Goal: Information Seeking & Learning: Learn about a topic

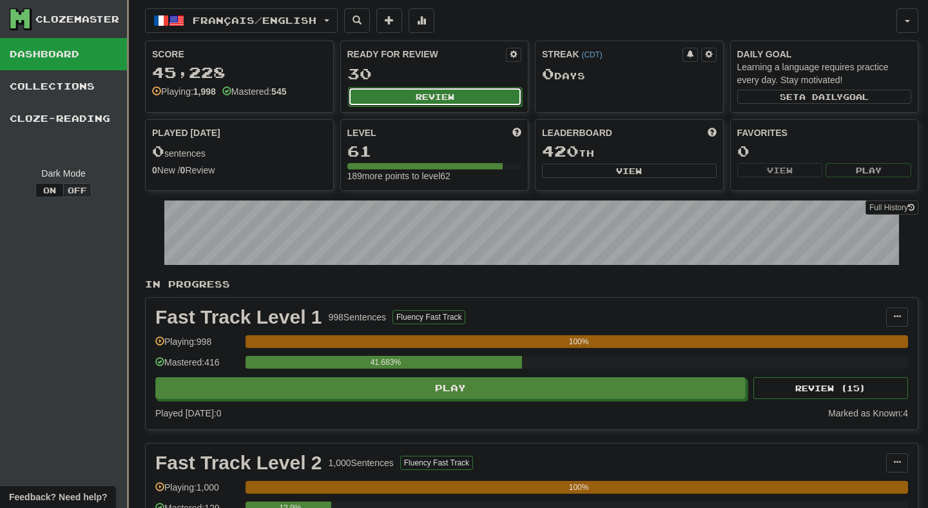
click at [382, 104] on button "Review" at bounding box center [435, 96] width 175 height 19
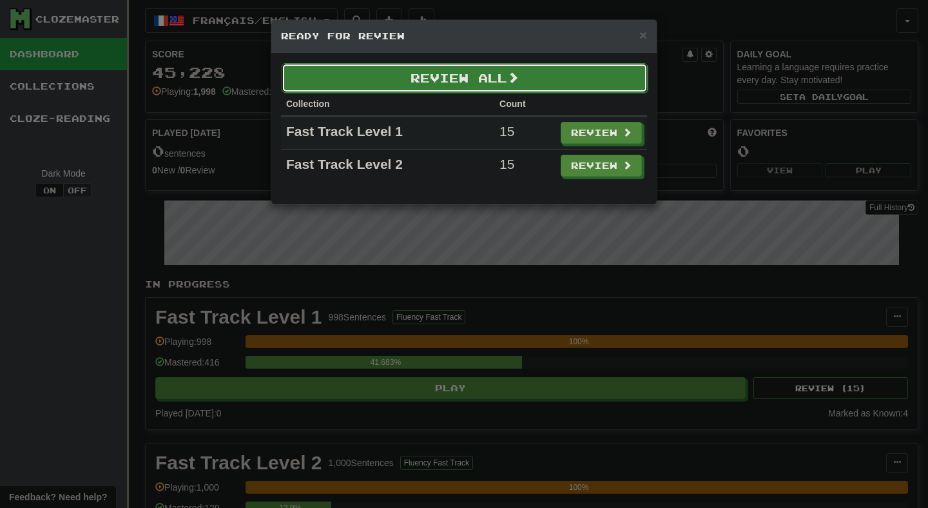
click at [389, 83] on button "Review All" at bounding box center [465, 78] width 366 height 30
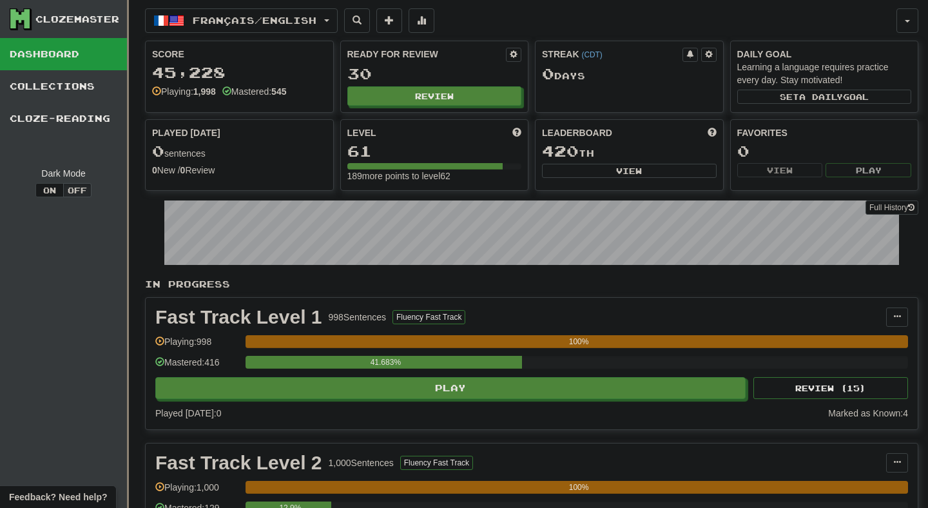
select select "**"
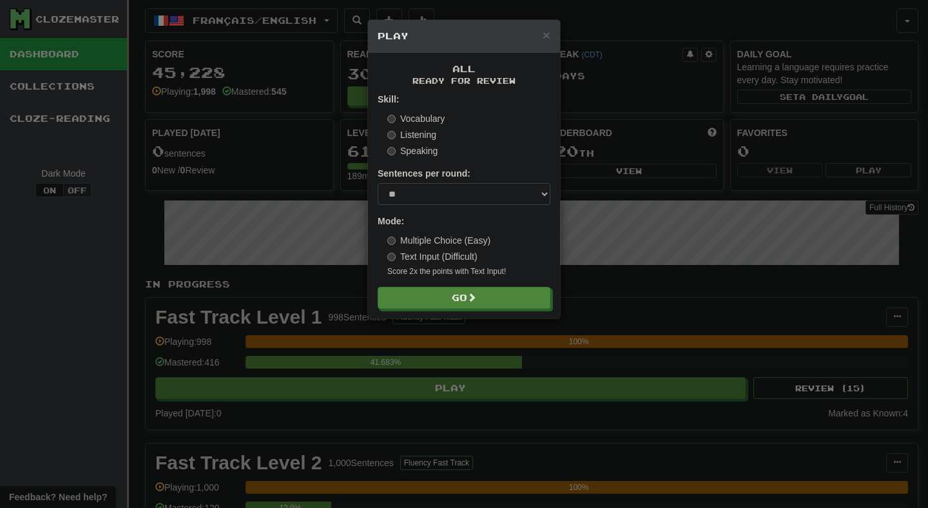
click at [447, 286] on form "Skill: Vocabulary Listening Speaking Sentences per round: * ** ** ** ** ** *** …" at bounding box center [464, 201] width 173 height 216
click at [447, 289] on button "Go" at bounding box center [464, 298] width 173 height 22
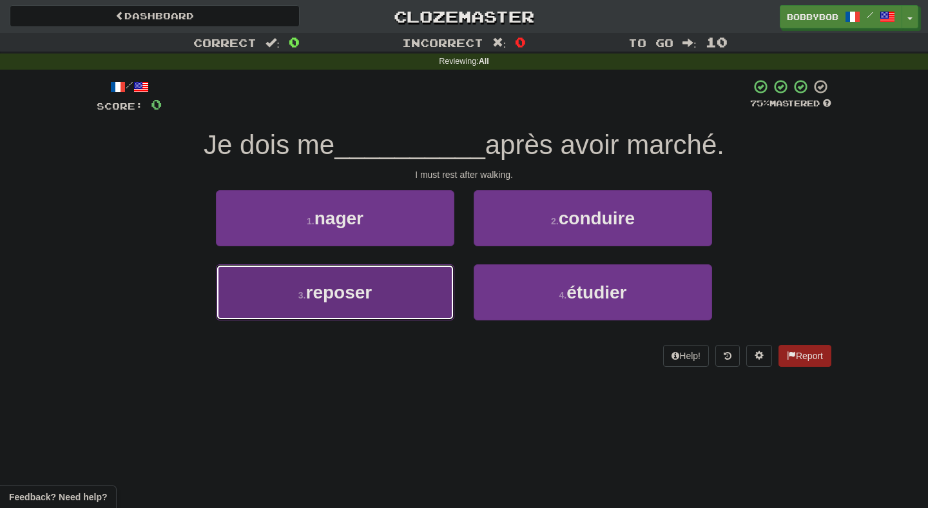
click at [447, 293] on button "3 . reposer" at bounding box center [335, 292] width 238 height 56
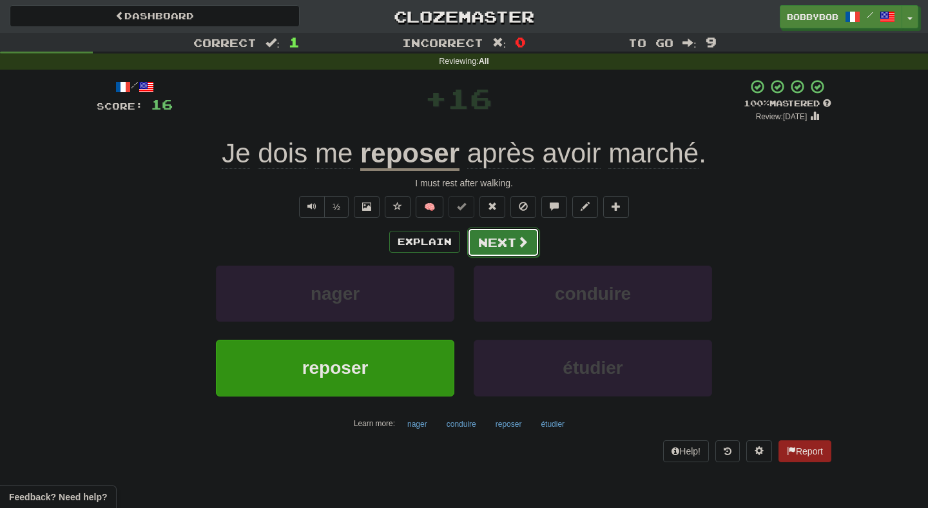
click at [523, 241] on span at bounding box center [523, 242] width 12 height 12
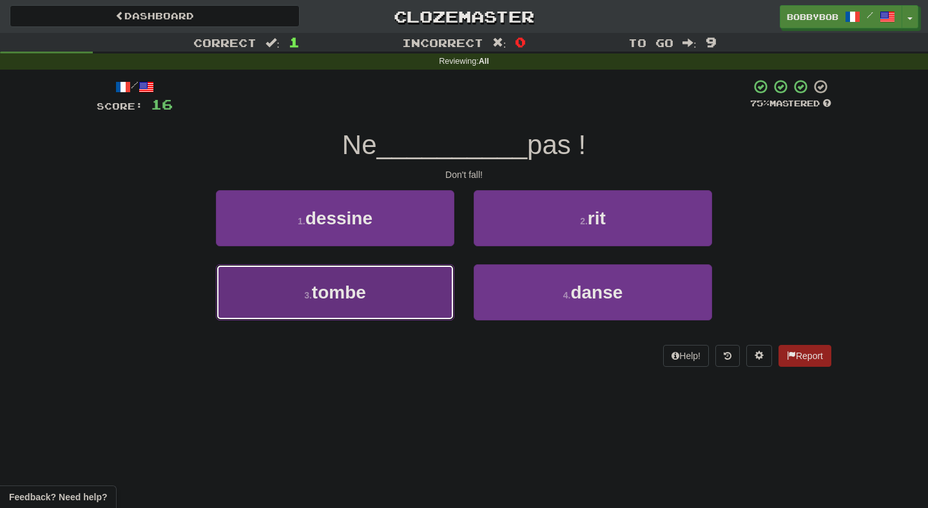
click at [418, 315] on button "3 . tombe" at bounding box center [335, 292] width 238 height 56
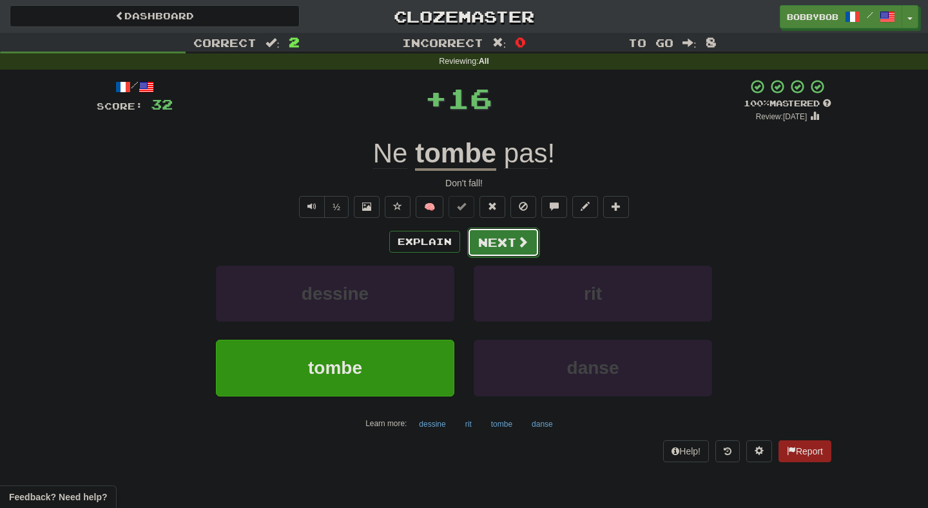
click at [501, 238] on button "Next" at bounding box center [503, 243] width 72 height 30
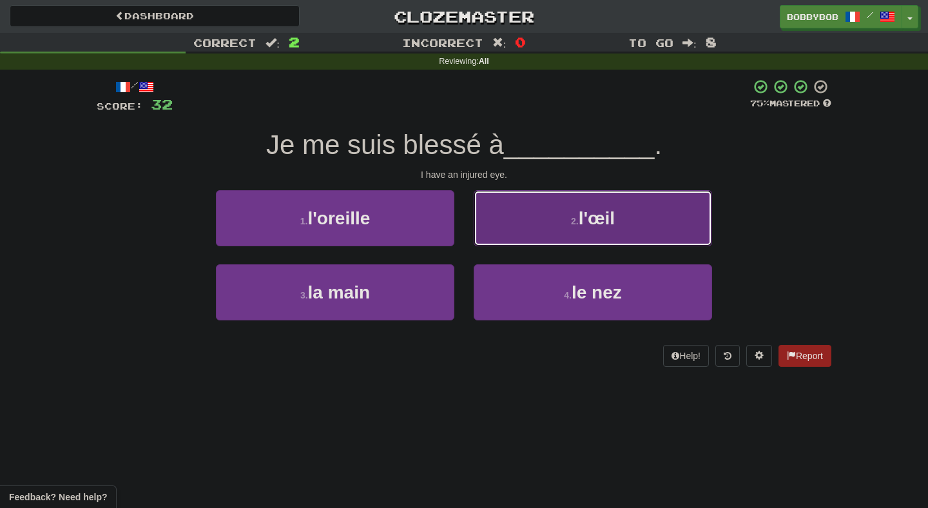
click at [525, 222] on button "2 . l'œil" at bounding box center [593, 218] width 238 height 56
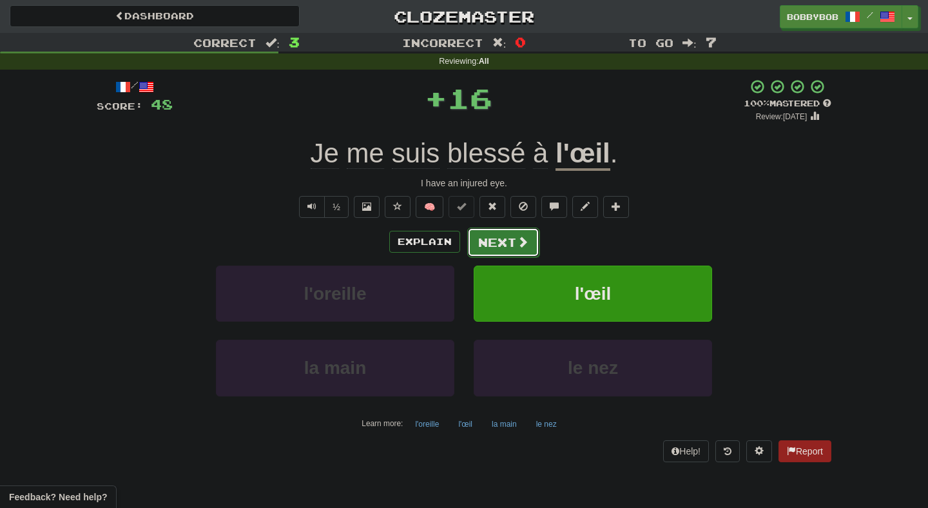
click at [513, 242] on button "Next" at bounding box center [503, 243] width 72 height 30
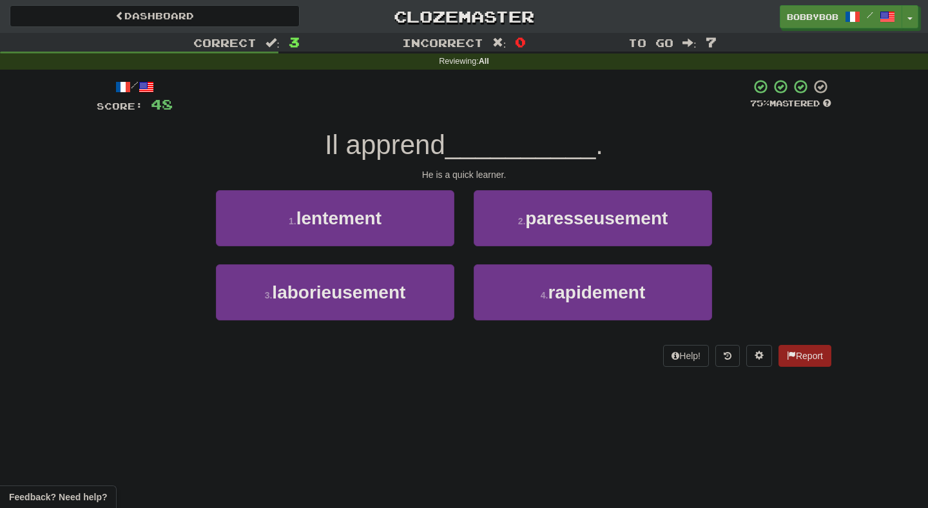
click at [465, 277] on div "1 . lentement 2 . paresseusement 3 . laborieusement 4 . rapidement" at bounding box center [464, 264] width 754 height 149
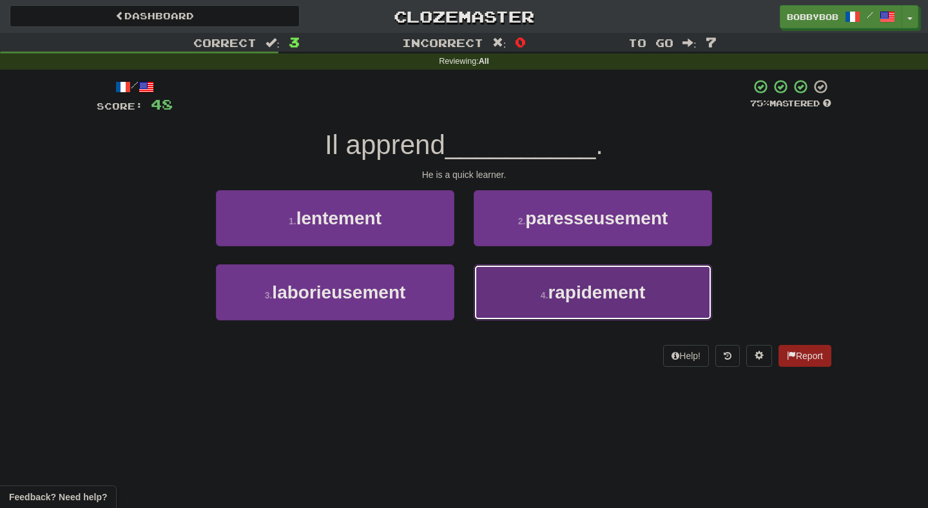
click at [503, 284] on button "4 . rapidement" at bounding box center [593, 292] width 238 height 56
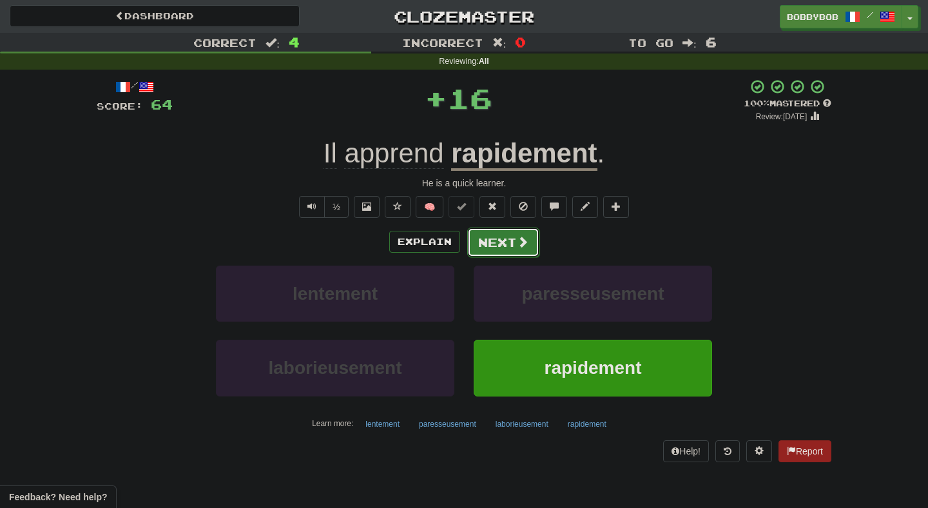
click at [499, 244] on button "Next" at bounding box center [503, 243] width 72 height 30
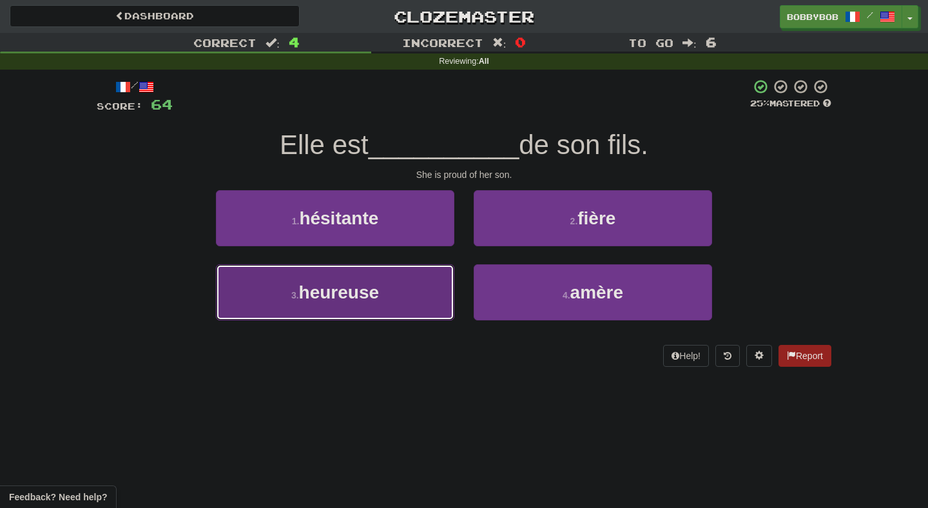
click at [423, 284] on button "3 . heureuse" at bounding box center [335, 292] width 238 height 56
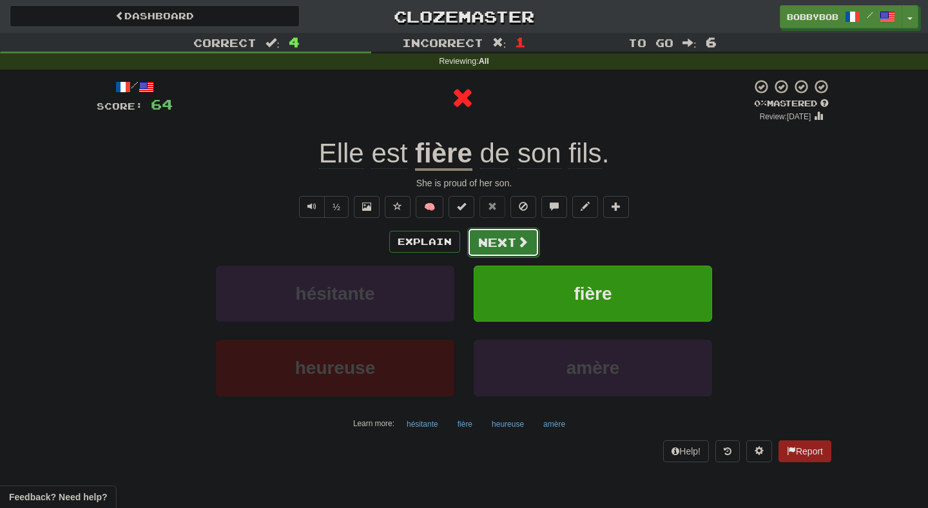
click at [496, 244] on button "Next" at bounding box center [503, 243] width 72 height 30
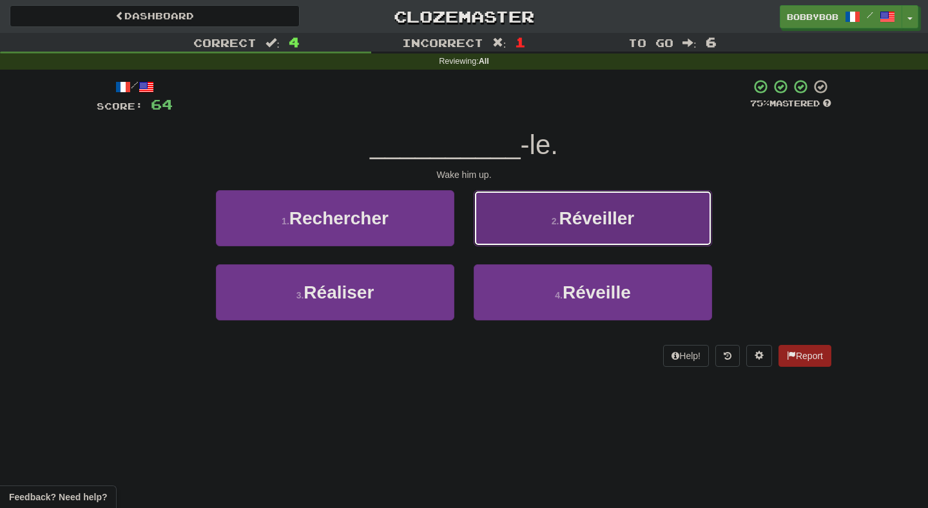
click at [491, 225] on button "2 . Réveiller" at bounding box center [593, 218] width 238 height 56
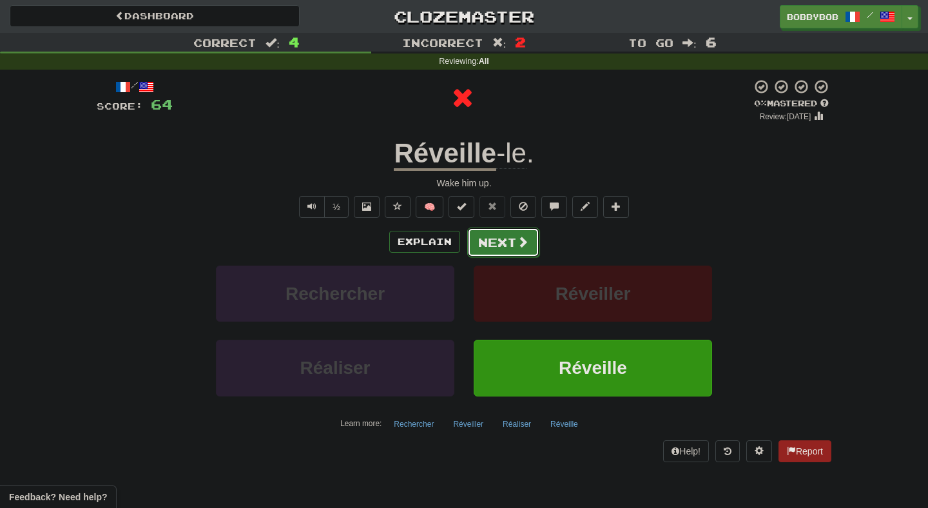
click at [487, 243] on button "Next" at bounding box center [503, 243] width 72 height 30
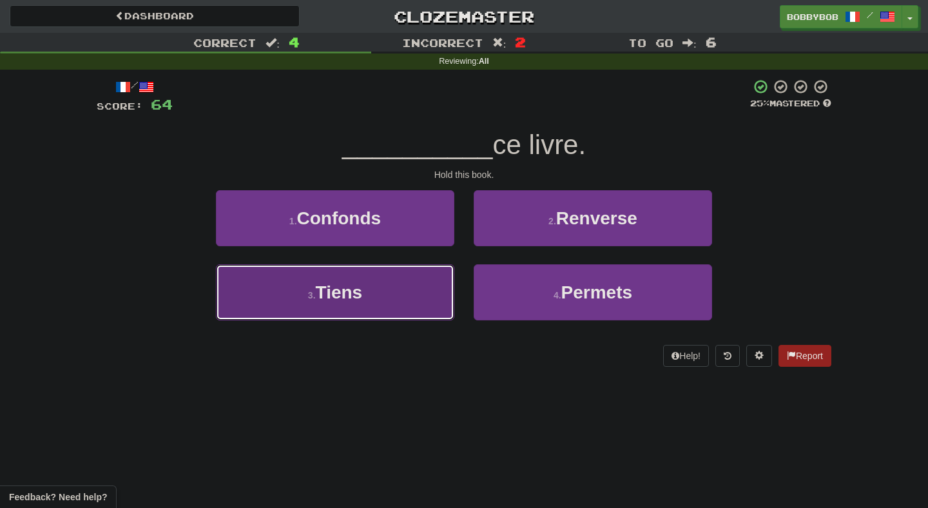
click at [422, 304] on button "3 . Tiens" at bounding box center [335, 292] width 238 height 56
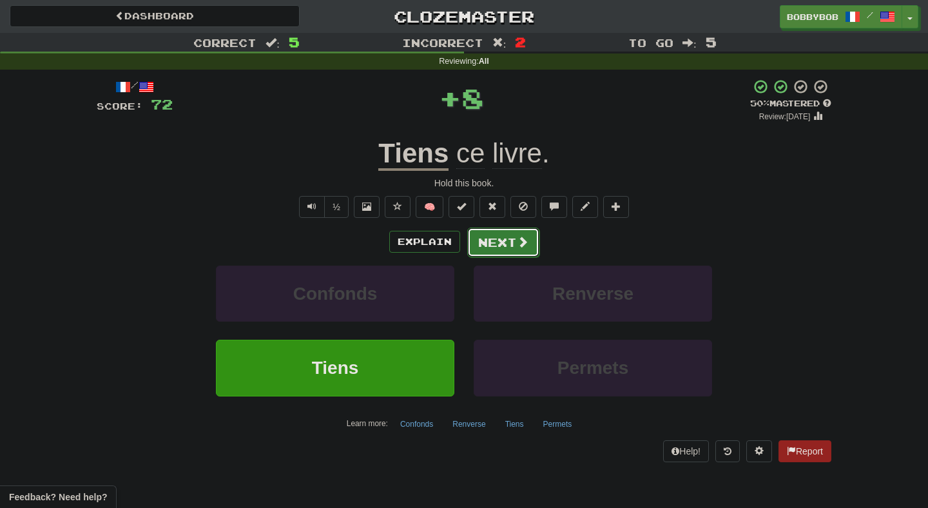
click at [491, 244] on button "Next" at bounding box center [503, 243] width 72 height 30
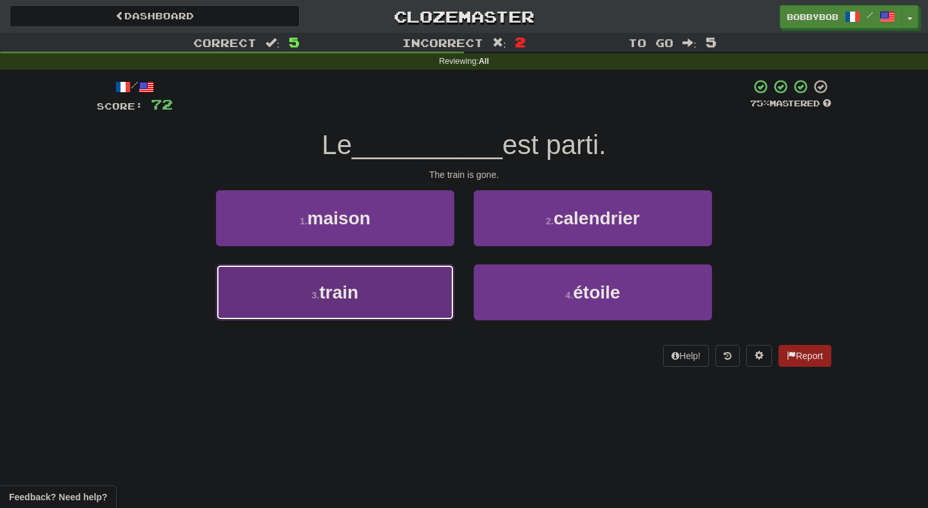
click at [414, 284] on button "3 . train" at bounding box center [335, 292] width 238 height 56
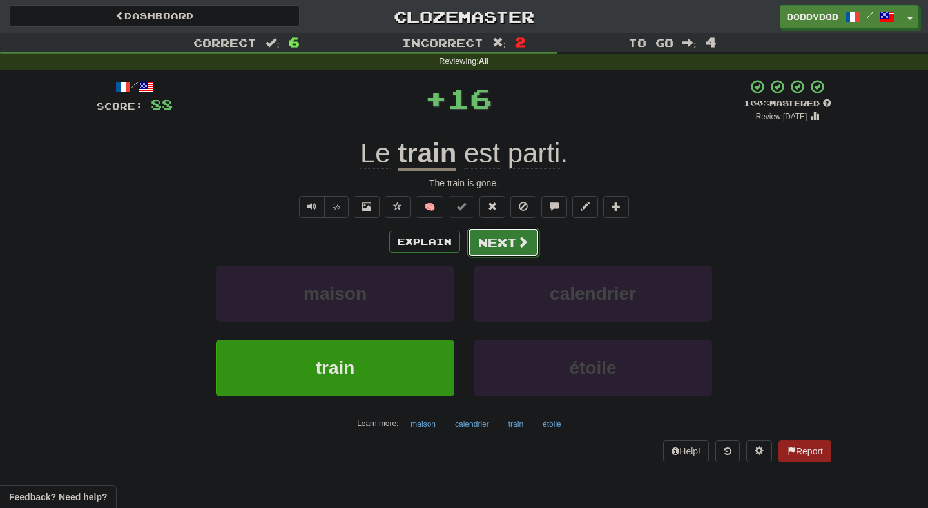
click at [480, 246] on button "Next" at bounding box center [503, 243] width 72 height 30
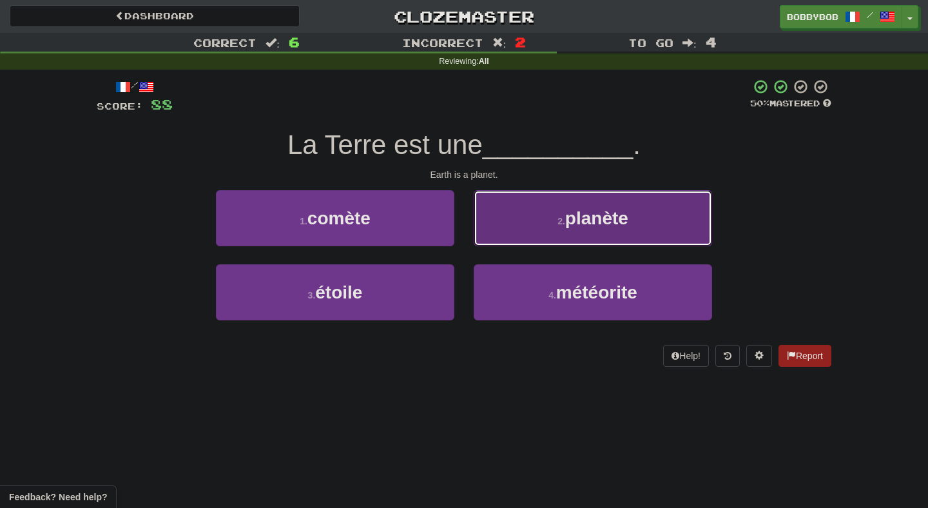
click at [547, 235] on button "2 . planète" at bounding box center [593, 218] width 238 height 56
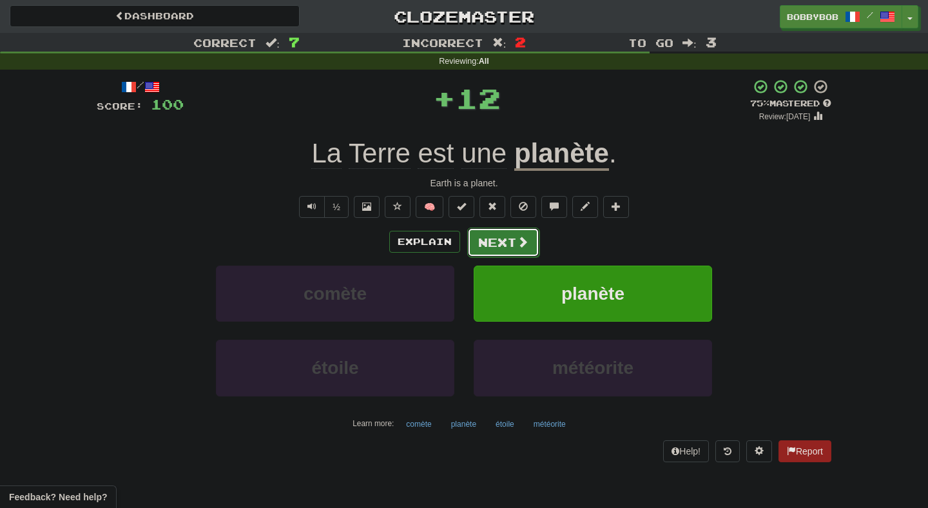
click at [494, 248] on button "Next" at bounding box center [503, 243] width 72 height 30
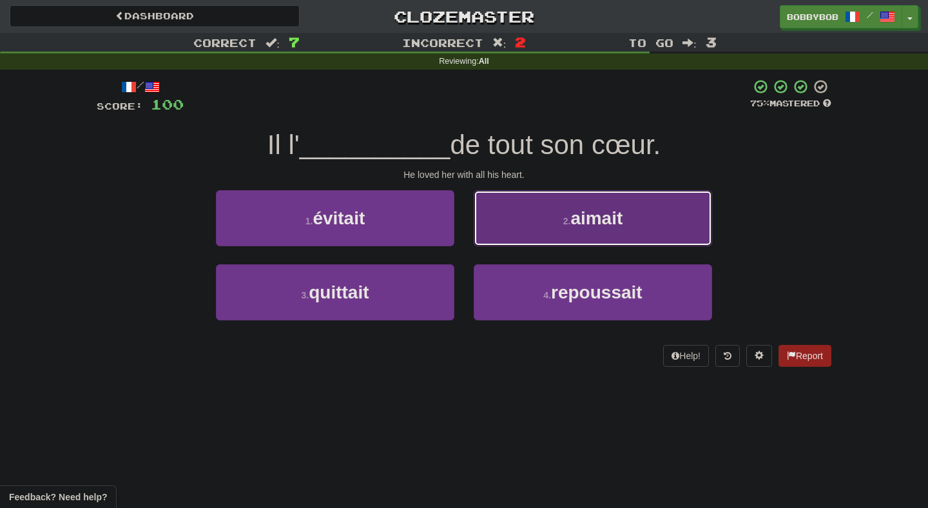
click at [534, 228] on button "2 . aimait" at bounding box center [593, 218] width 238 height 56
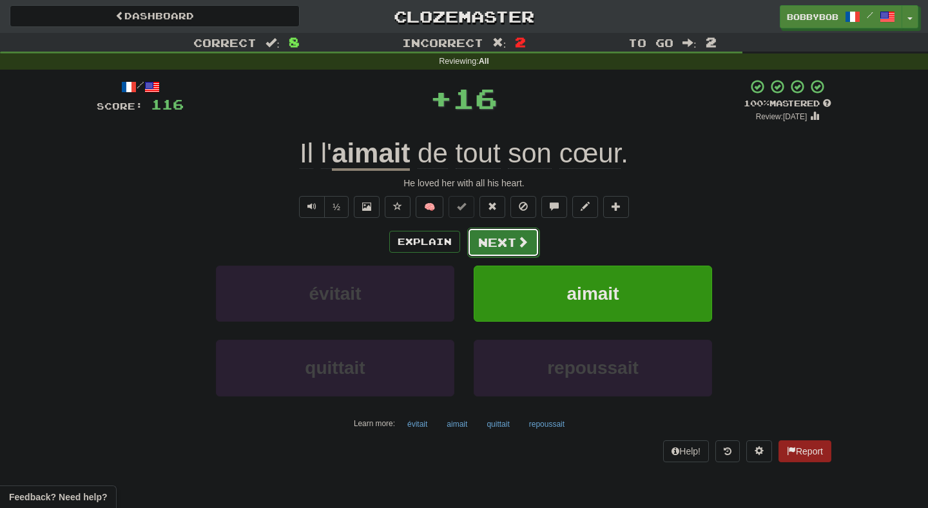
click at [512, 248] on button "Next" at bounding box center [503, 243] width 72 height 30
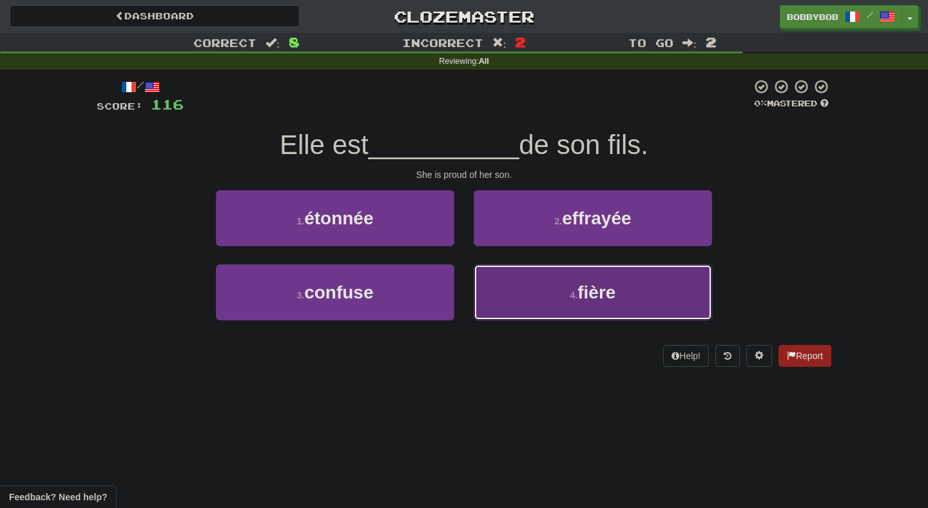
click at [534, 286] on button "4 . fière" at bounding box center [593, 292] width 238 height 56
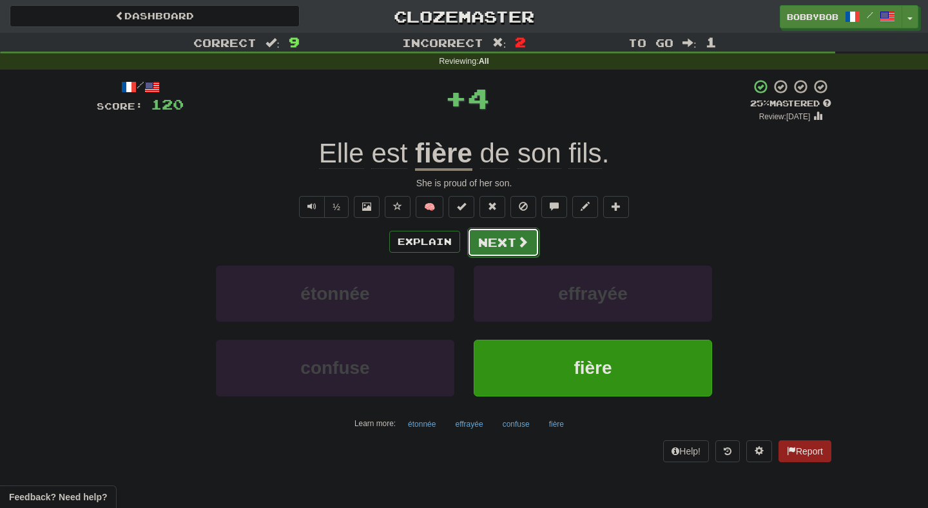
click at [500, 242] on button "Next" at bounding box center [503, 243] width 72 height 30
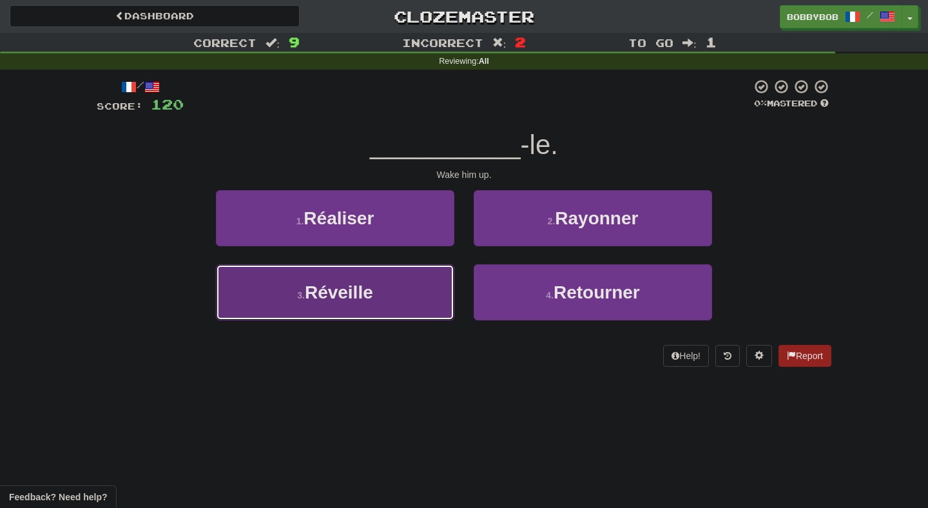
click at [411, 289] on button "3 . Réveille" at bounding box center [335, 292] width 238 height 56
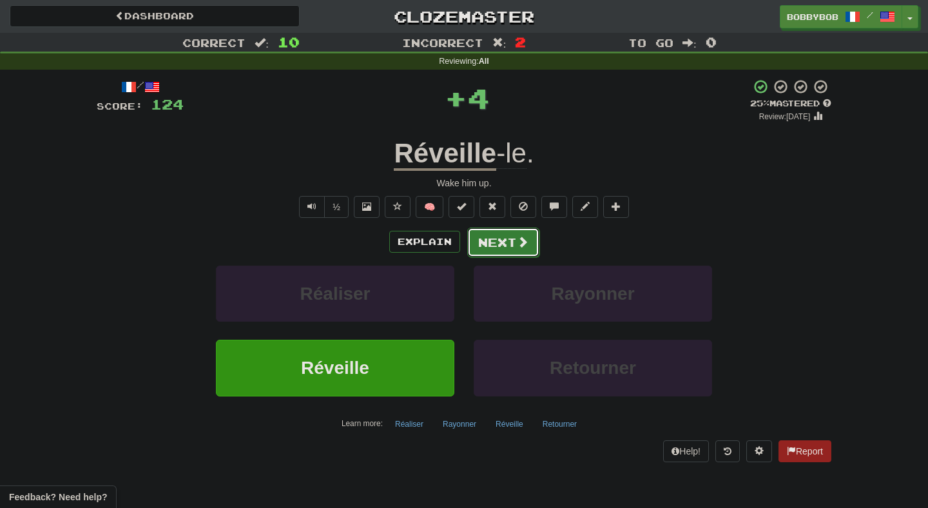
click at [496, 242] on button "Next" at bounding box center [503, 243] width 72 height 30
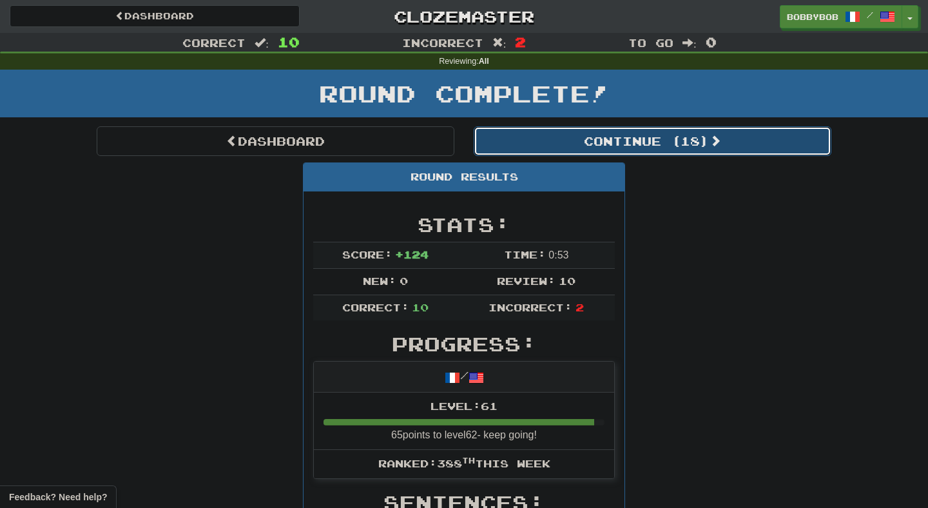
click at [532, 126] on button "Continue ( 18 )" at bounding box center [653, 141] width 358 height 30
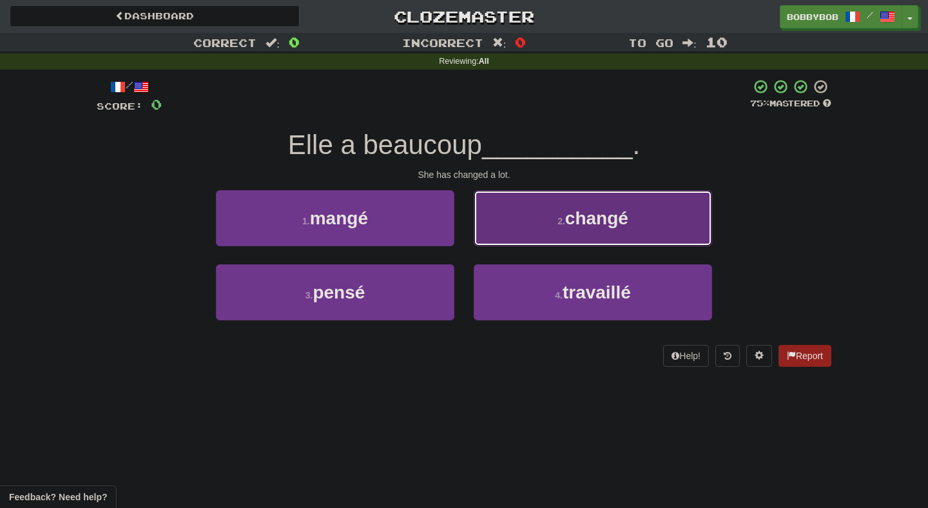
click at [504, 223] on button "2 . changé" at bounding box center [593, 218] width 238 height 56
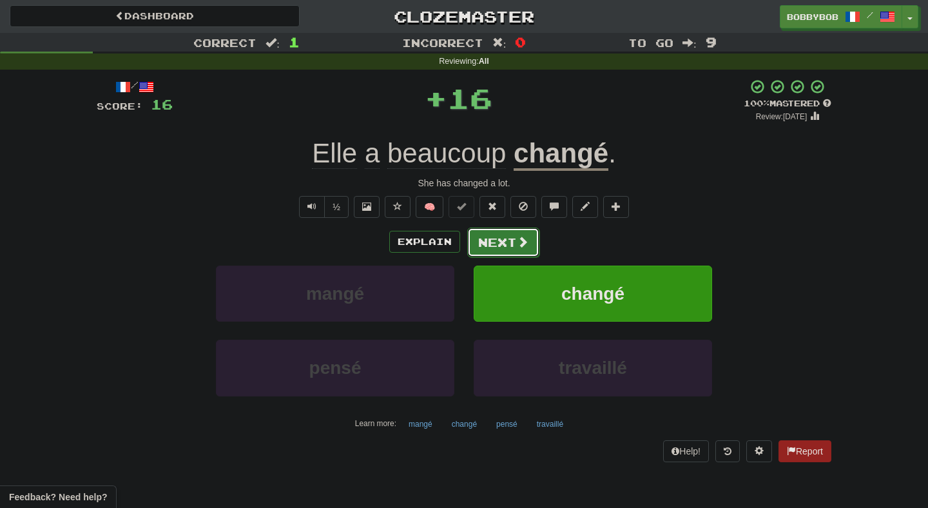
click at [476, 246] on button "Next" at bounding box center [503, 243] width 72 height 30
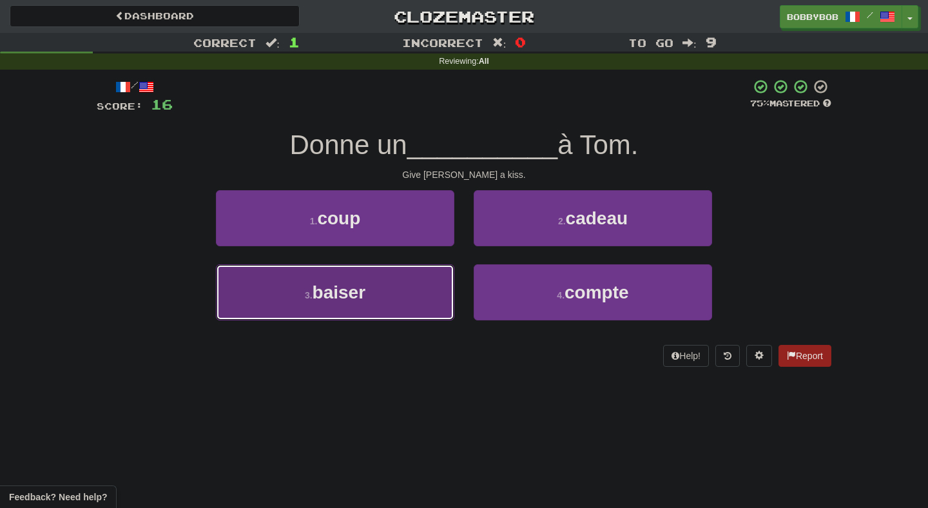
click at [443, 279] on button "3 . baiser" at bounding box center [335, 292] width 238 height 56
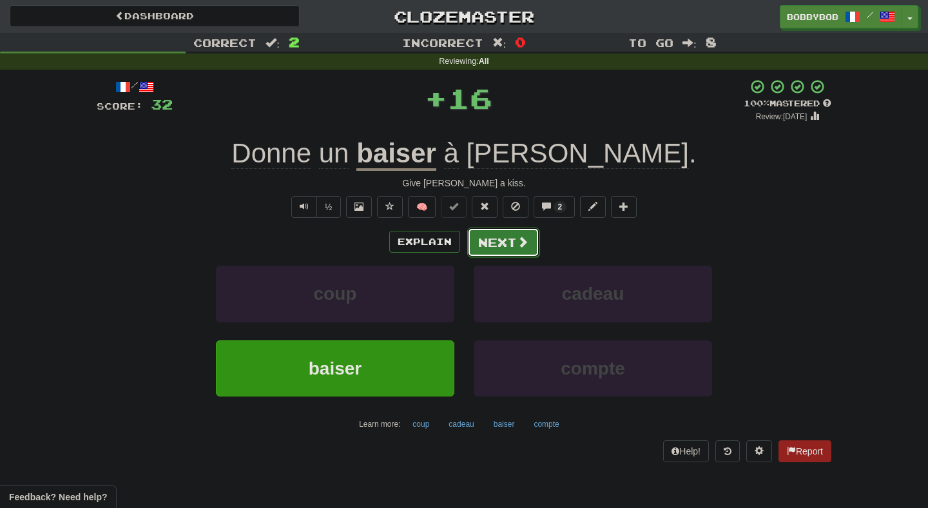
click at [507, 245] on button "Next" at bounding box center [503, 243] width 72 height 30
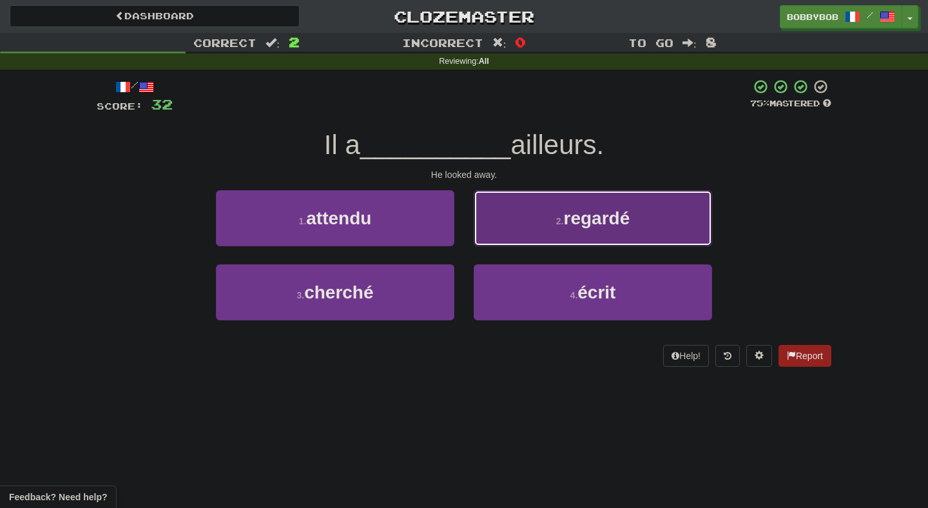
click at [523, 233] on button "2 . regardé" at bounding box center [593, 218] width 238 height 56
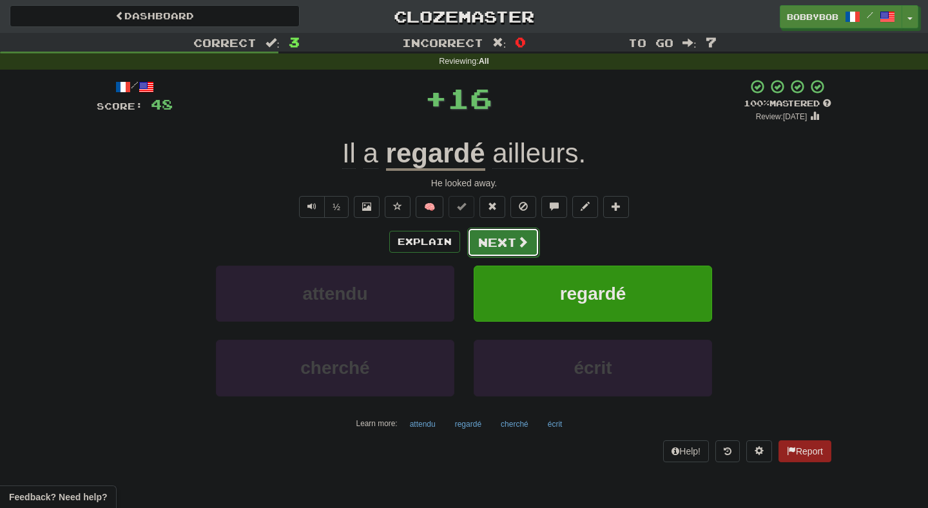
click at [506, 249] on button "Next" at bounding box center [503, 243] width 72 height 30
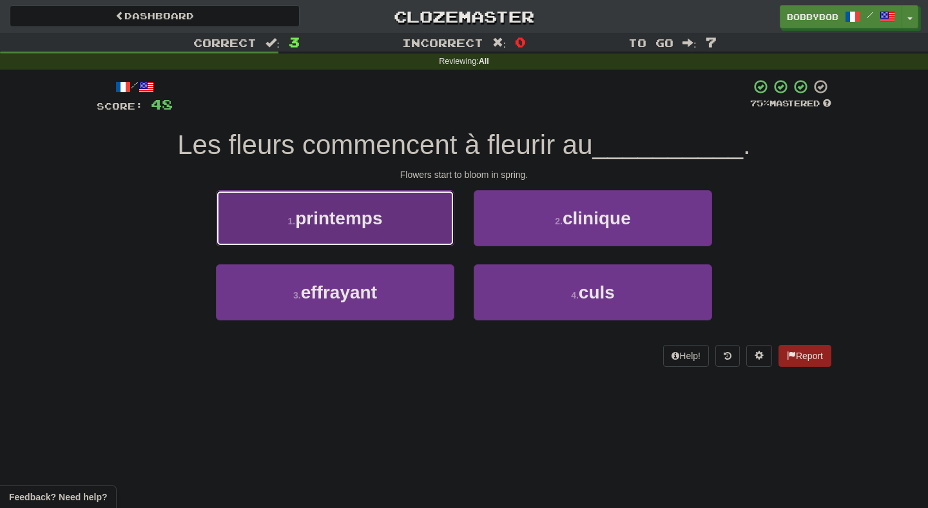
click at [429, 208] on button "1 . printemps" at bounding box center [335, 218] width 238 height 56
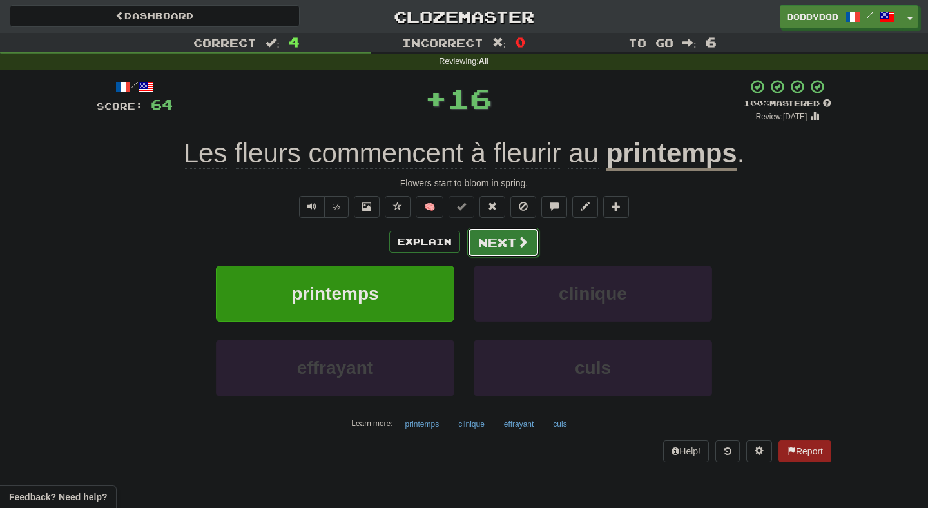
click at [510, 249] on button "Next" at bounding box center [503, 243] width 72 height 30
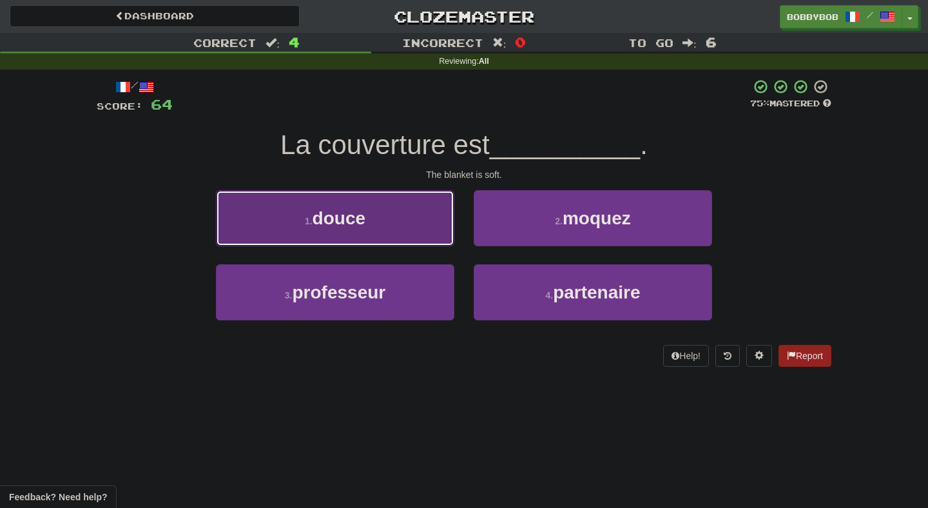
click at [421, 238] on button "1 . douce" at bounding box center [335, 218] width 238 height 56
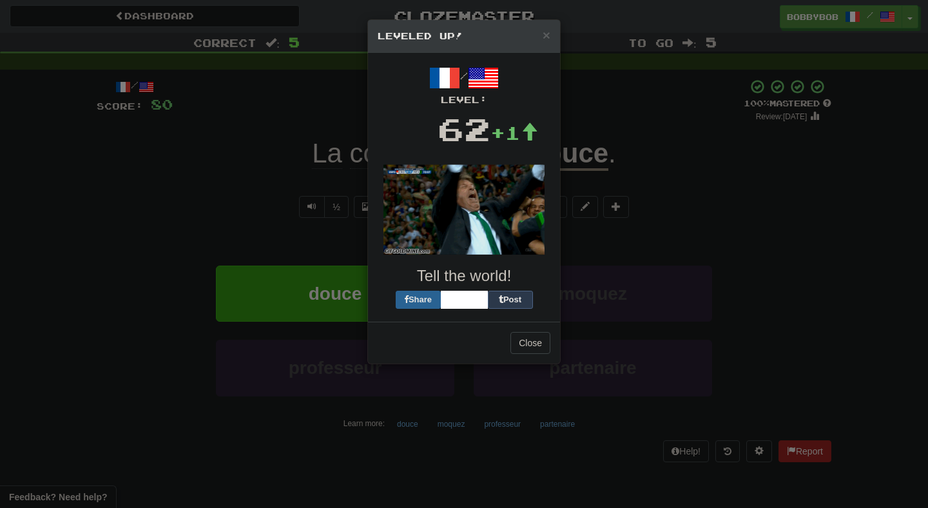
click at [630, 257] on div "× Leveled Up! / Level: 62 +1 Tell the world! Share Post Close" at bounding box center [464, 254] width 928 height 508
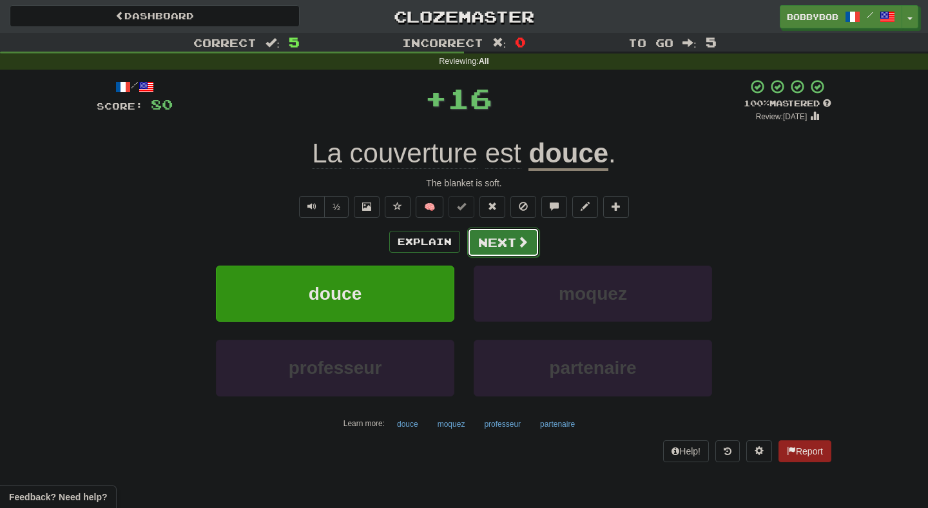
click at [507, 242] on button "Next" at bounding box center [503, 243] width 72 height 30
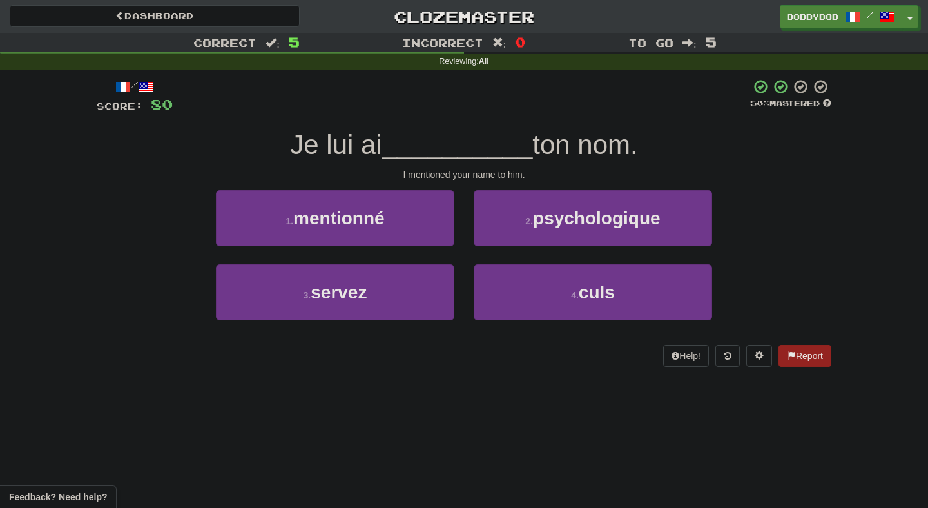
click at [283, 99] on div at bounding box center [462, 96] width 578 height 35
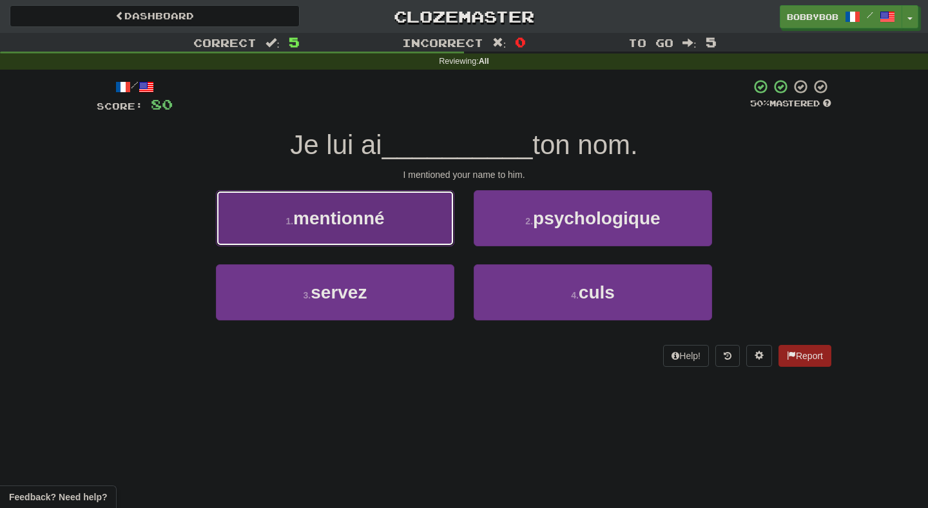
click at [436, 243] on button "1 . mentionné" at bounding box center [335, 218] width 238 height 56
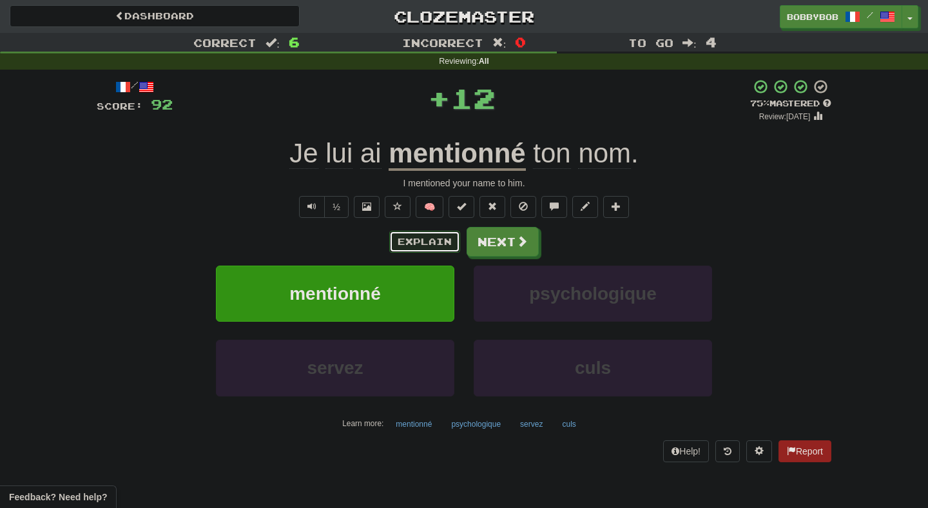
click at [442, 242] on button "Explain" at bounding box center [424, 242] width 71 height 22
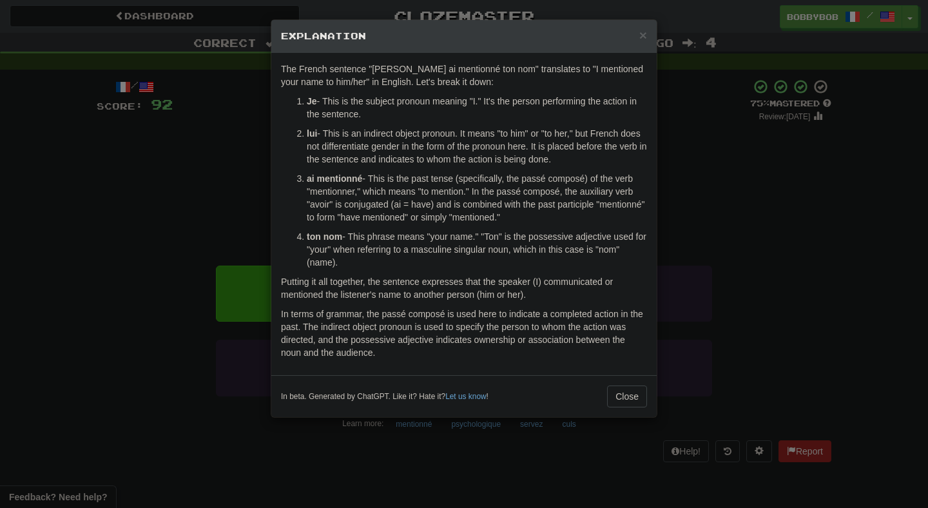
click at [685, 236] on div "× Explanation The French sentence "Je lui ai mentionné ton nom" translates to "…" at bounding box center [464, 254] width 928 height 508
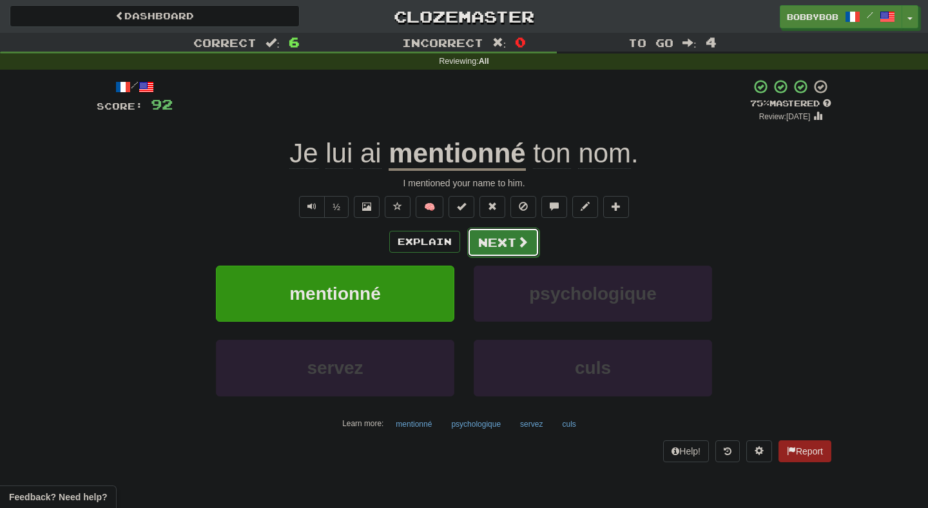
click at [510, 233] on button "Next" at bounding box center [503, 243] width 72 height 30
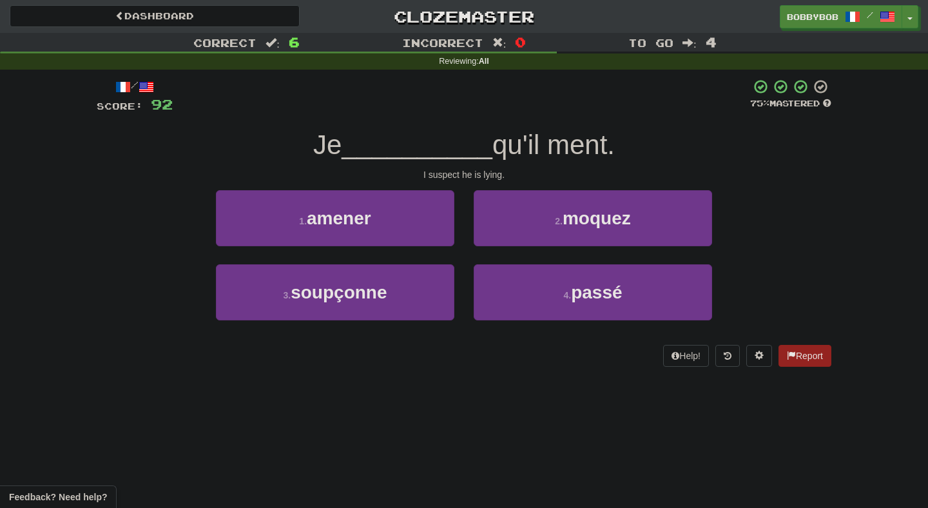
click at [402, 104] on div at bounding box center [462, 96] width 578 height 35
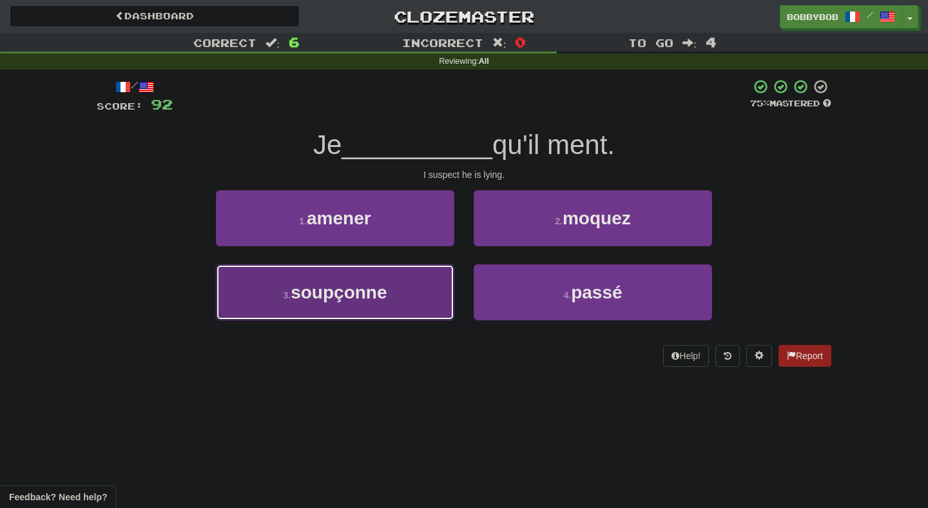
click at [417, 293] on button "3 . soupçonne" at bounding box center [335, 292] width 238 height 56
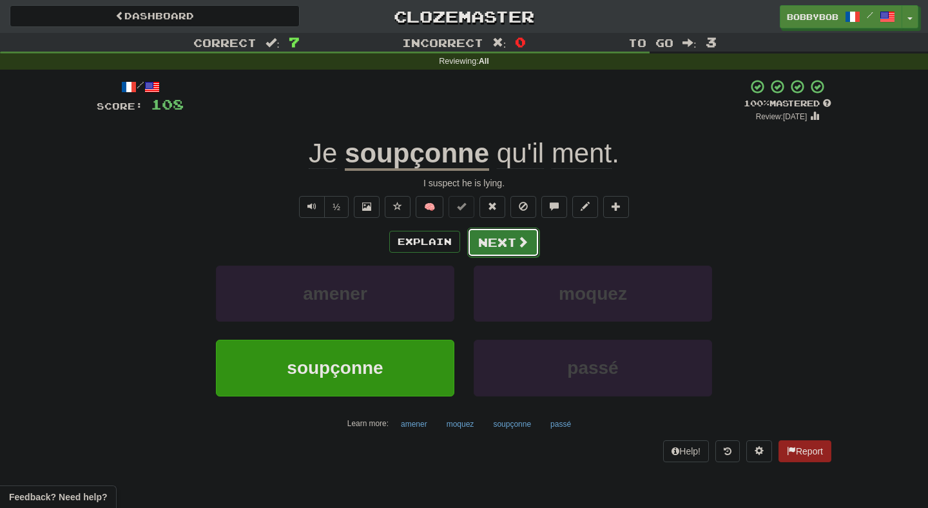
click at [492, 251] on button "Next" at bounding box center [503, 243] width 72 height 30
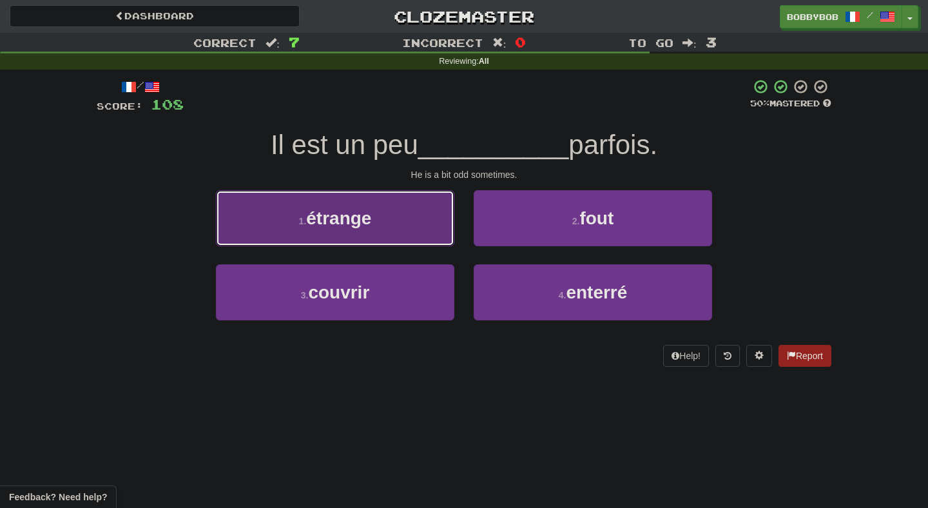
click at [447, 230] on button "1 . étrange" at bounding box center [335, 218] width 238 height 56
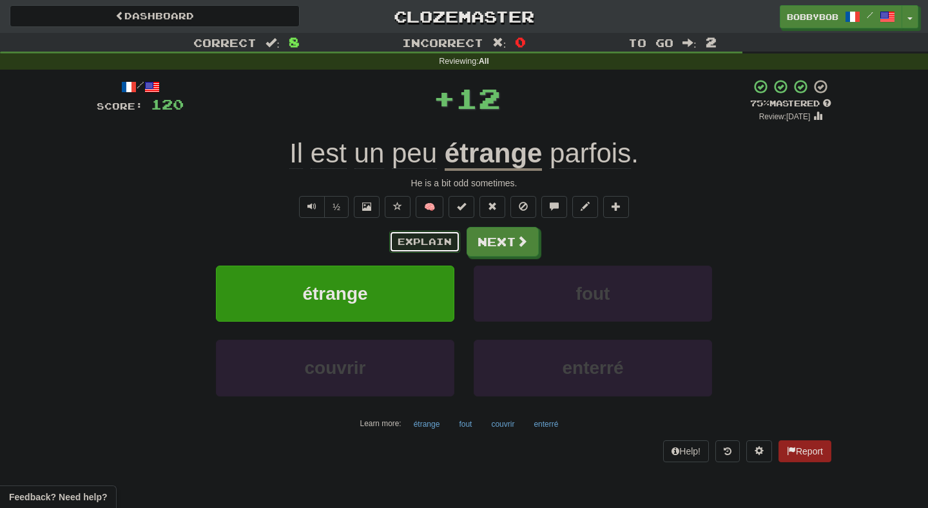
click at [438, 251] on button "Explain" at bounding box center [424, 242] width 71 height 22
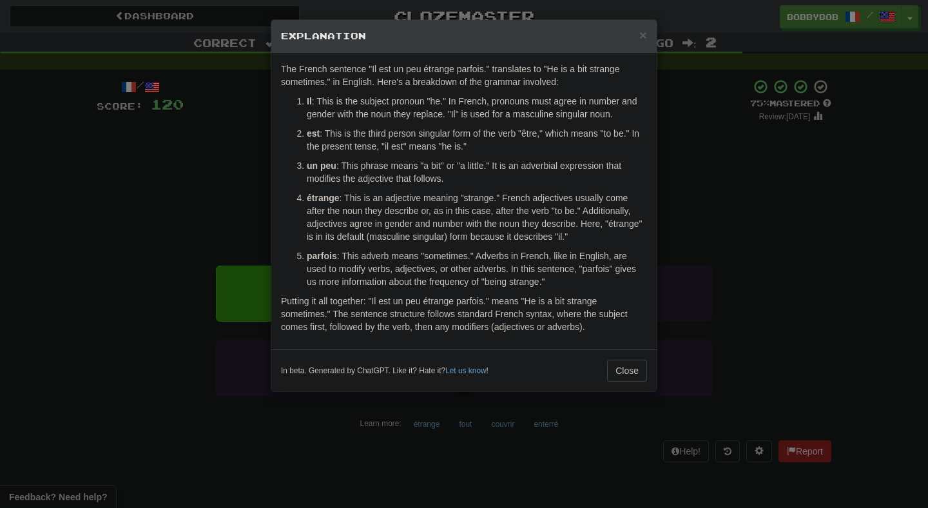
click at [710, 311] on div "× Explanation The French sentence "Il est un peu étrange parfois." translates t…" at bounding box center [464, 254] width 928 height 508
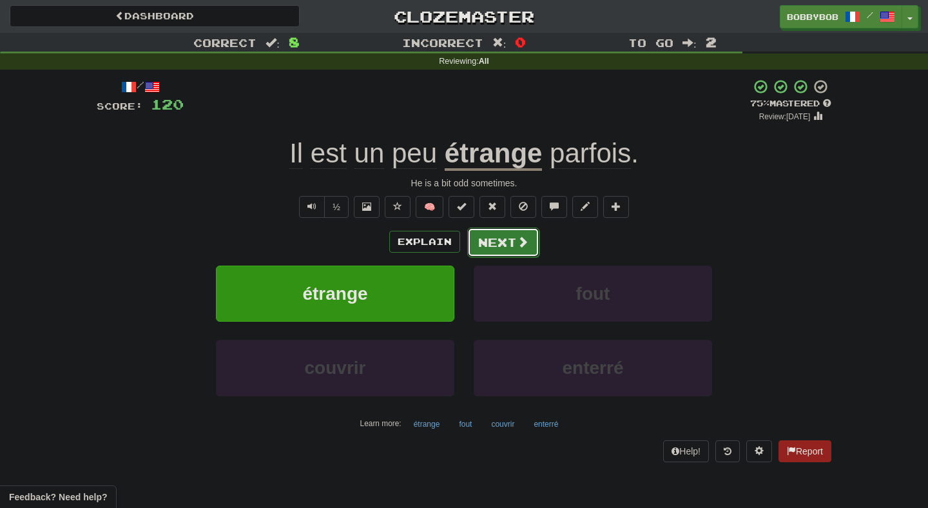
click at [483, 243] on button "Next" at bounding box center [503, 243] width 72 height 30
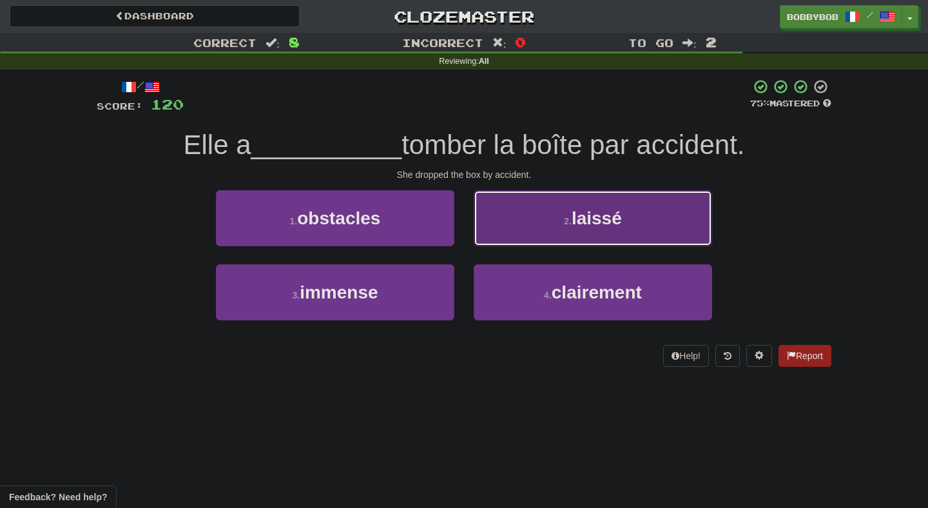
click at [514, 224] on button "2 . laissé" at bounding box center [593, 218] width 238 height 56
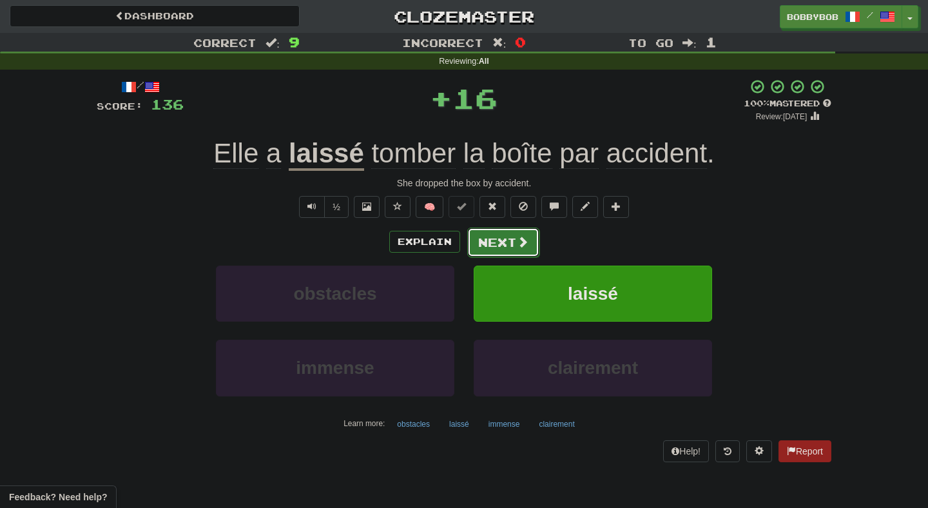
click at [504, 247] on button "Next" at bounding box center [503, 243] width 72 height 30
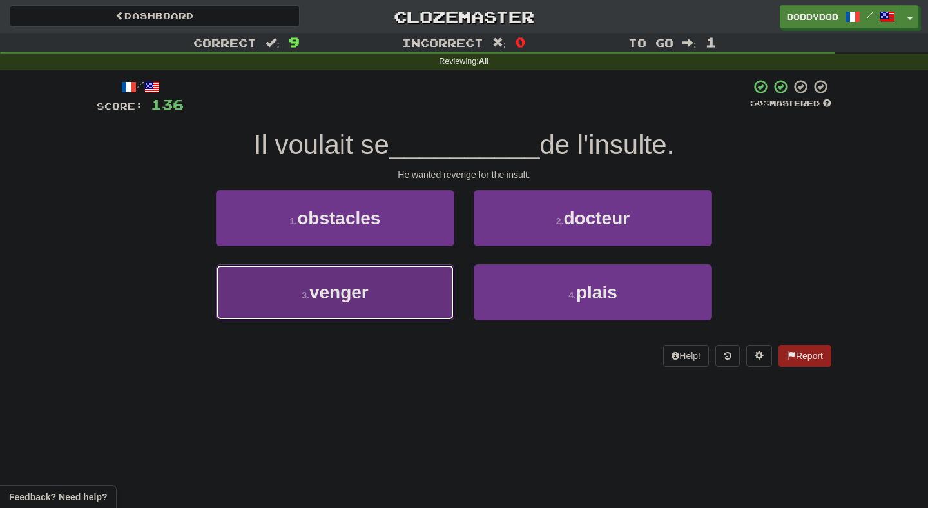
click at [424, 281] on button "3 . venger" at bounding box center [335, 292] width 238 height 56
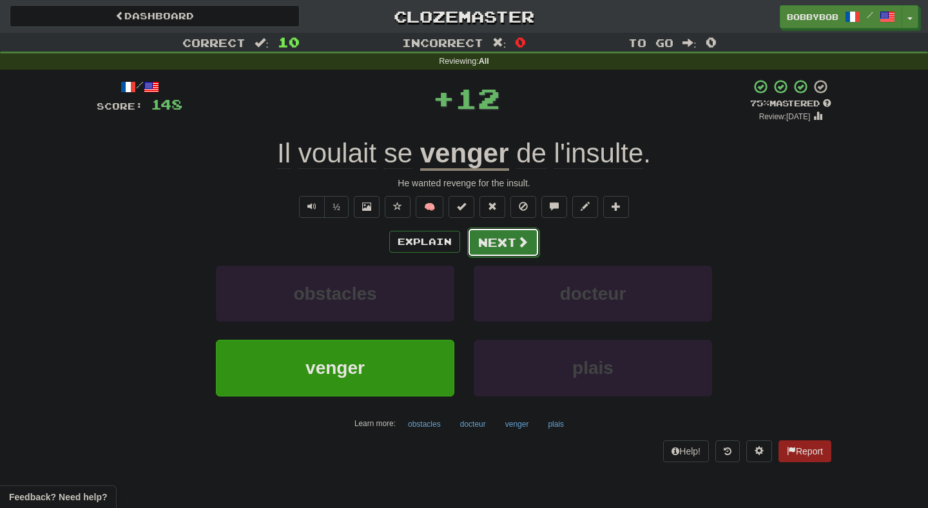
click at [489, 244] on button "Next" at bounding box center [503, 243] width 72 height 30
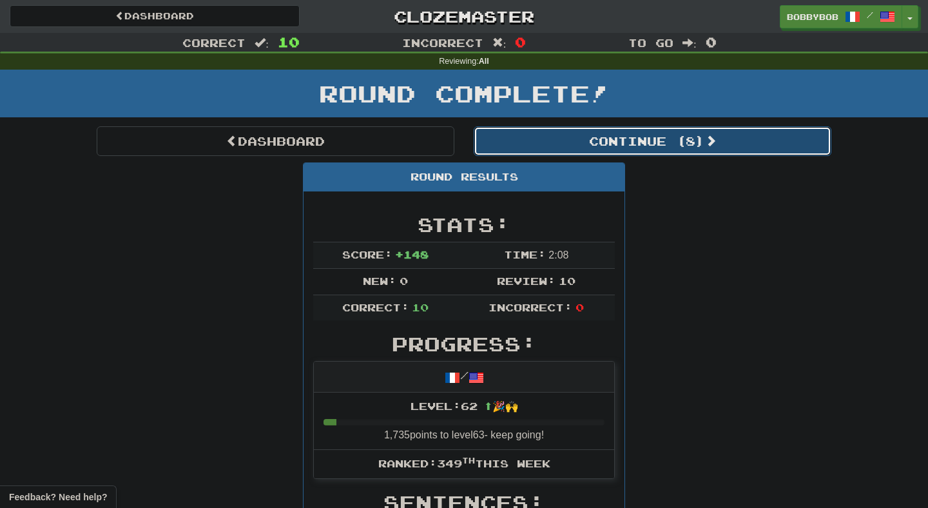
click at [522, 150] on button "Continue ( 8 )" at bounding box center [653, 141] width 358 height 30
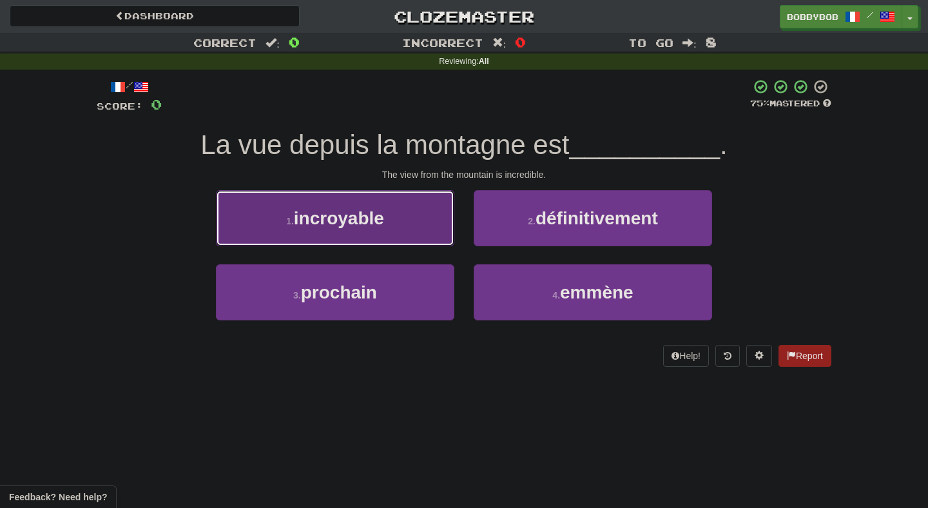
click at [436, 239] on button "1 . incroyable" at bounding box center [335, 218] width 238 height 56
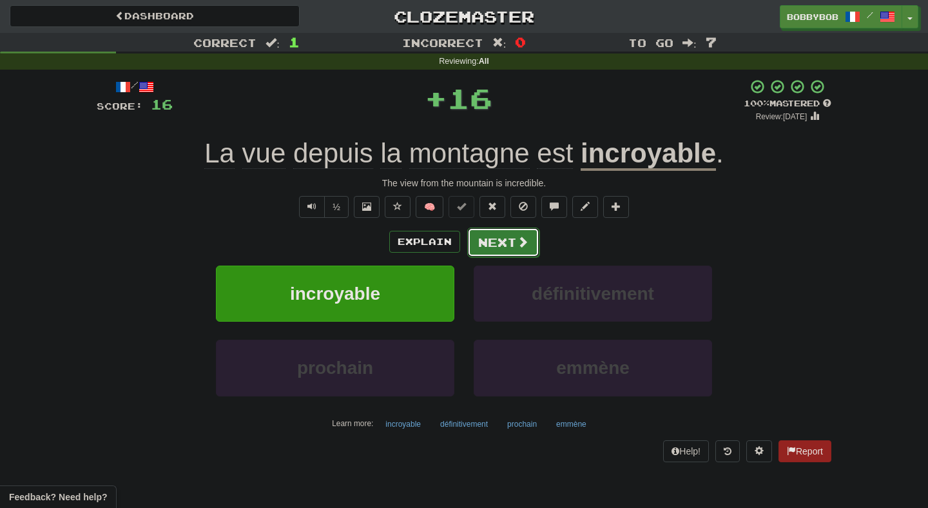
click at [487, 241] on button "Next" at bounding box center [503, 243] width 72 height 30
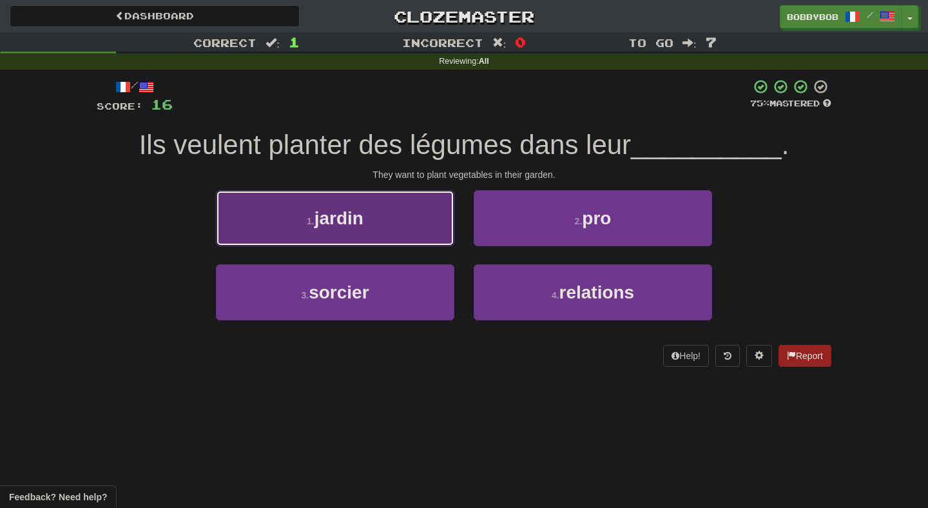
click at [435, 231] on button "1 . jardin" at bounding box center [335, 218] width 238 height 56
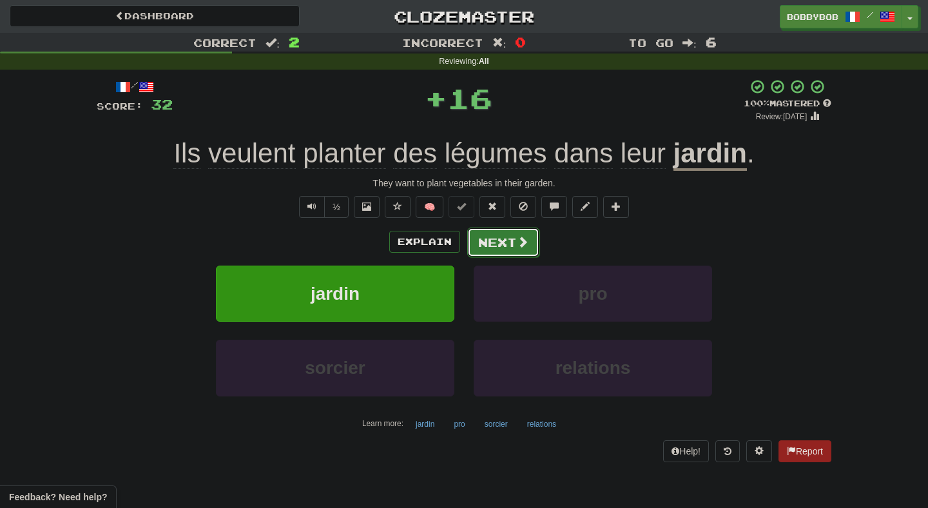
click at [489, 245] on button "Next" at bounding box center [503, 243] width 72 height 30
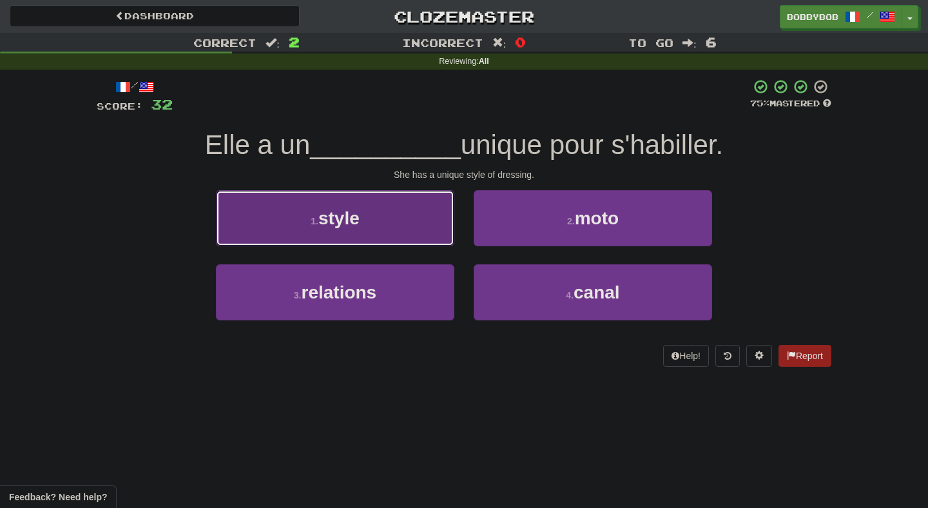
click at [435, 225] on button "1 . style" at bounding box center [335, 218] width 238 height 56
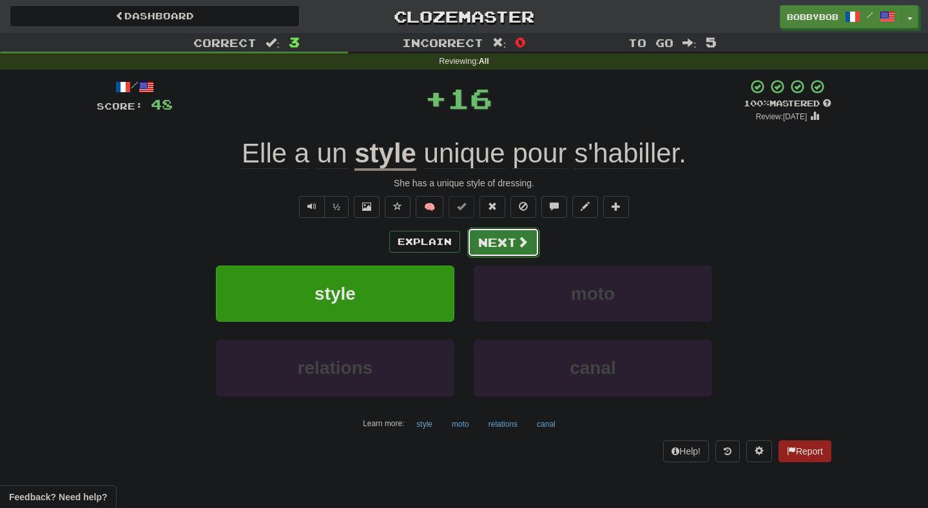
click at [483, 236] on button "Next" at bounding box center [503, 243] width 72 height 30
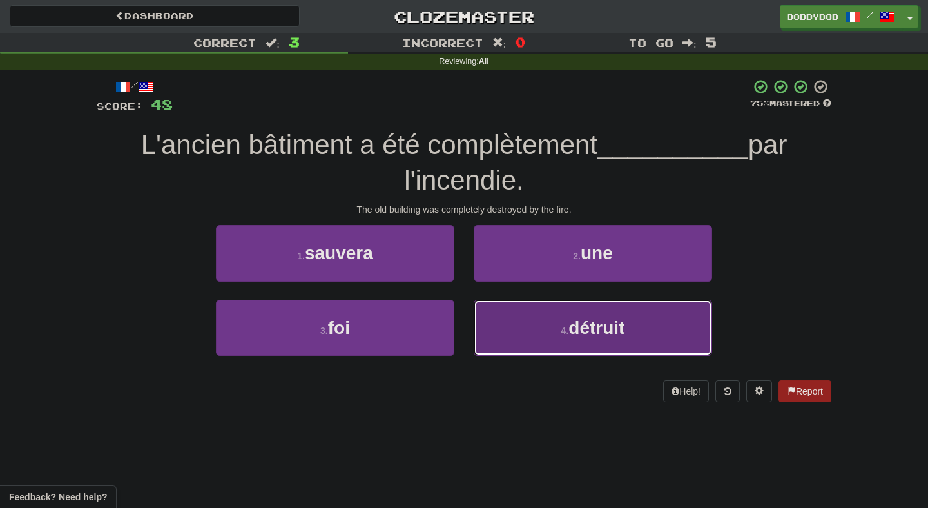
click at [486, 328] on button "4 . détruit" at bounding box center [593, 328] width 238 height 56
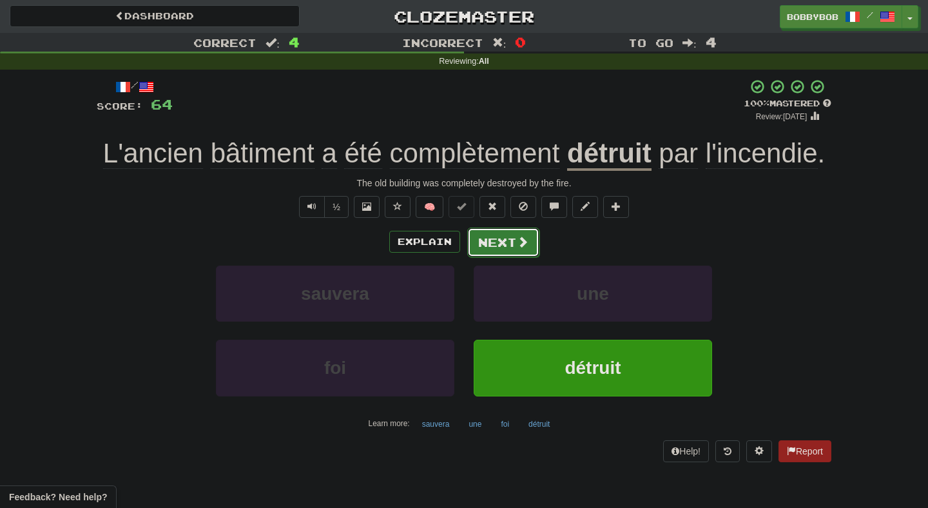
click at [498, 248] on button "Next" at bounding box center [503, 243] width 72 height 30
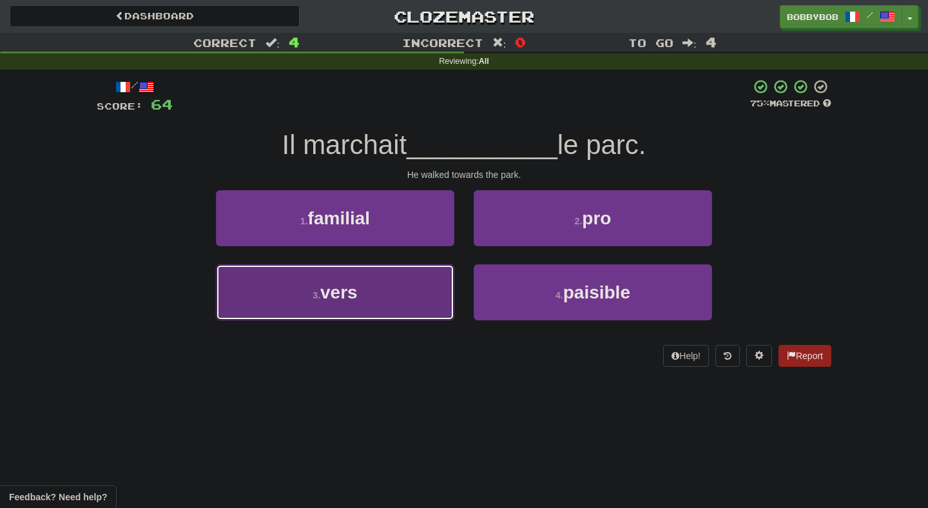
click at [407, 289] on button "3 . vers" at bounding box center [335, 292] width 238 height 56
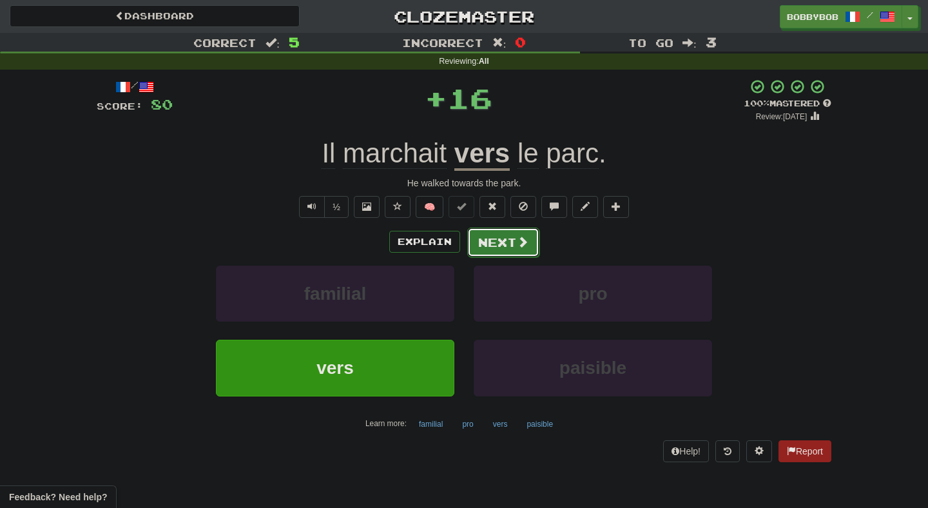
click at [504, 246] on button "Next" at bounding box center [503, 243] width 72 height 30
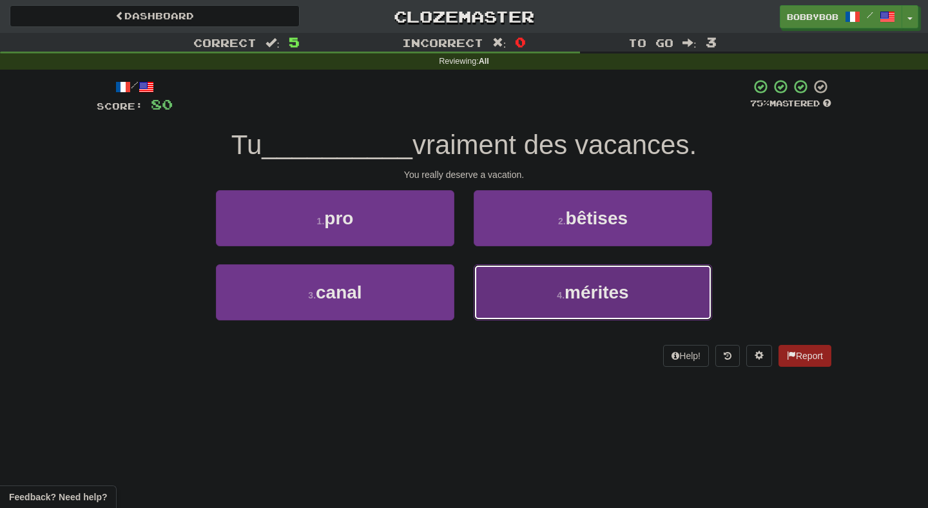
click at [529, 278] on button "4 . mérites" at bounding box center [593, 292] width 238 height 56
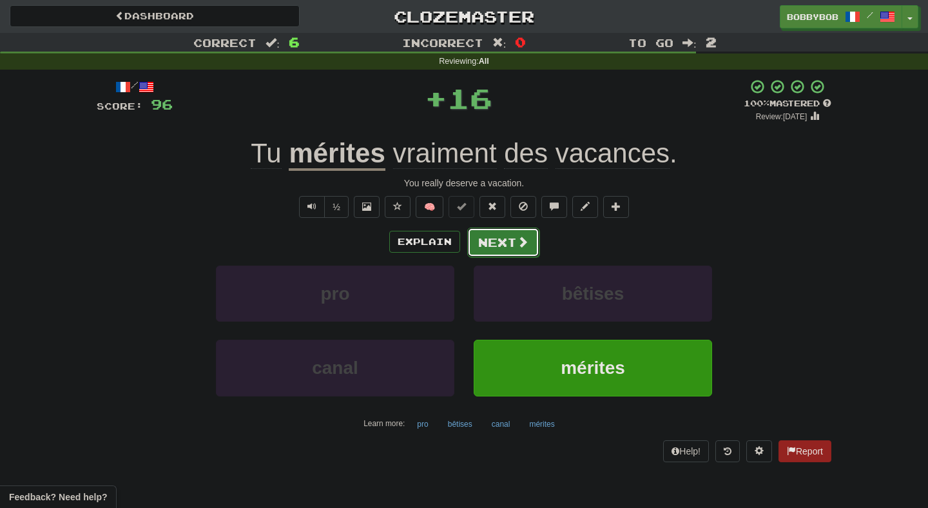
click at [496, 249] on button "Next" at bounding box center [503, 243] width 72 height 30
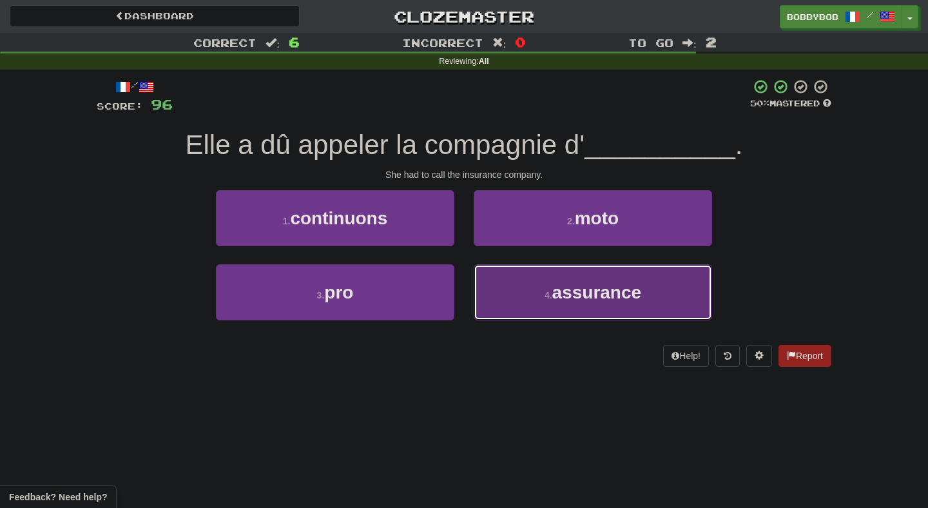
click at [509, 288] on button "4 . assurance" at bounding box center [593, 292] width 238 height 56
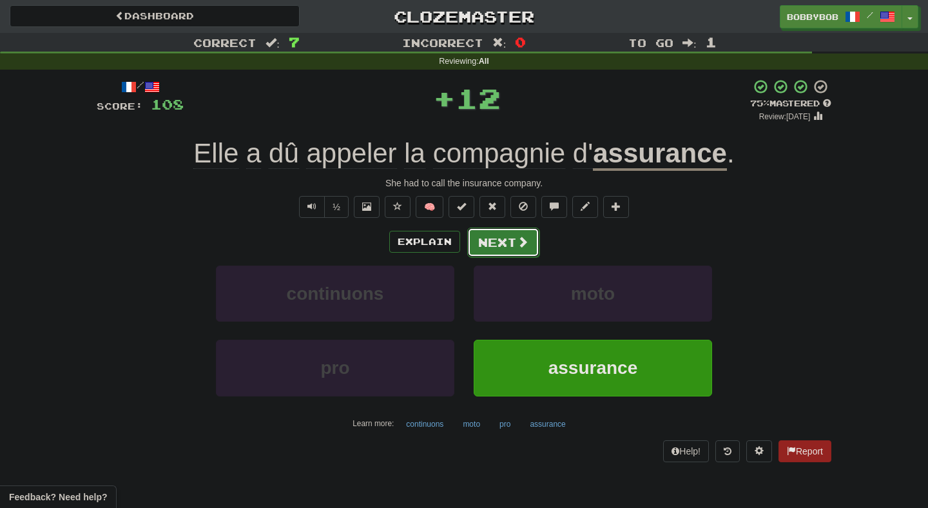
click at [492, 246] on button "Next" at bounding box center [503, 243] width 72 height 30
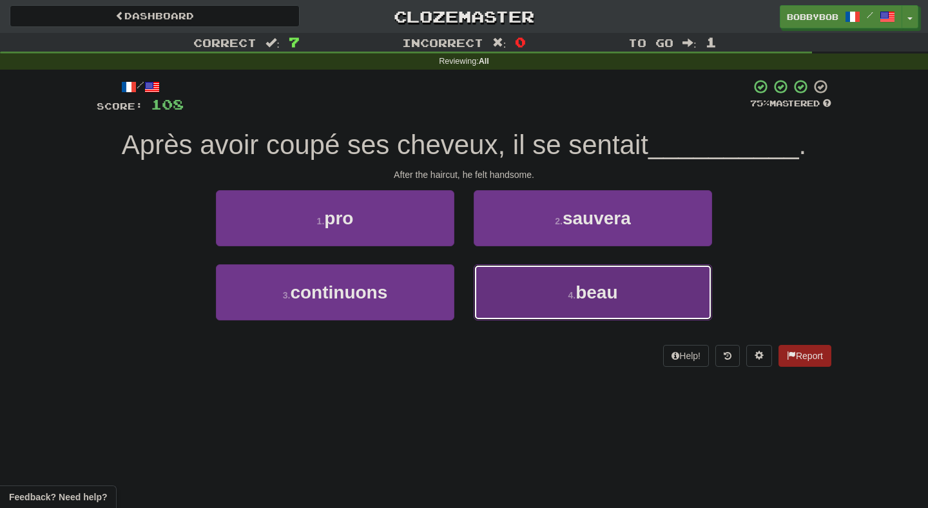
click at [556, 278] on button "4 . beau" at bounding box center [593, 292] width 238 height 56
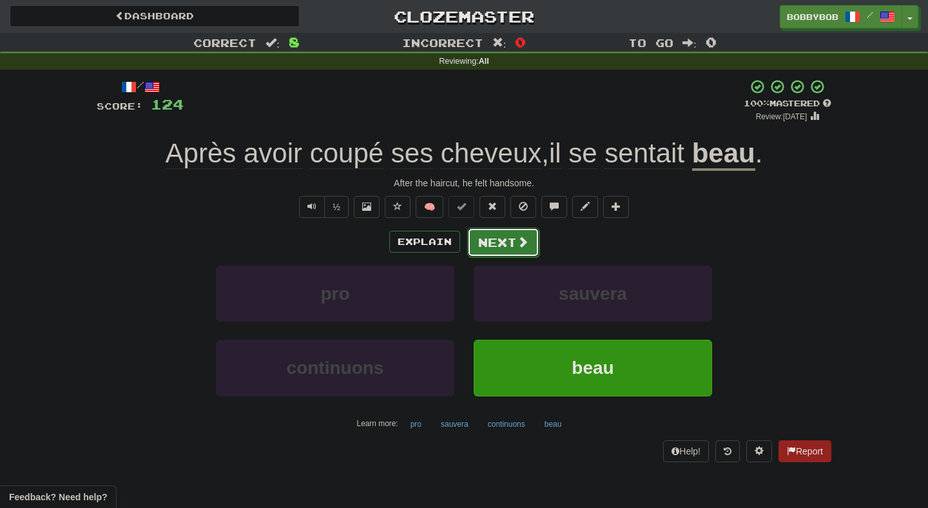
click at [489, 249] on button "Next" at bounding box center [503, 243] width 72 height 30
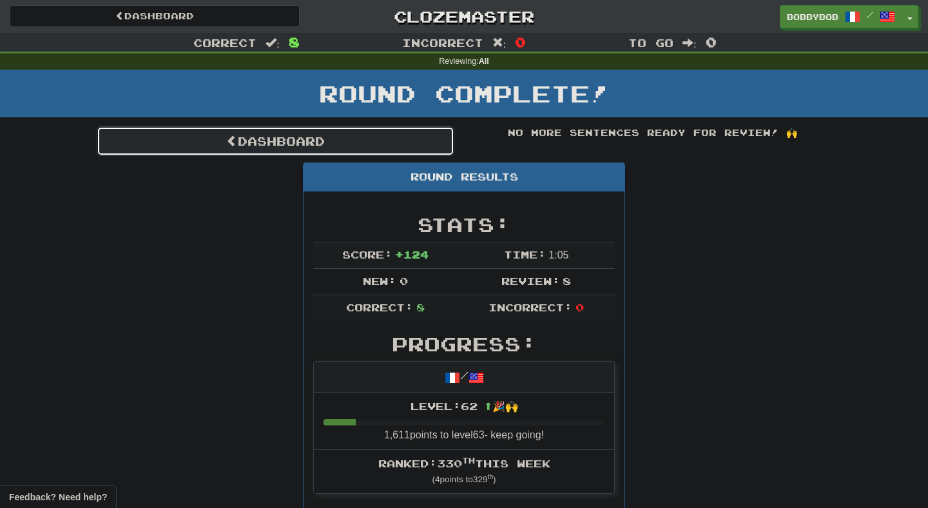
click at [418, 145] on link "Dashboard" at bounding box center [276, 141] width 358 height 30
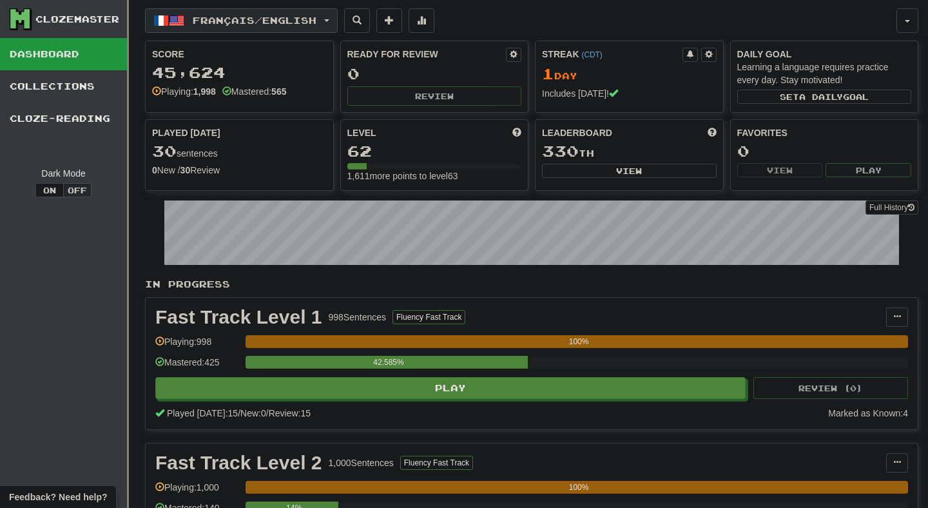
click at [284, 21] on span "Français / English" at bounding box center [255, 20] width 124 height 11
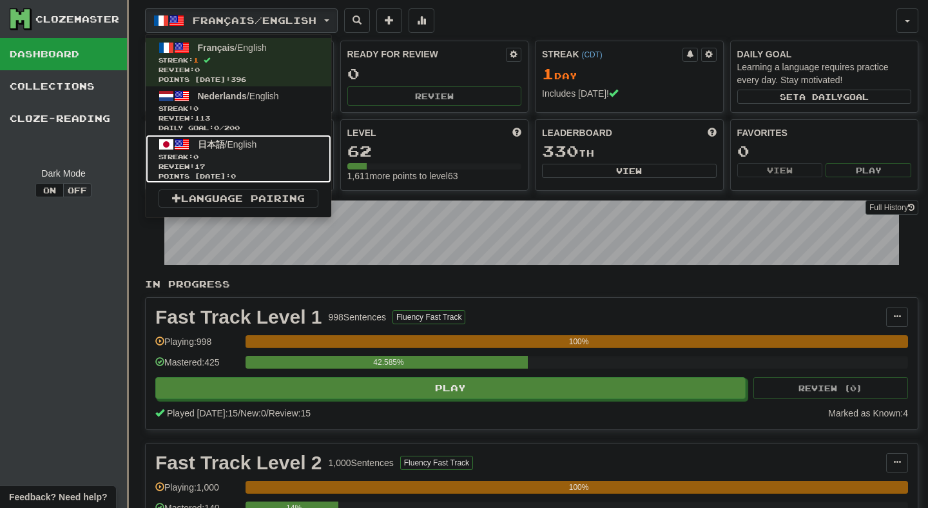
click at [304, 157] on span "Streak: 0" at bounding box center [239, 157] width 160 height 10
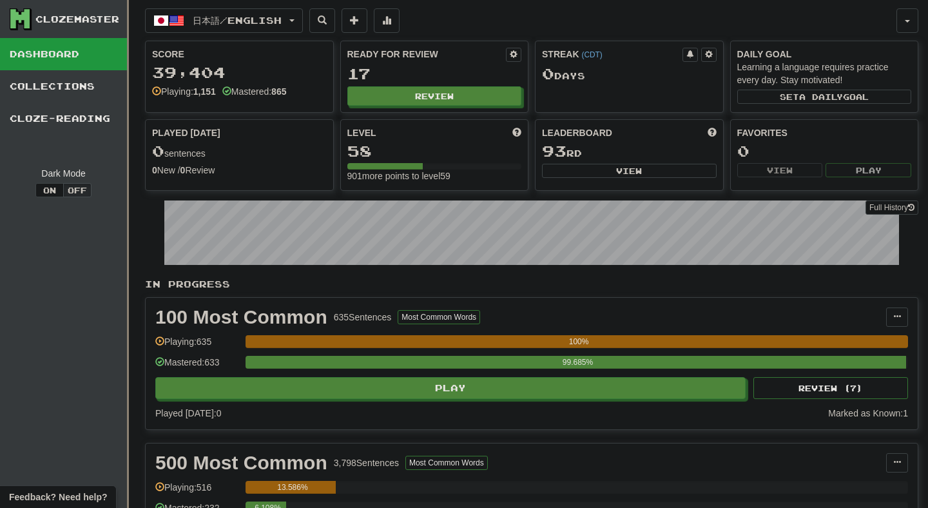
click at [425, 82] on div "Ready for Review 17 Review" at bounding box center [435, 76] width 188 height 71
click at [425, 95] on button "Review" at bounding box center [435, 96] width 175 height 19
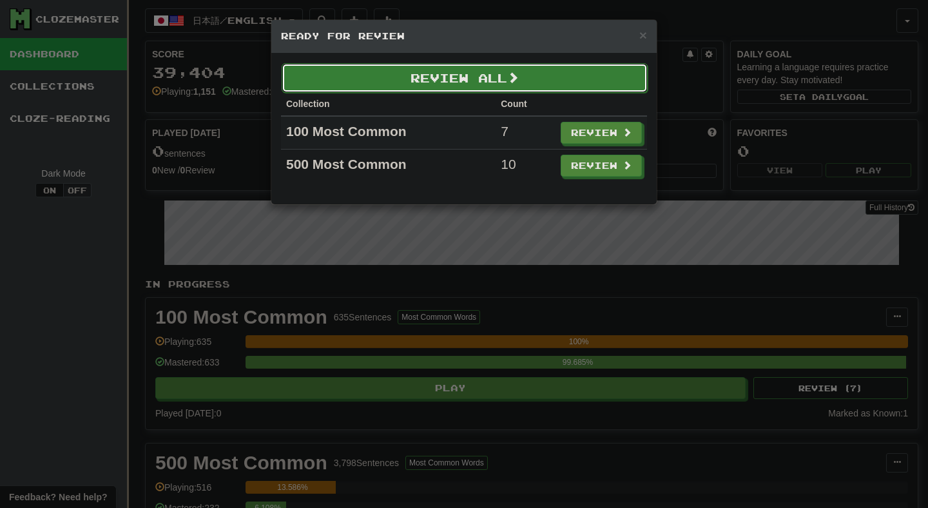
click at [425, 82] on button "Review All" at bounding box center [465, 78] width 366 height 30
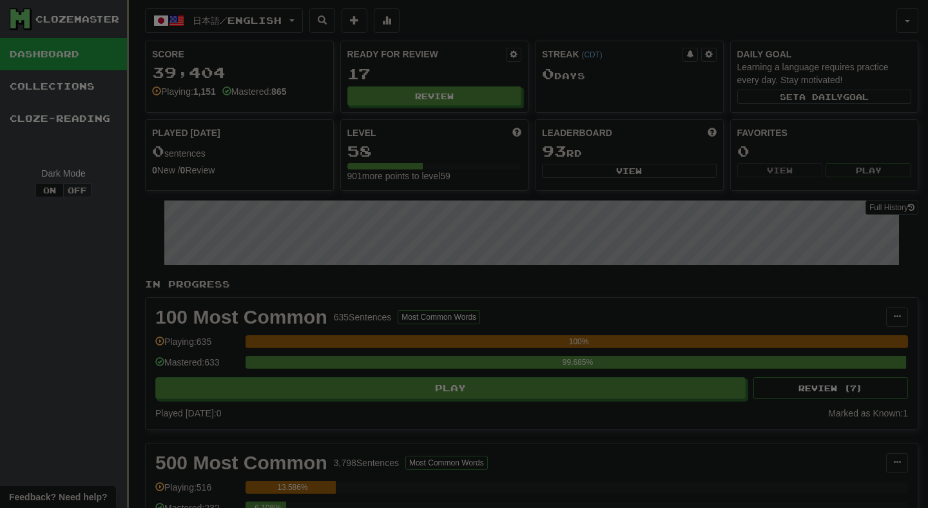
select select "**"
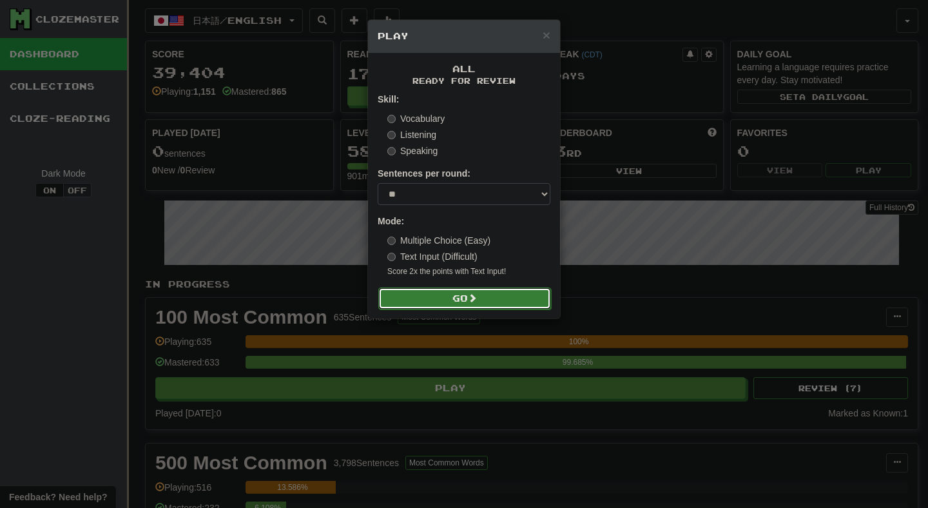
click at [450, 289] on button "Go" at bounding box center [464, 298] width 173 height 22
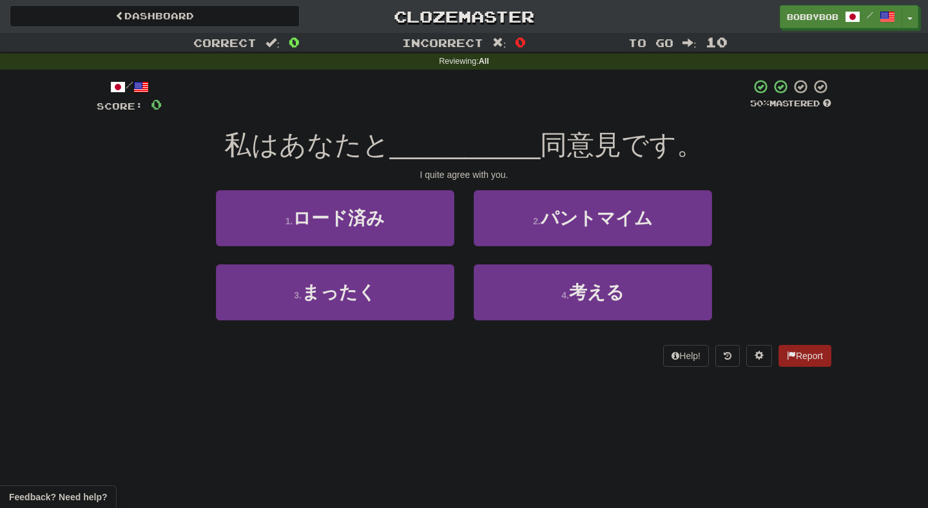
click at [463, 277] on div "3 . まったく" at bounding box center [335, 301] width 258 height 74
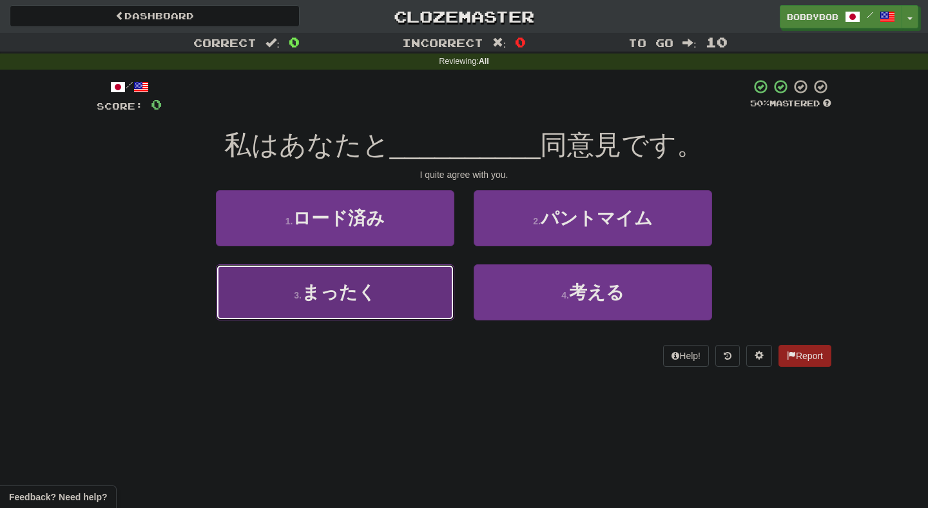
click at [436, 300] on button "3 . まったく" at bounding box center [335, 292] width 238 height 56
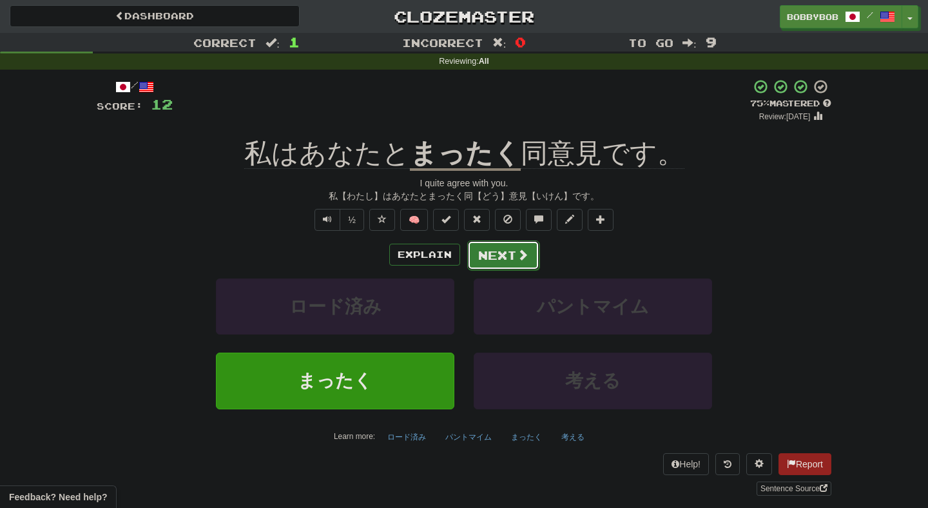
click at [493, 253] on button "Next" at bounding box center [503, 255] width 72 height 30
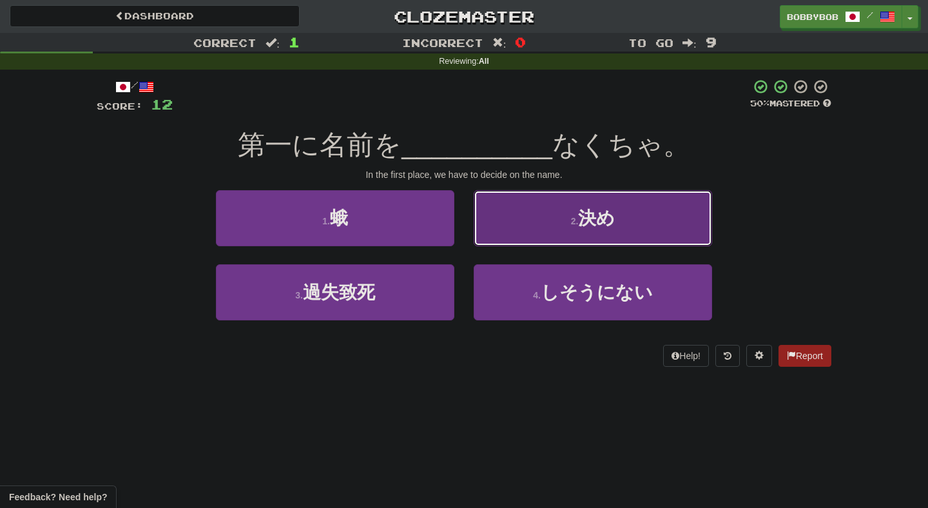
click at [492, 215] on button "2 . 決め" at bounding box center [593, 218] width 238 height 56
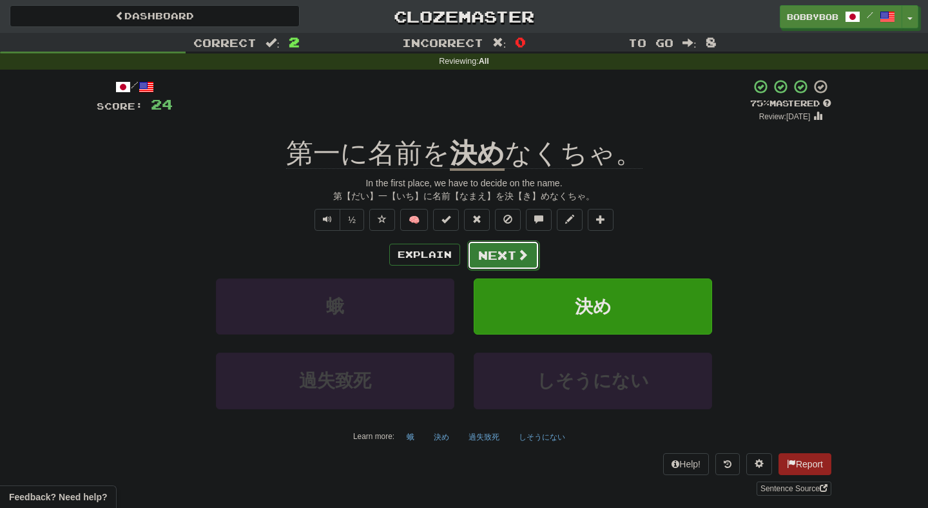
click at [496, 263] on button "Next" at bounding box center [503, 255] width 72 height 30
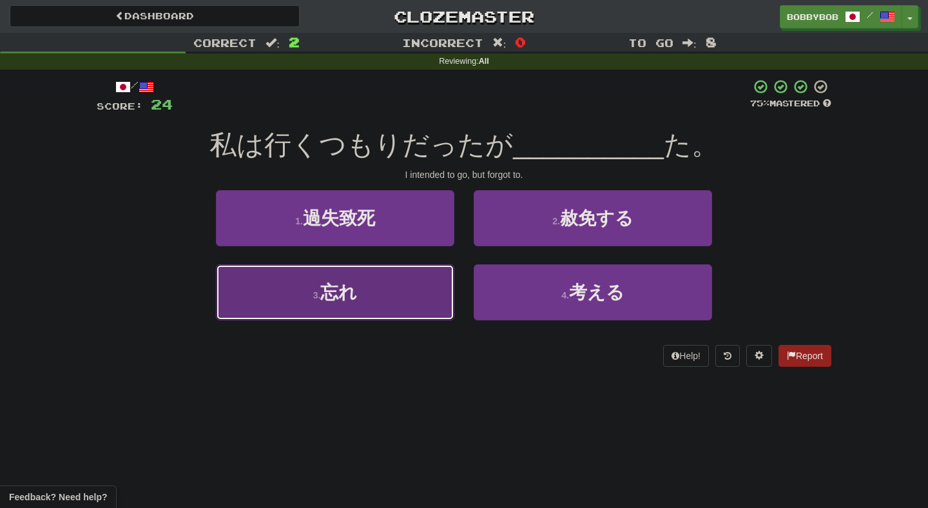
click at [434, 297] on button "3 . 忘れ" at bounding box center [335, 292] width 238 height 56
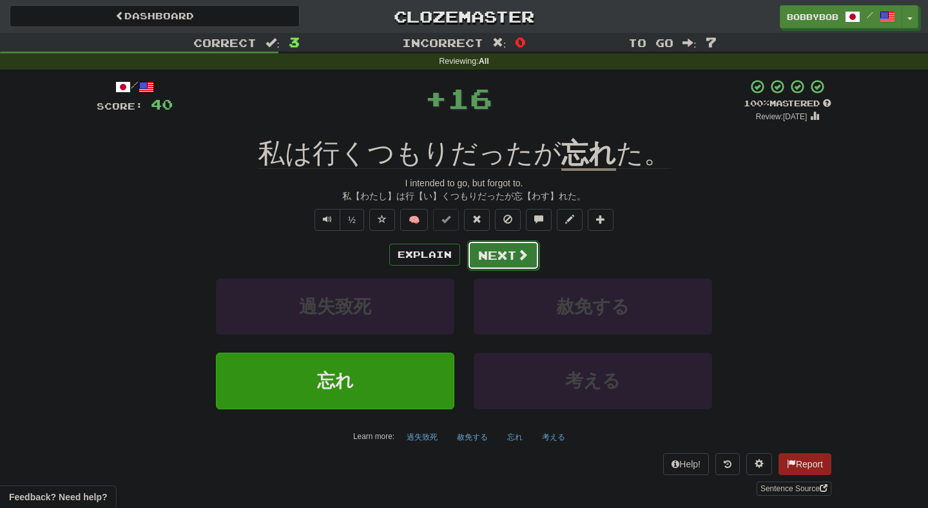
click at [504, 251] on button "Next" at bounding box center [503, 255] width 72 height 30
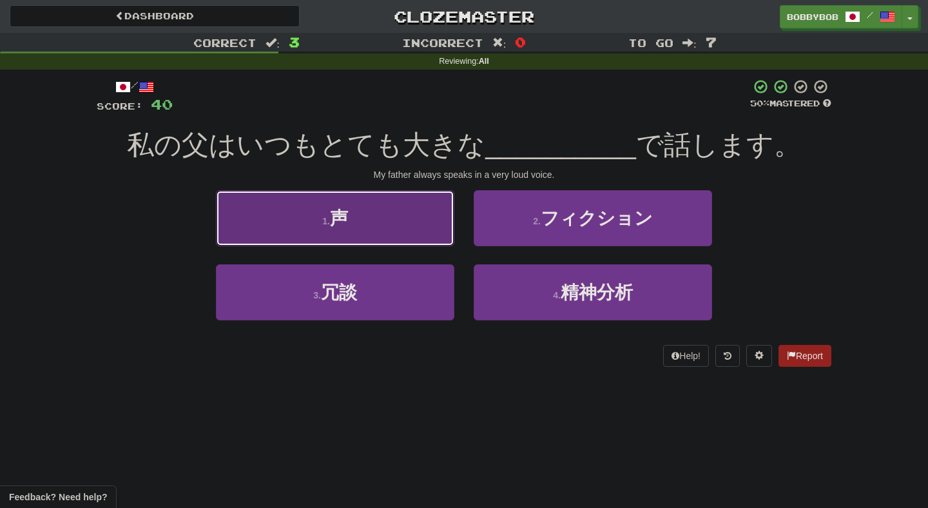
click at [446, 224] on button "1 . 声" at bounding box center [335, 218] width 238 height 56
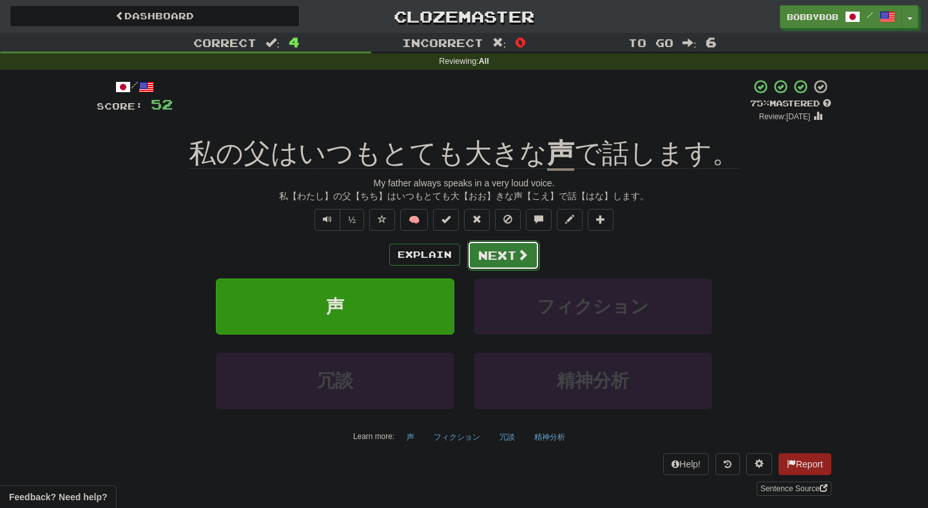
click at [507, 252] on button "Next" at bounding box center [503, 255] width 72 height 30
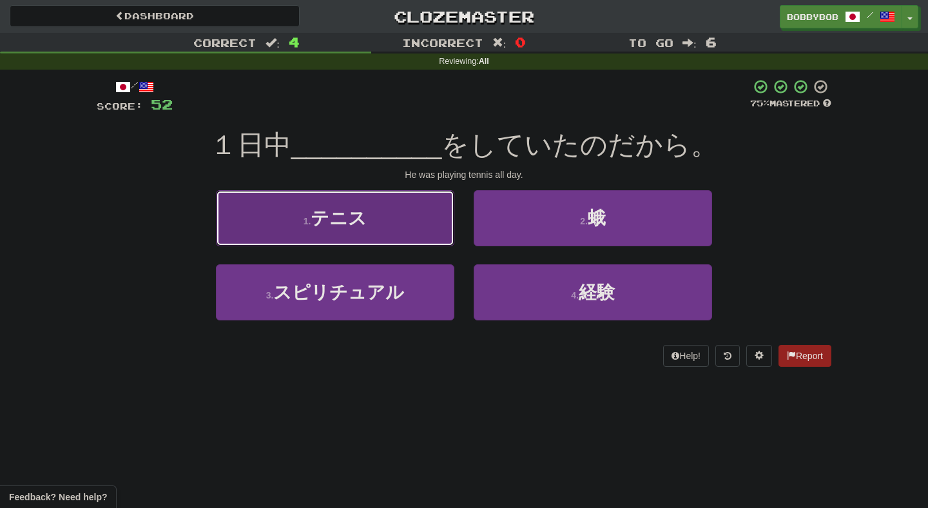
click at [431, 235] on button "1 . テニス" at bounding box center [335, 218] width 238 height 56
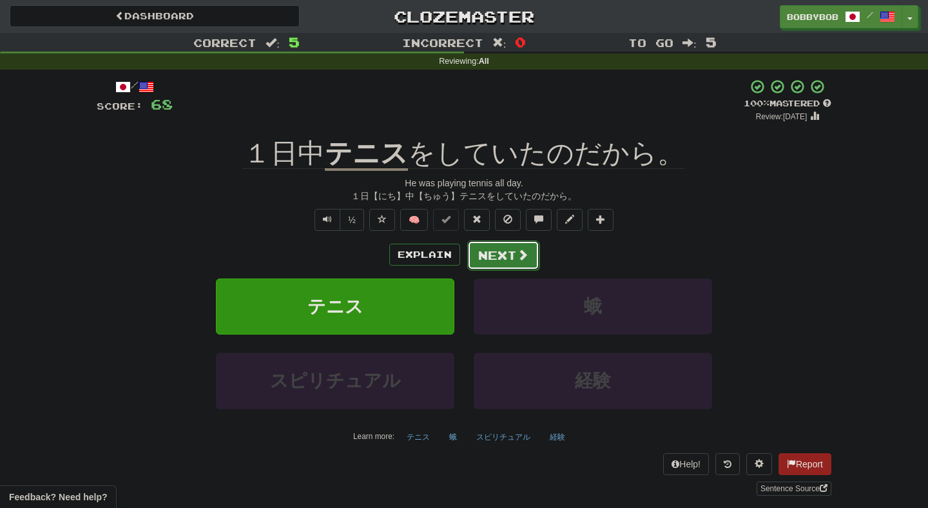
click at [511, 258] on button "Next" at bounding box center [503, 255] width 72 height 30
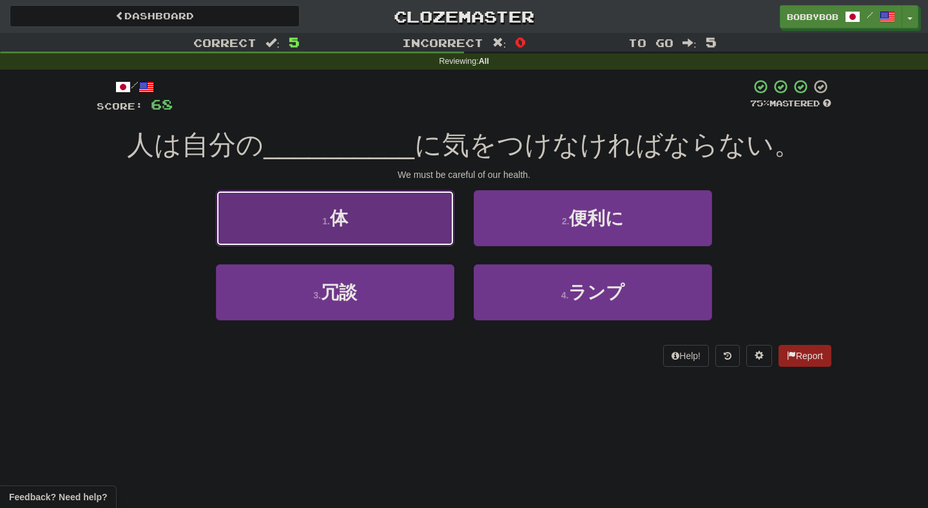
click at [452, 242] on button "1 . 体" at bounding box center [335, 218] width 238 height 56
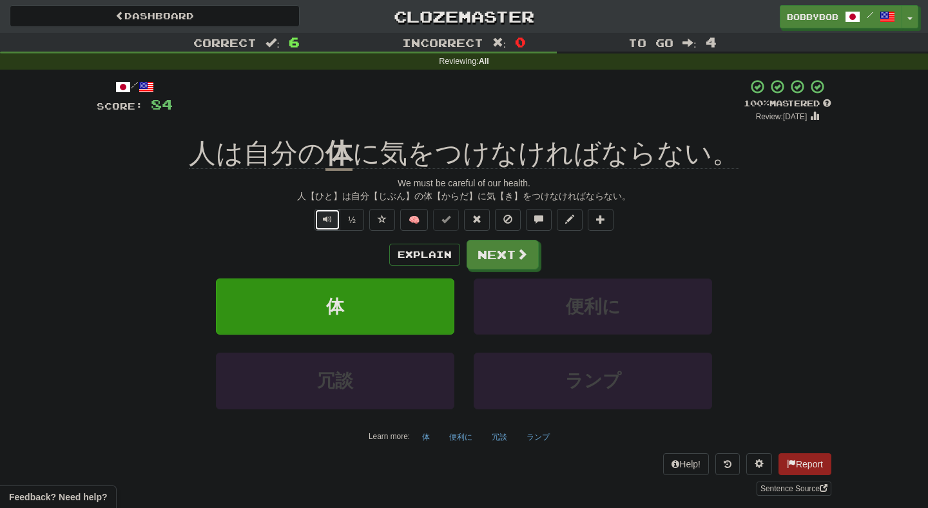
click at [339, 220] on button "Text-to-speech controls" at bounding box center [328, 220] width 26 height 22
click at [345, 209] on button "½" at bounding box center [352, 220] width 24 height 22
click at [332, 221] on span "Text-to-speech controls" at bounding box center [327, 219] width 9 height 9
click at [505, 257] on button "Next" at bounding box center [503, 255] width 72 height 30
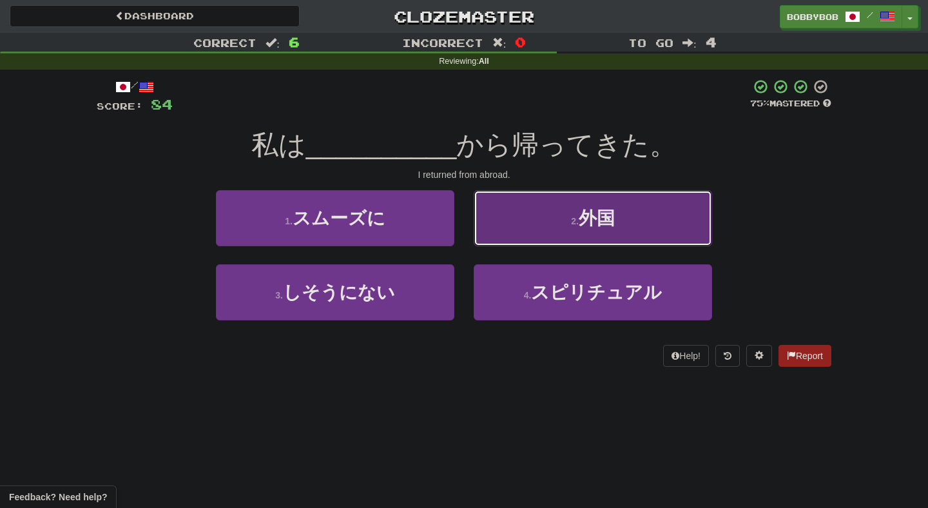
click at [540, 240] on button "2 . 外国" at bounding box center [593, 218] width 238 height 56
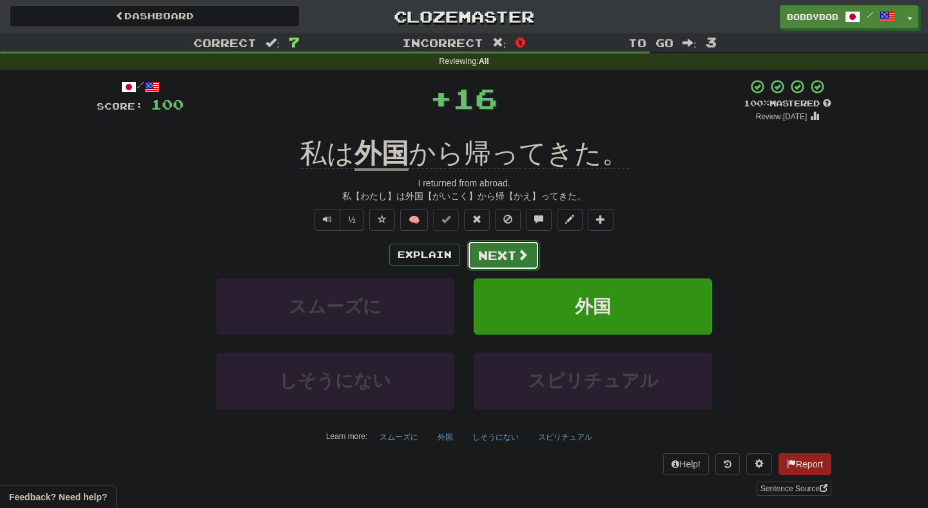
click at [503, 251] on button "Next" at bounding box center [503, 255] width 72 height 30
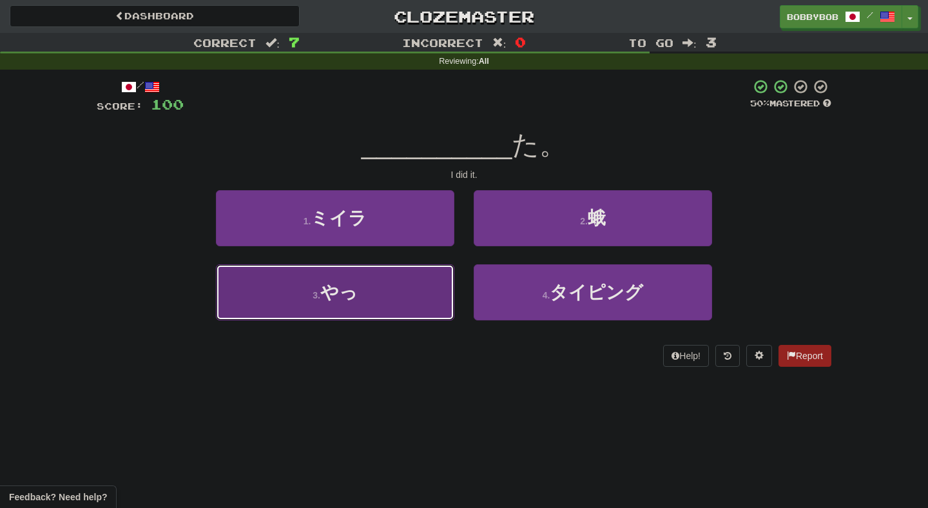
click at [381, 287] on button "3 . やっ" at bounding box center [335, 292] width 238 height 56
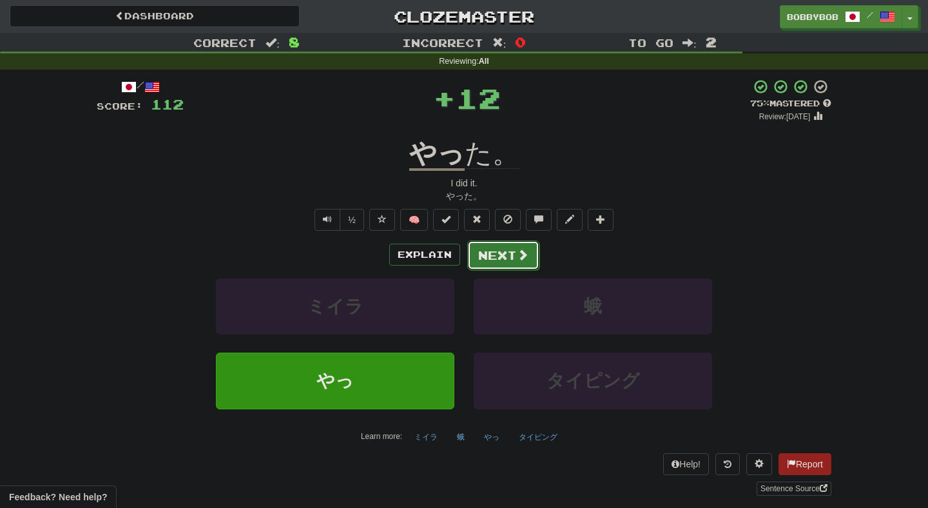
click at [489, 255] on button "Next" at bounding box center [503, 255] width 72 height 30
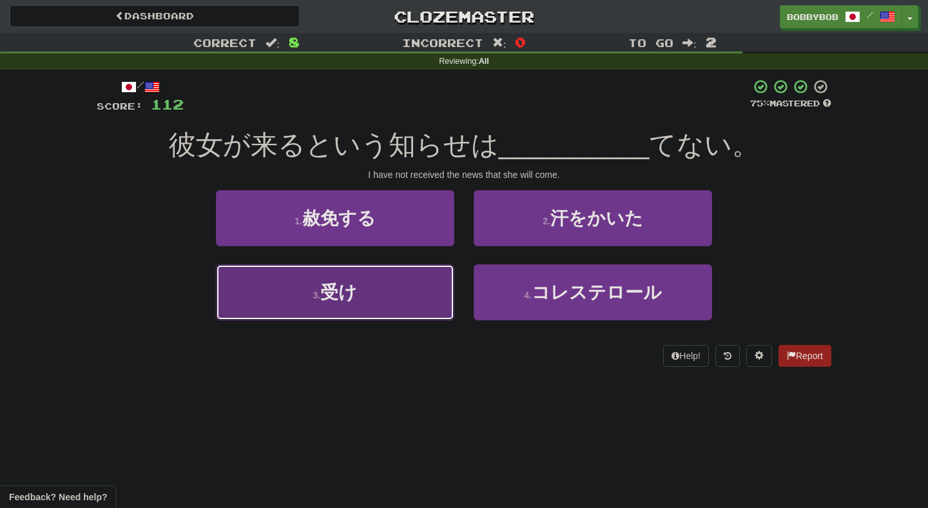
click at [428, 285] on button "3 . 受け" at bounding box center [335, 292] width 238 height 56
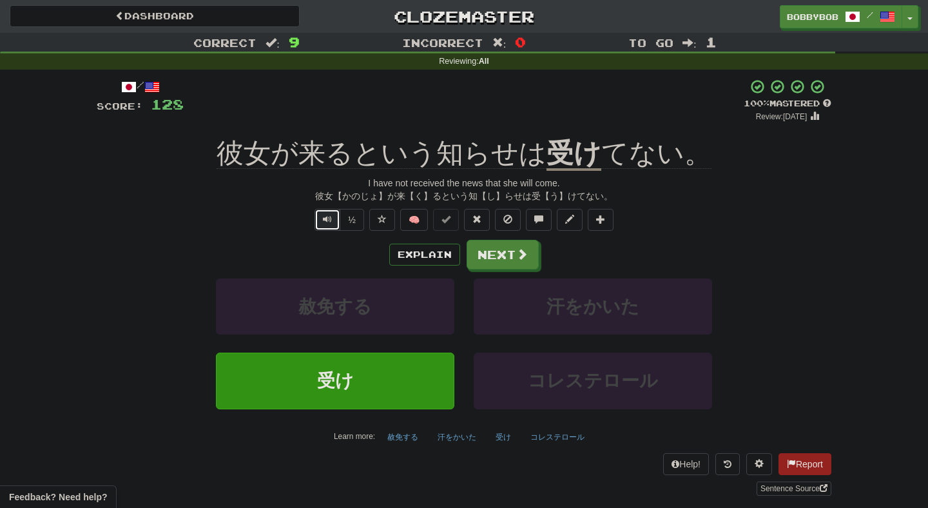
click at [329, 226] on button "Text-to-speech controls" at bounding box center [328, 220] width 26 height 22
click at [495, 260] on button "Next" at bounding box center [503, 255] width 72 height 30
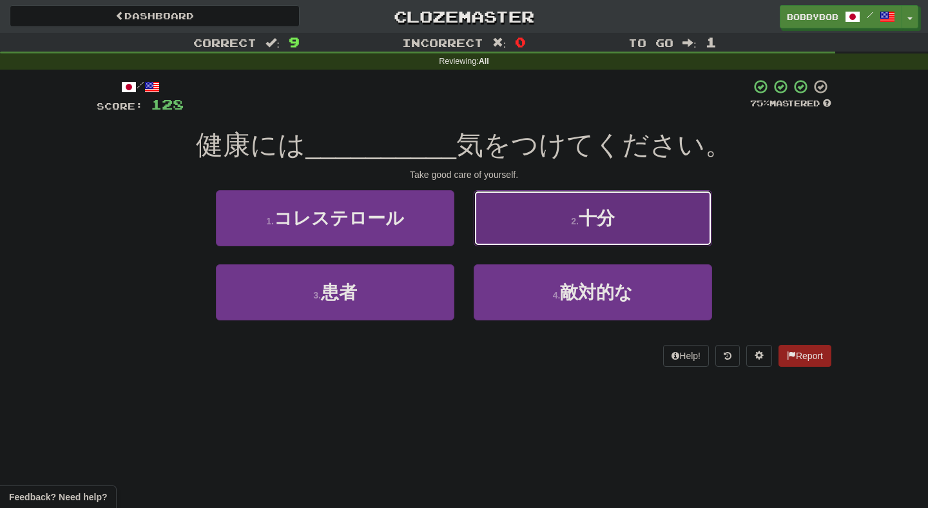
click at [563, 205] on button "2 . 十分" at bounding box center [593, 218] width 238 height 56
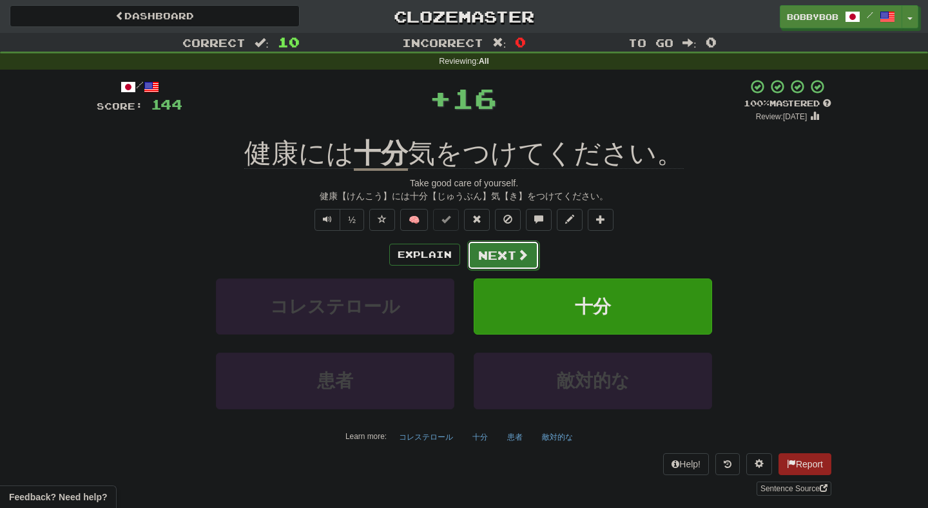
click at [509, 254] on button "Next" at bounding box center [503, 255] width 72 height 30
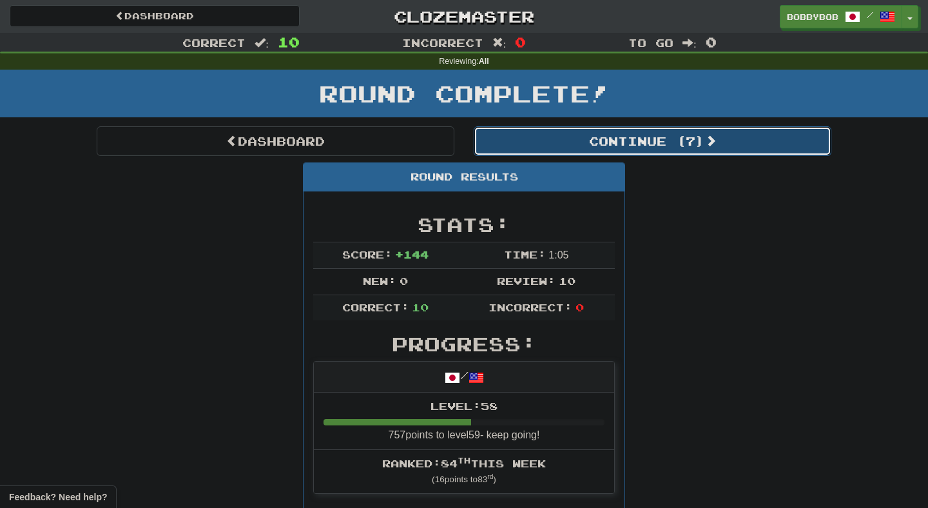
click at [534, 148] on button "Continue ( 7 )" at bounding box center [653, 141] width 358 height 30
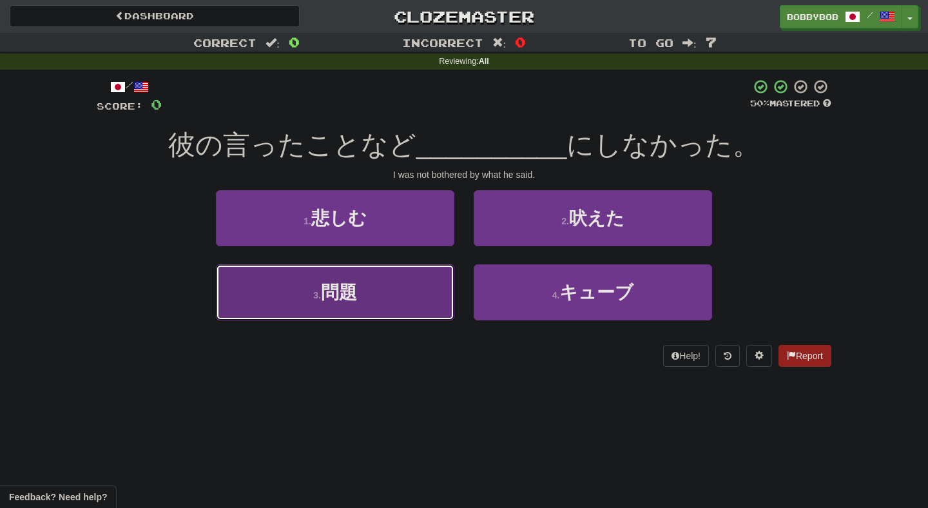
click at [443, 278] on button "3 . 問題" at bounding box center [335, 292] width 238 height 56
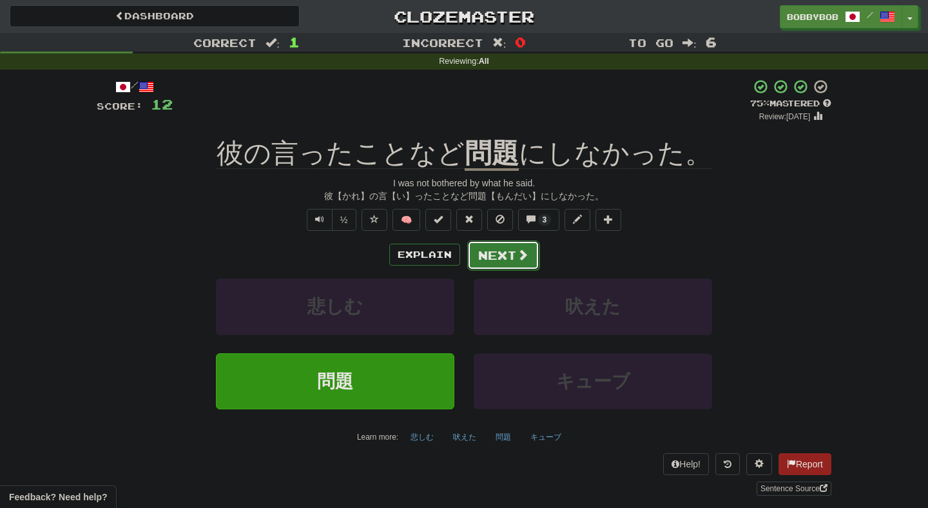
click at [483, 259] on button "Next" at bounding box center [503, 255] width 72 height 30
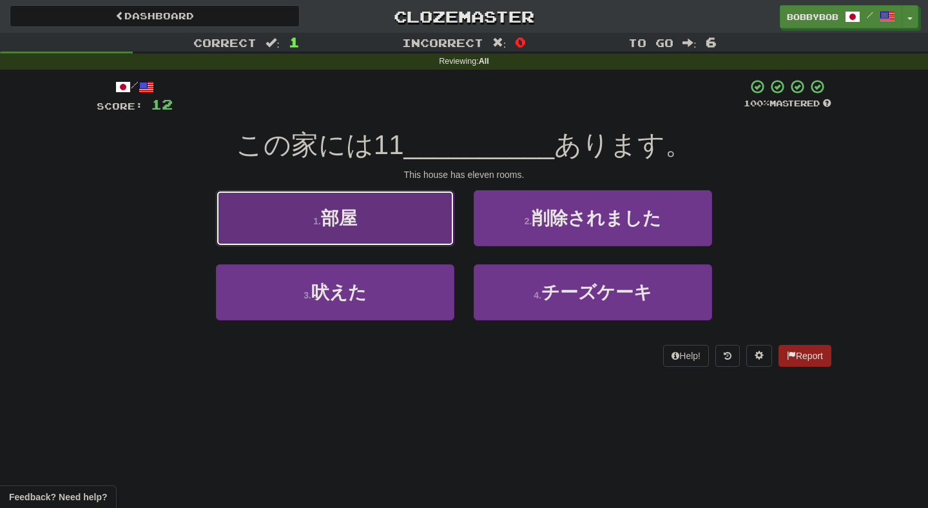
click at [441, 239] on button "1 . 部屋" at bounding box center [335, 218] width 238 height 56
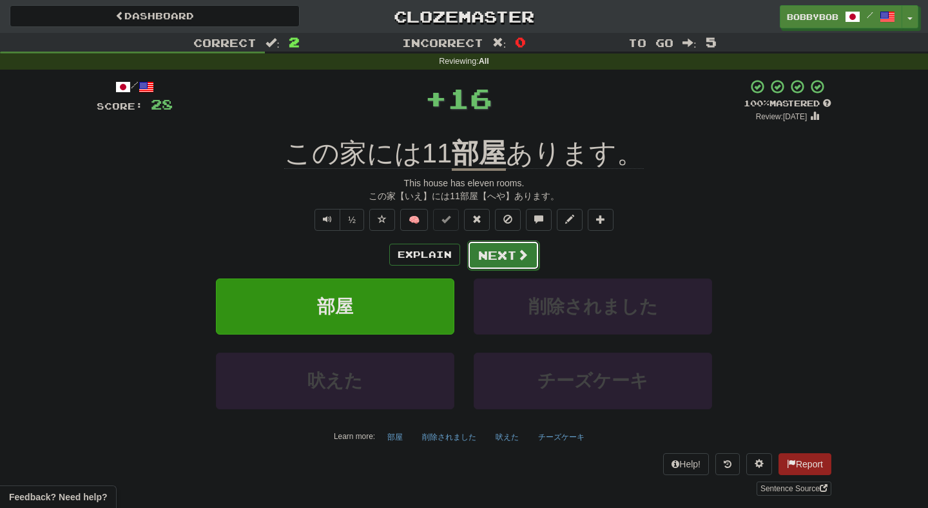
click at [486, 258] on button "Next" at bounding box center [503, 255] width 72 height 30
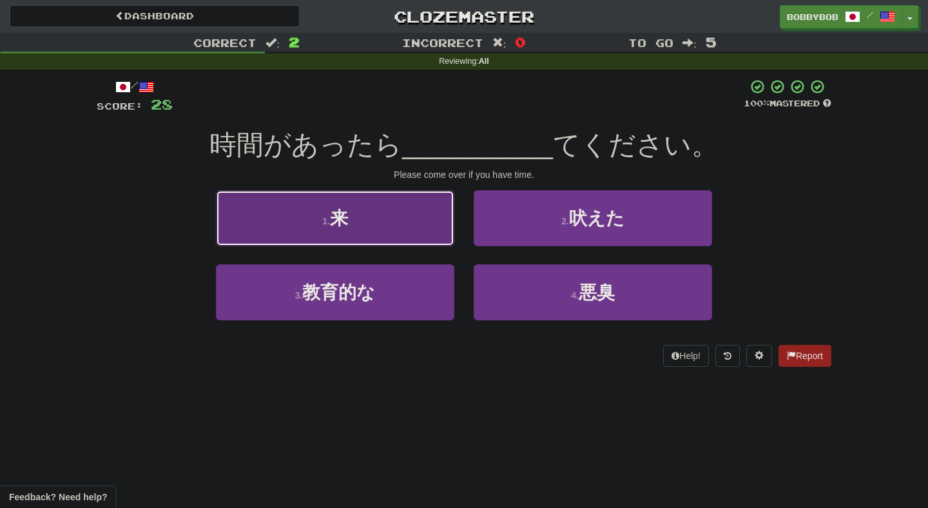
click at [449, 238] on button "1 . 来" at bounding box center [335, 218] width 238 height 56
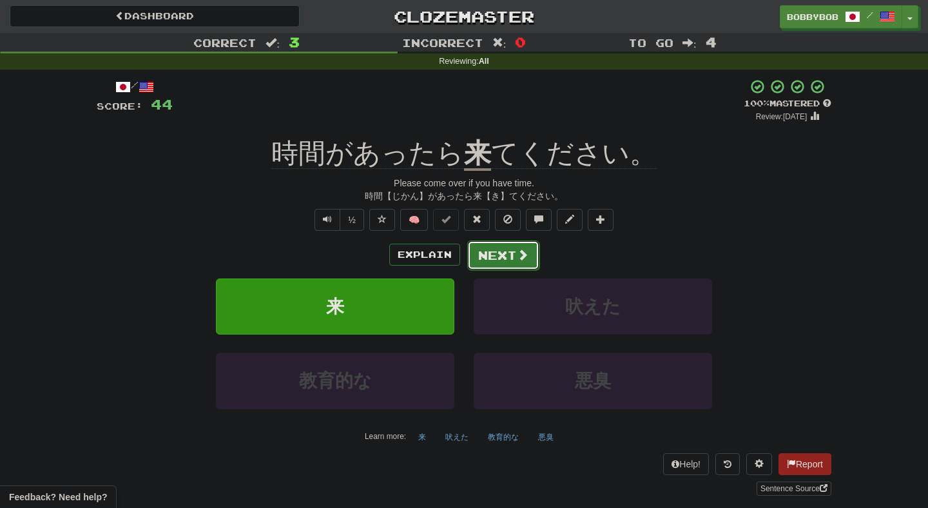
click at [476, 259] on button "Next" at bounding box center [503, 255] width 72 height 30
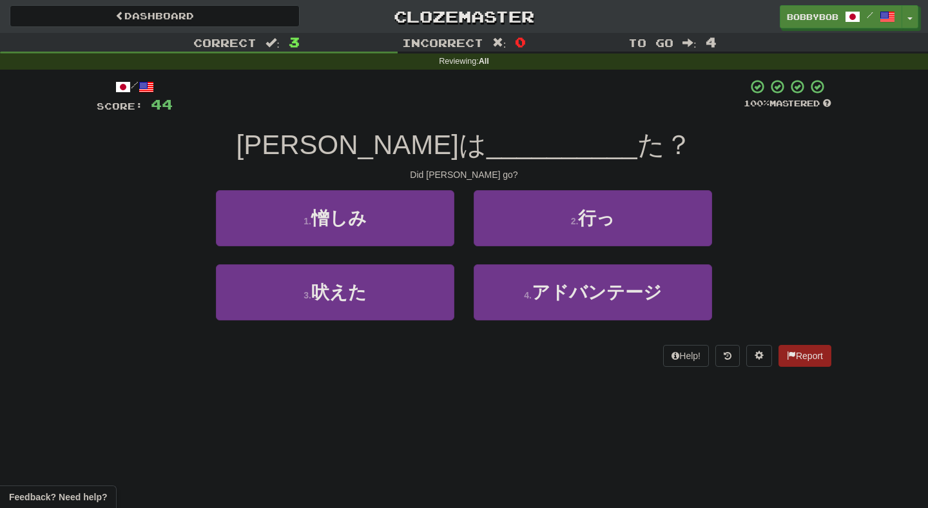
click at [466, 241] on div "2 . 行っ" at bounding box center [593, 227] width 258 height 74
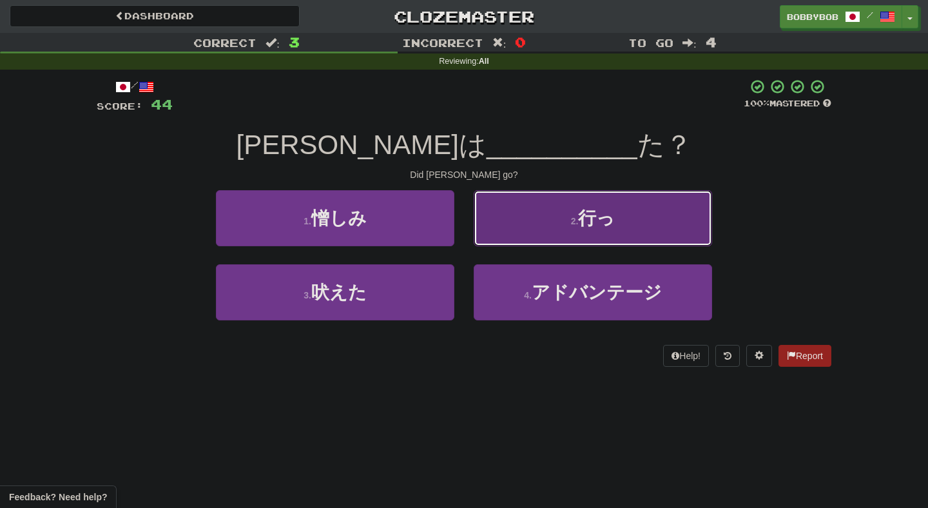
click at [480, 241] on button "2 . 行っ" at bounding box center [593, 218] width 238 height 56
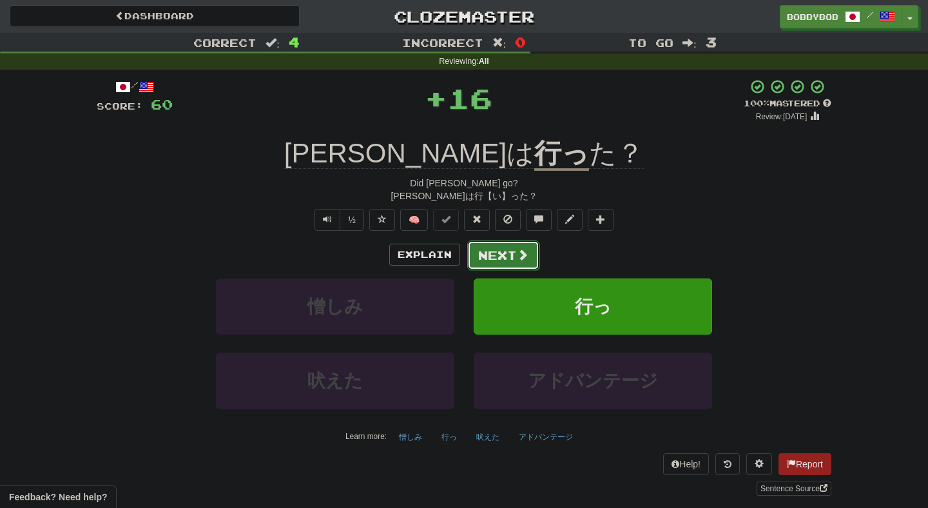
click at [489, 254] on button "Next" at bounding box center [503, 255] width 72 height 30
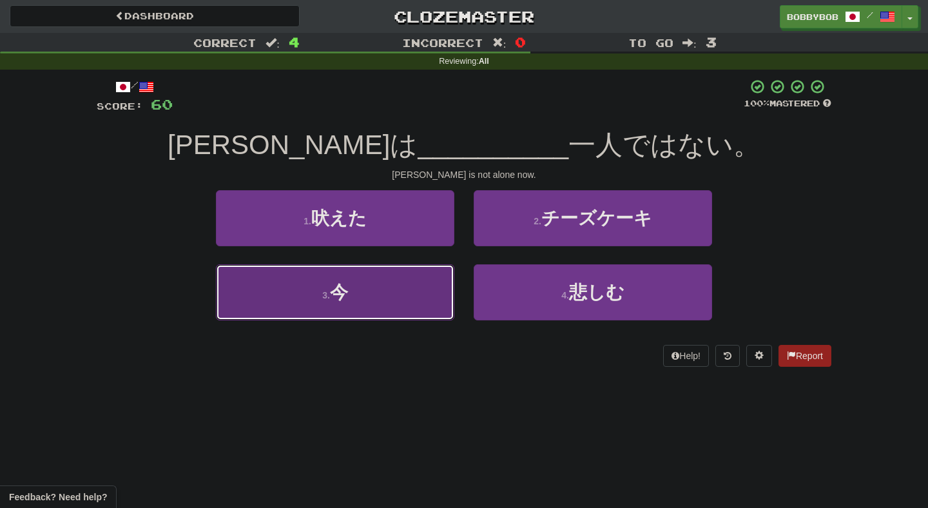
click at [440, 279] on button "3 . 今" at bounding box center [335, 292] width 238 height 56
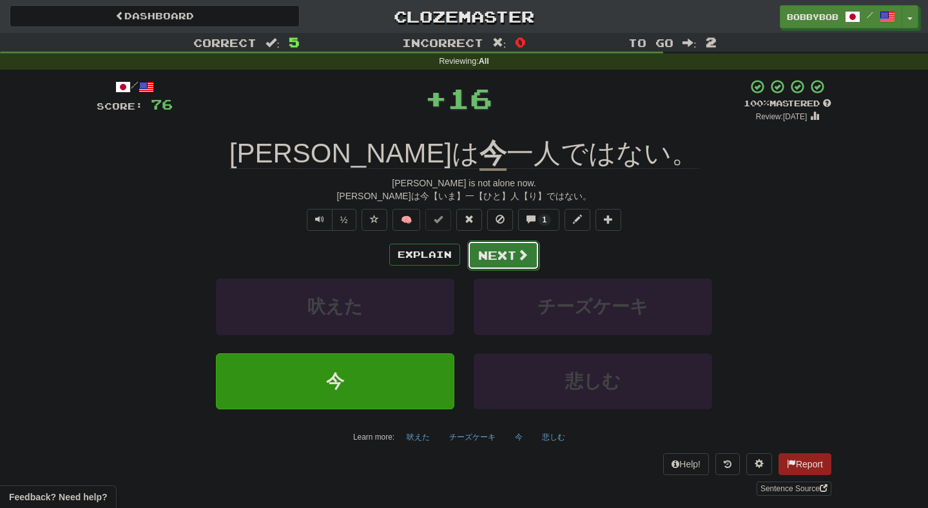
click at [472, 252] on button "Next" at bounding box center [503, 255] width 72 height 30
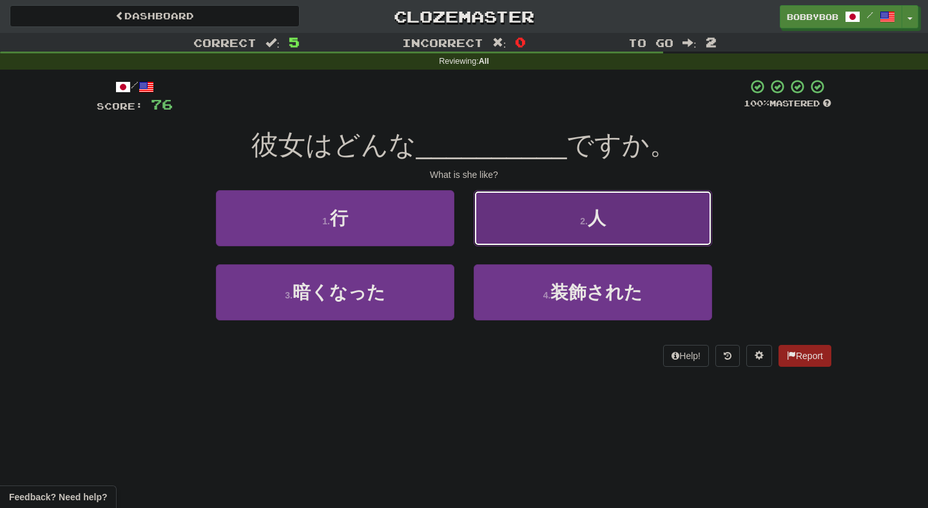
click at [516, 238] on button "2 . 人" at bounding box center [593, 218] width 238 height 56
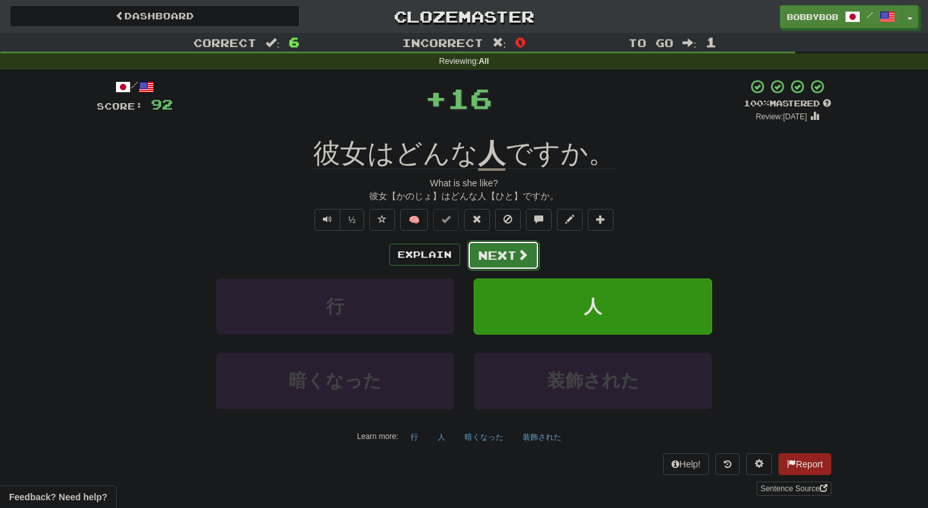
click at [505, 258] on button "Next" at bounding box center [503, 255] width 72 height 30
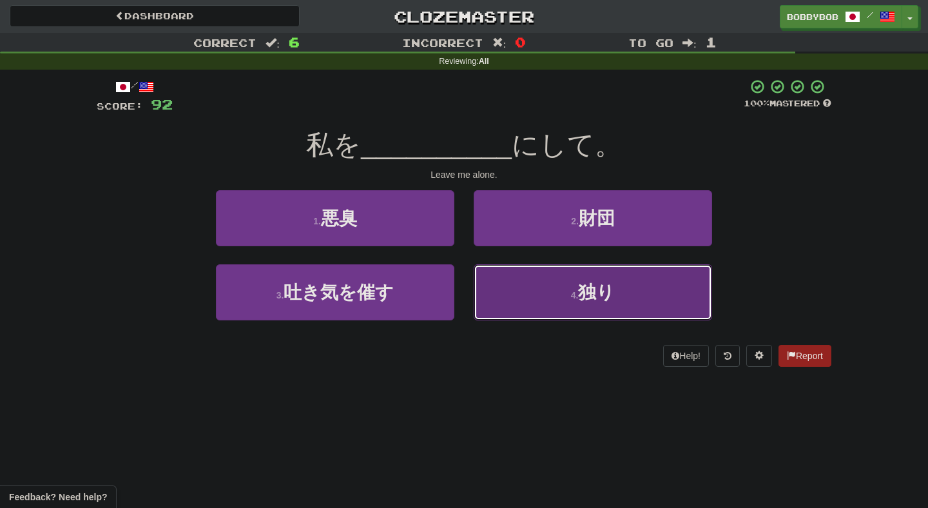
click at [525, 286] on button "4 . 独り" at bounding box center [593, 292] width 238 height 56
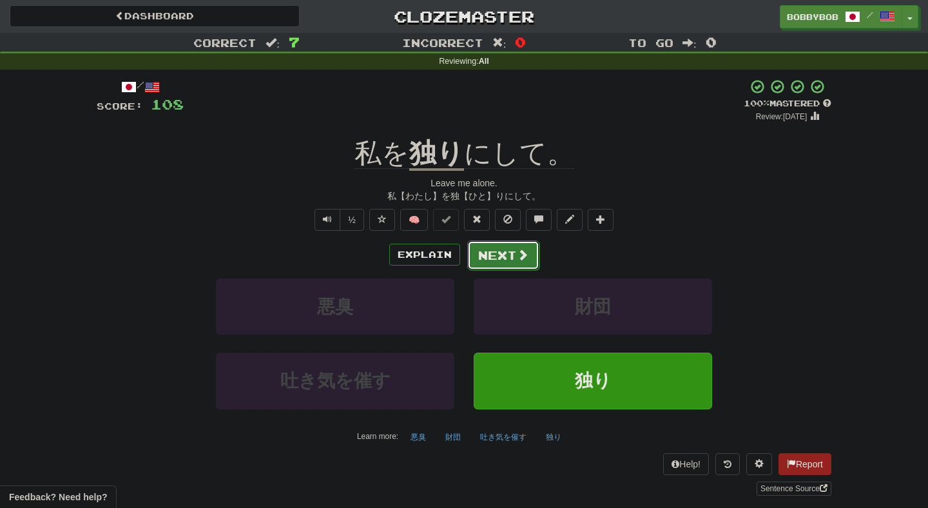
click at [514, 268] on button "Next" at bounding box center [503, 255] width 72 height 30
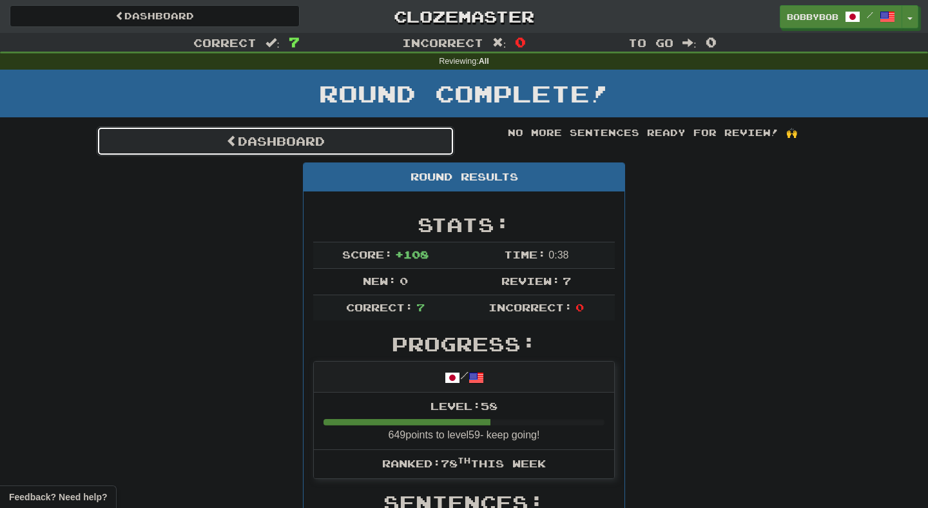
click at [336, 133] on link "Dashboard" at bounding box center [276, 141] width 358 height 30
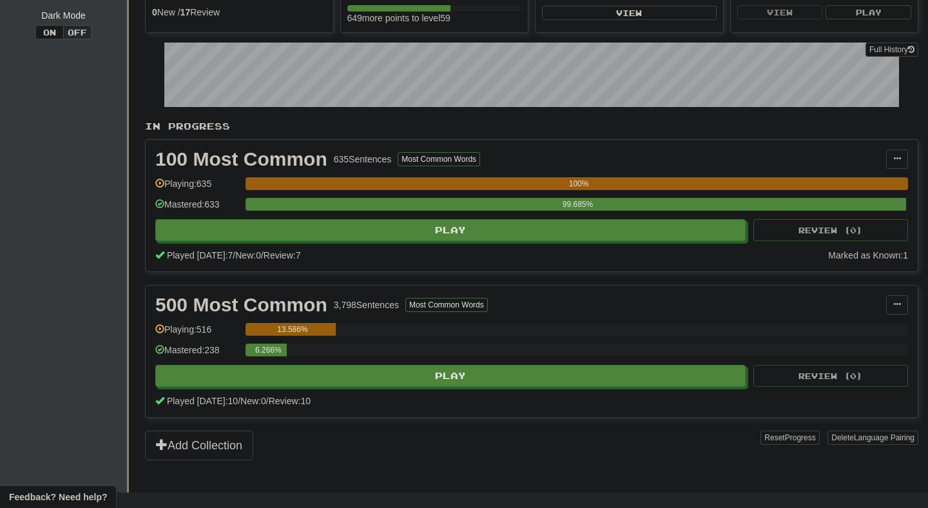
scroll to position [199, 0]
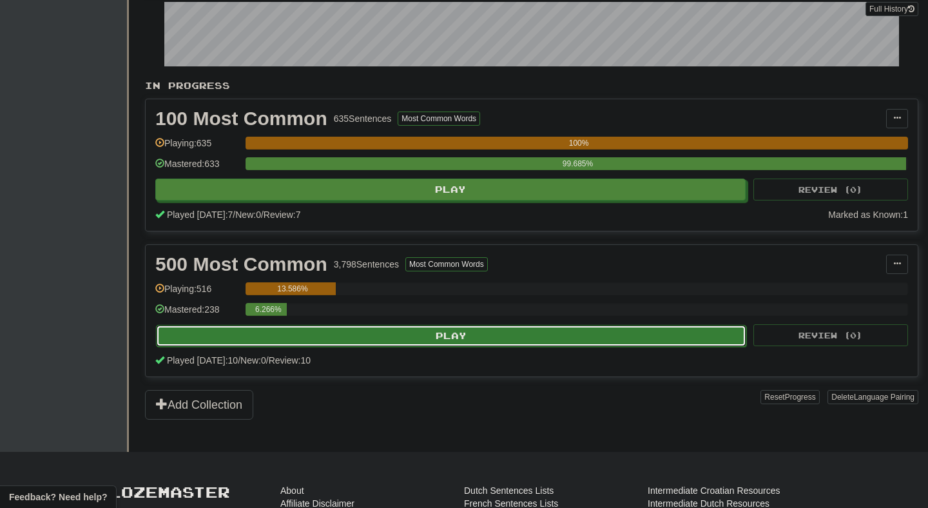
click at [346, 335] on button "Play" at bounding box center [451, 336] width 590 height 22
select select "**"
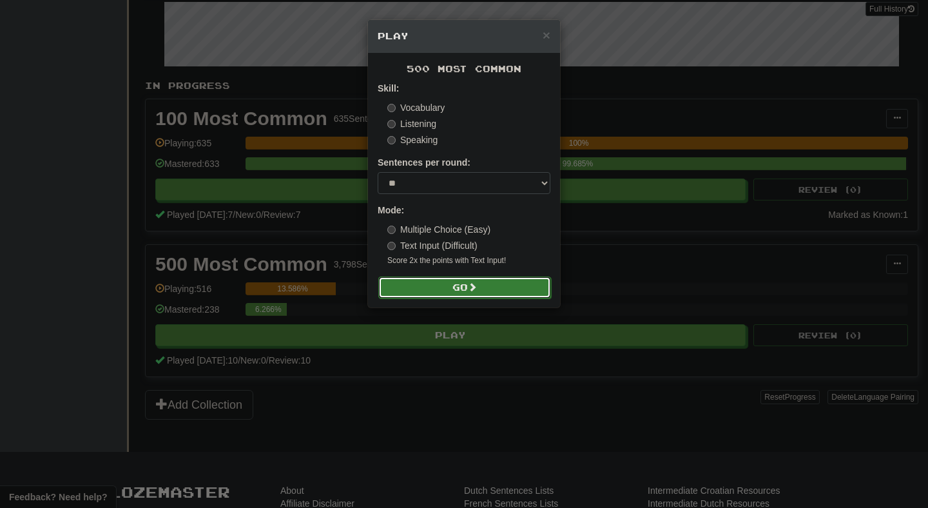
click at [387, 278] on button "Go" at bounding box center [464, 288] width 173 height 22
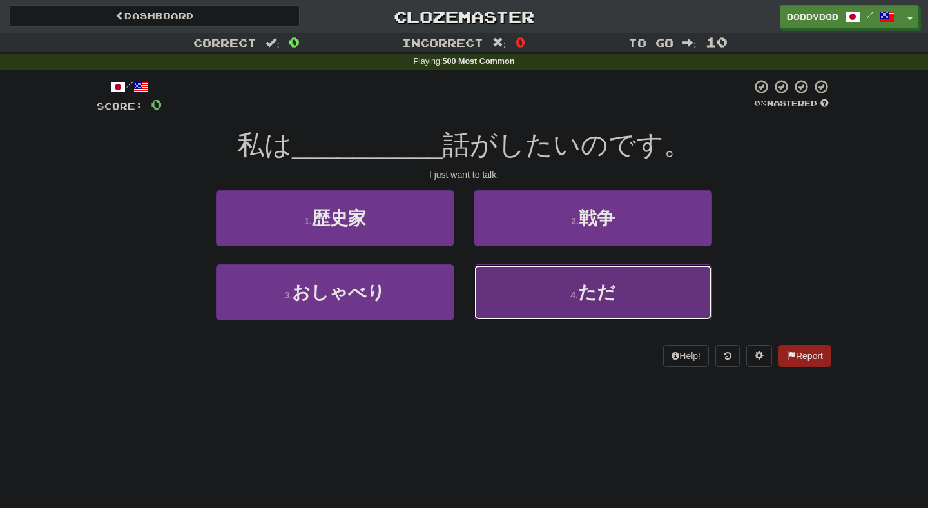
click at [500, 291] on button "4 . ただ" at bounding box center [593, 292] width 238 height 56
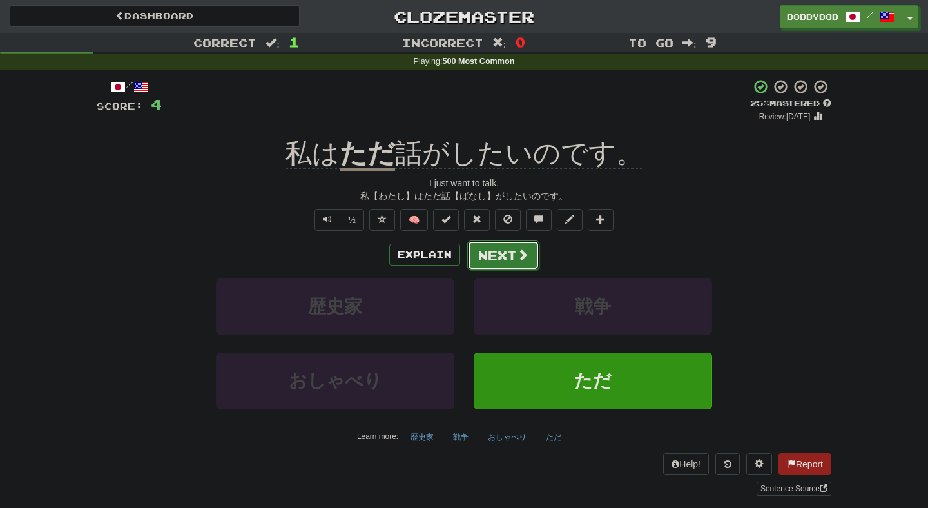
click at [492, 258] on button "Next" at bounding box center [503, 255] width 72 height 30
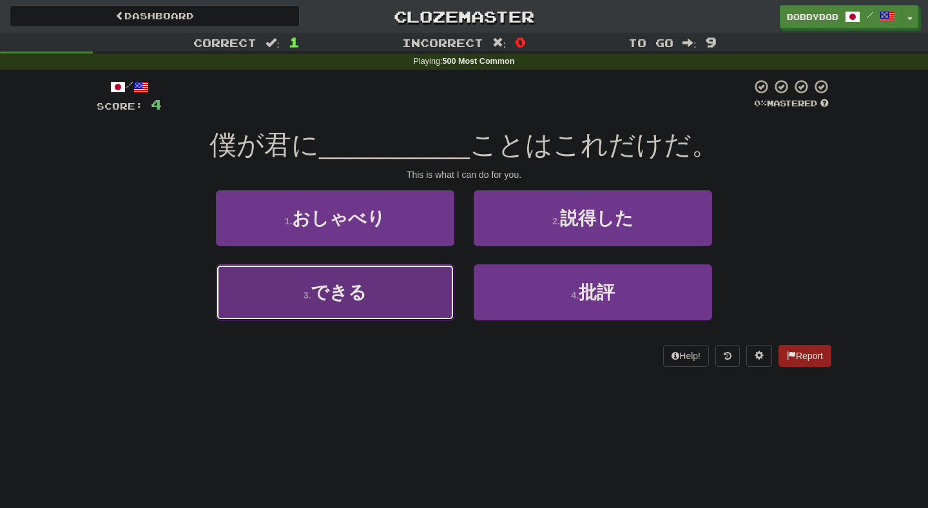
click at [434, 283] on button "3 . できる" at bounding box center [335, 292] width 238 height 56
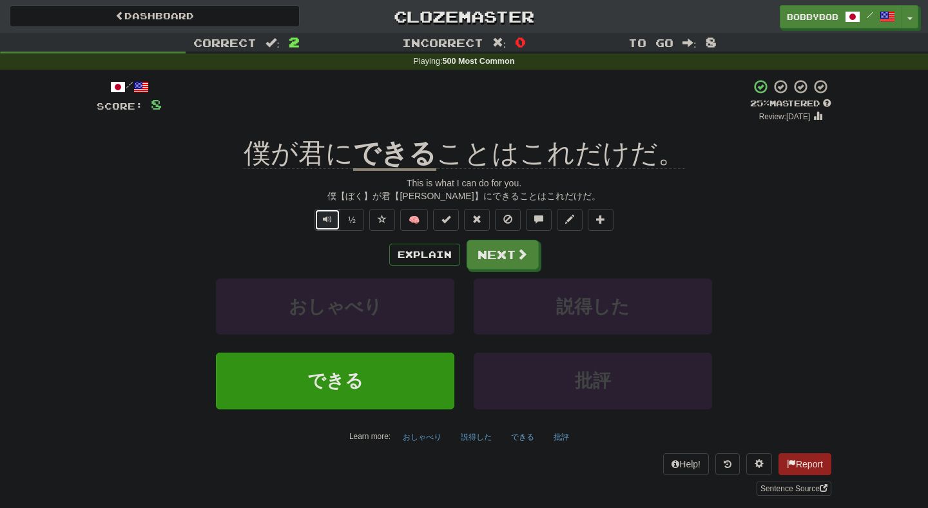
click at [329, 220] on span "Text-to-speech controls" at bounding box center [327, 219] width 9 height 9
click at [484, 264] on button "Next" at bounding box center [503, 255] width 72 height 30
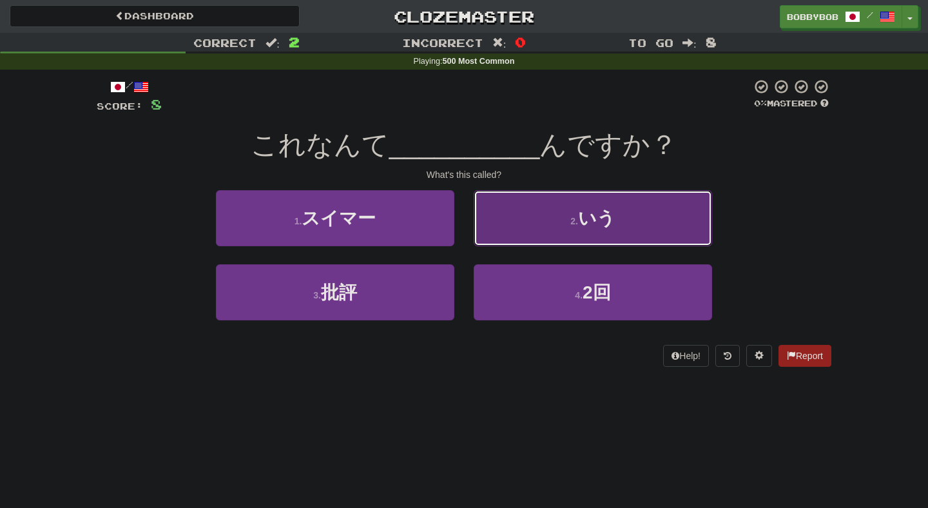
click at [479, 244] on button "2 . いう" at bounding box center [593, 218] width 238 height 56
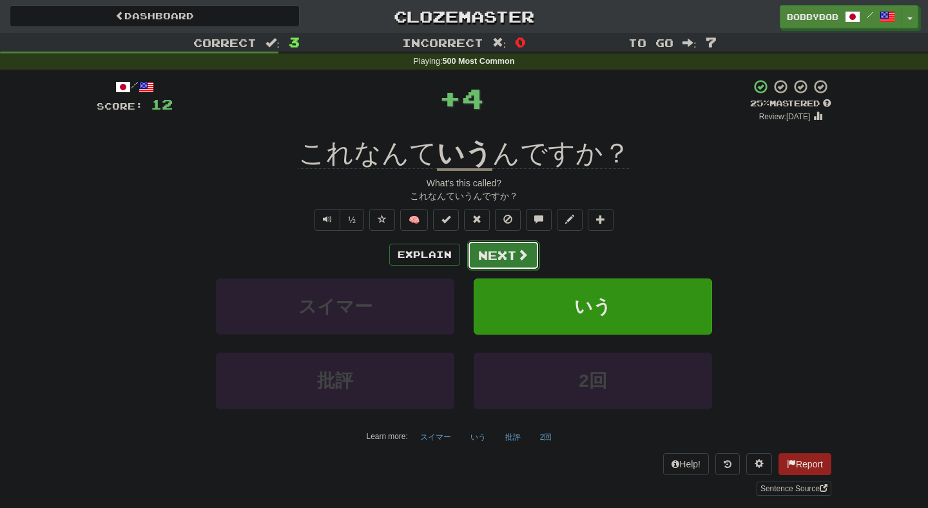
click at [494, 268] on button "Next" at bounding box center [503, 255] width 72 height 30
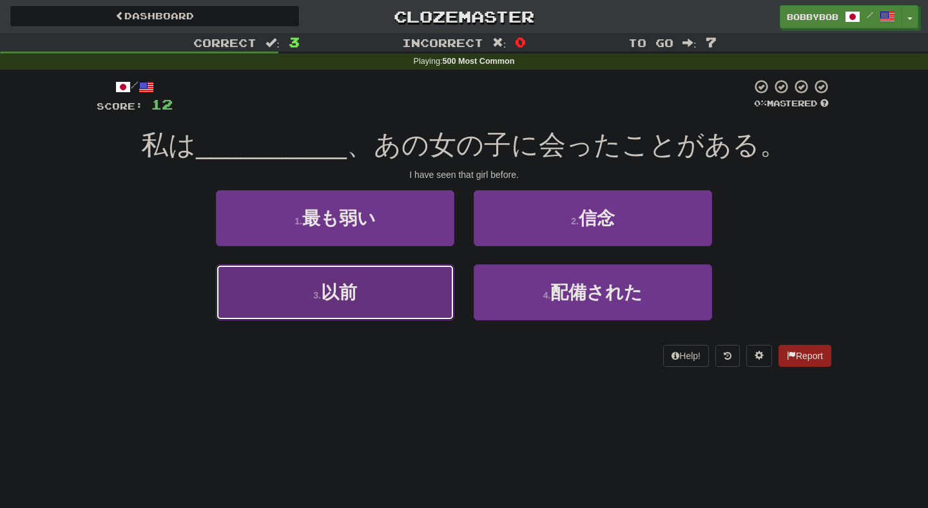
click at [412, 275] on button "3 . 以前" at bounding box center [335, 292] width 238 height 56
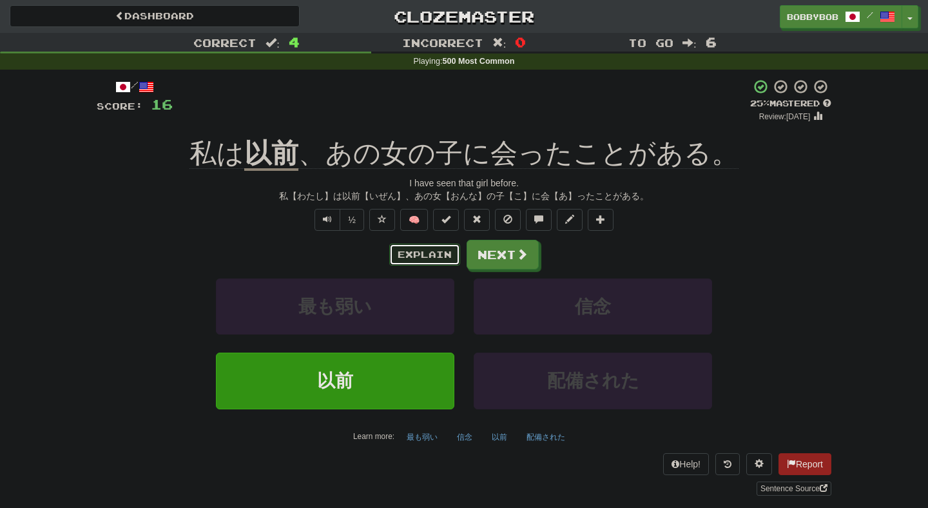
click at [443, 258] on button "Explain" at bounding box center [424, 255] width 71 height 22
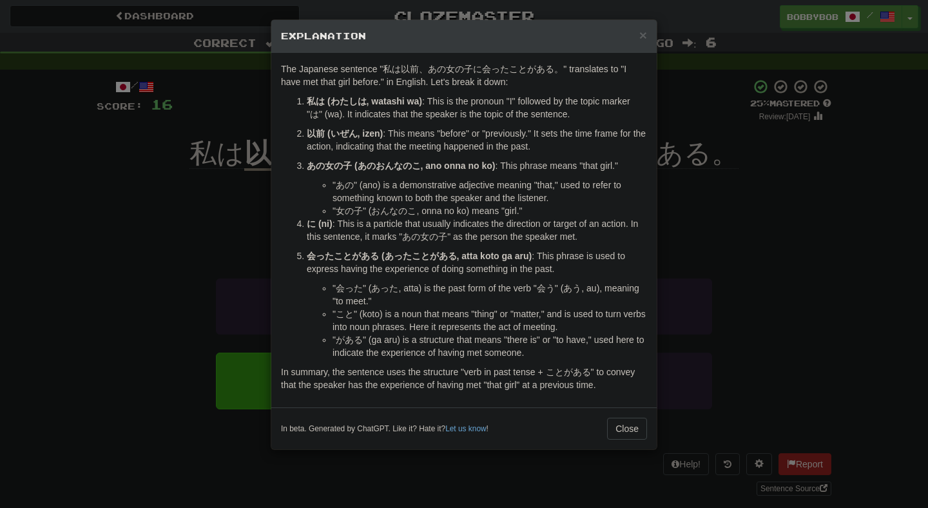
click at [687, 238] on div "× Explanation The Japanese sentence "私は以前、あの女の子に会ったことがある。" translates to "I hav…" at bounding box center [464, 254] width 928 height 508
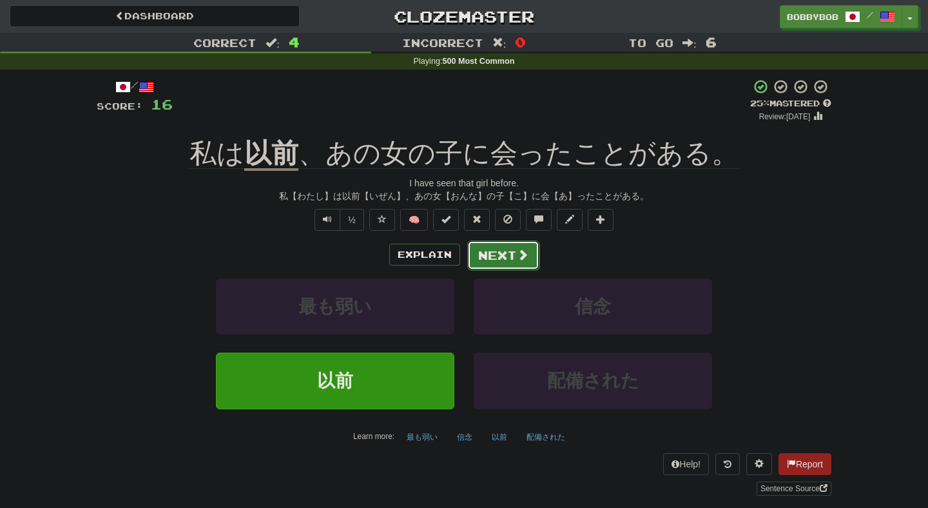
click at [495, 249] on button "Next" at bounding box center [503, 255] width 72 height 30
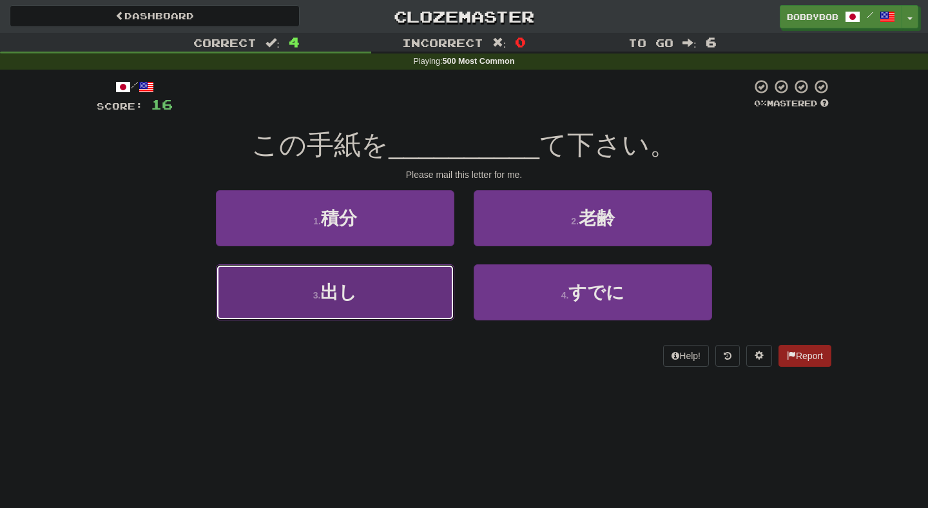
click at [399, 306] on button "3 . 出し" at bounding box center [335, 292] width 238 height 56
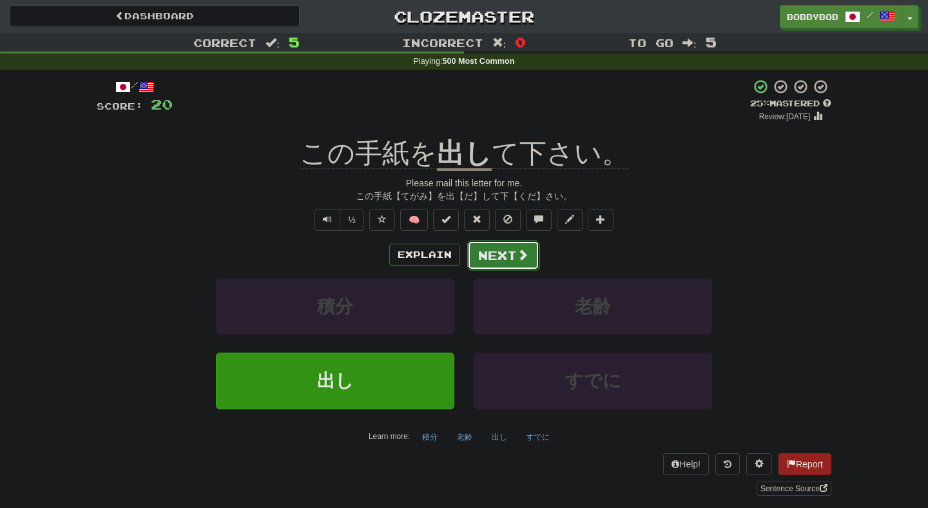
click at [490, 259] on button "Next" at bounding box center [503, 255] width 72 height 30
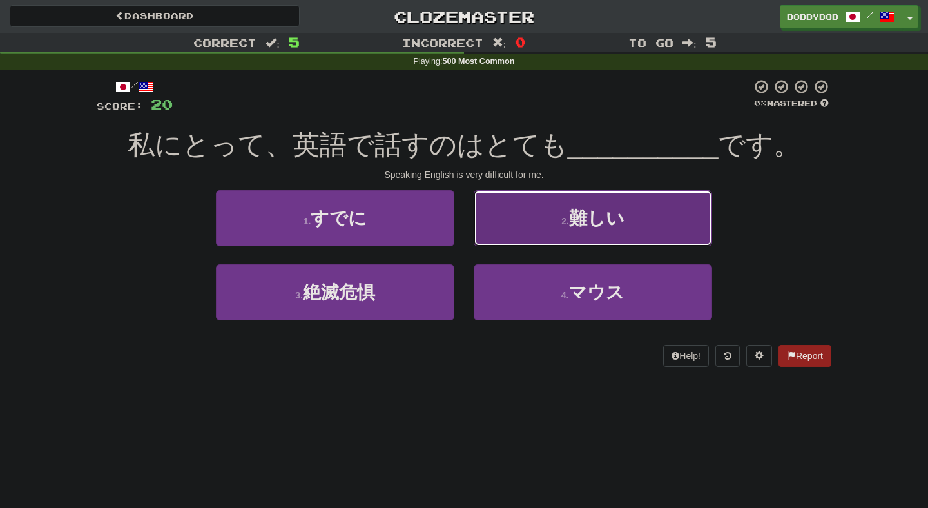
click at [498, 240] on button "2 . 難しい" at bounding box center [593, 218] width 238 height 56
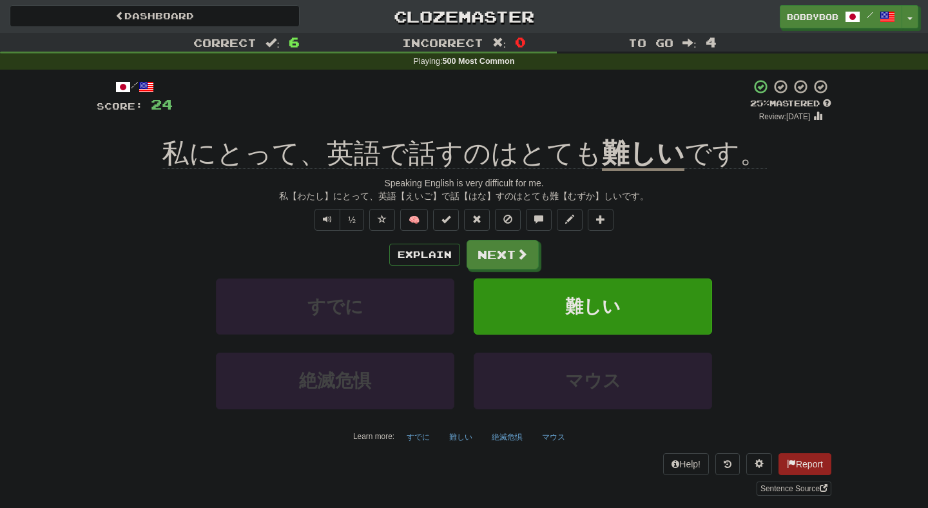
click at [378, 248] on div "Explain Next" at bounding box center [464, 255] width 735 height 30
click at [333, 224] on button "Text-to-speech controls" at bounding box center [328, 220] width 26 height 22
click at [436, 258] on button "Explain" at bounding box center [424, 255] width 71 height 22
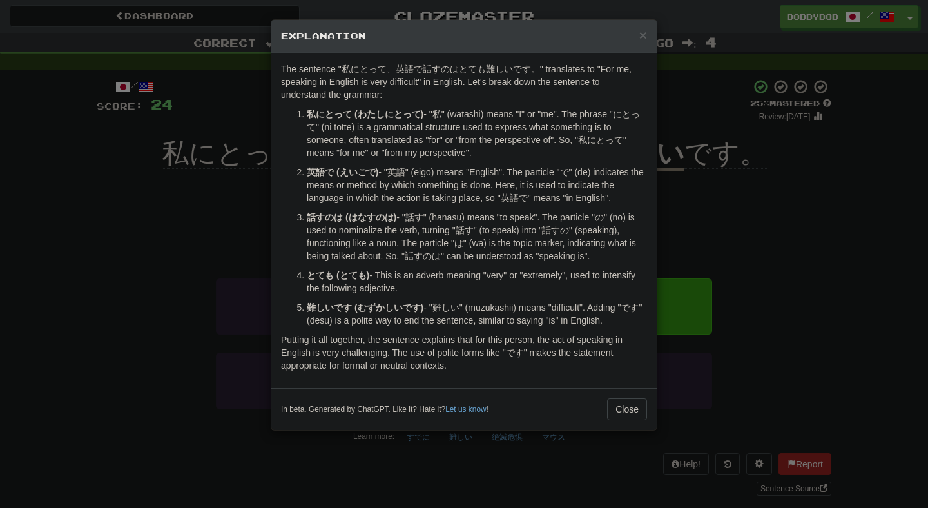
click at [658, 224] on div "× Explanation The sentence "私にとって、英語で話すのはとても難しいです。" translates to "For me, spea…" at bounding box center [464, 254] width 928 height 508
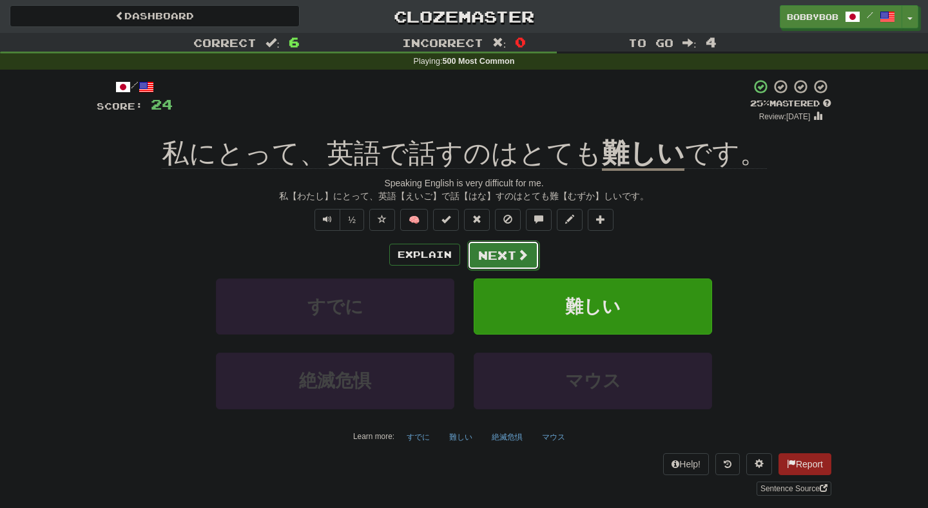
click at [518, 260] on span at bounding box center [523, 255] width 12 height 12
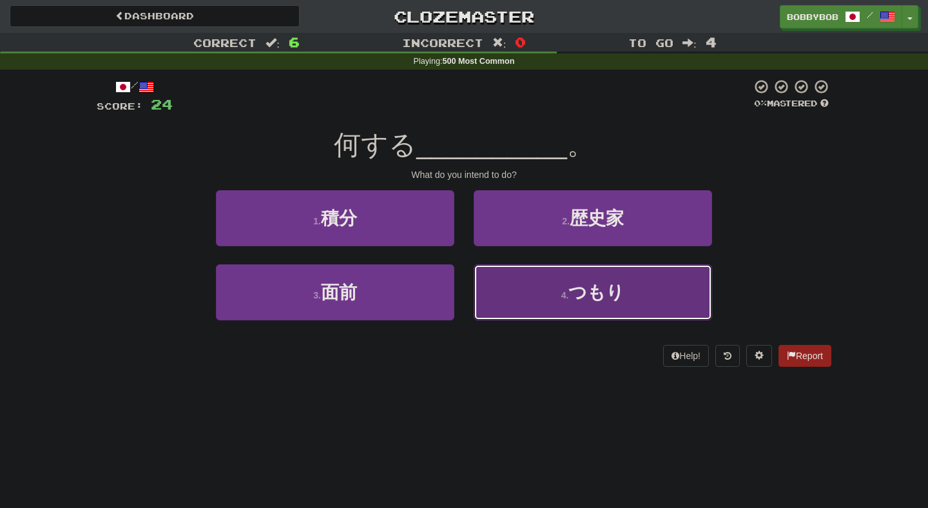
click at [493, 298] on button "4 . つもり" at bounding box center [593, 292] width 238 height 56
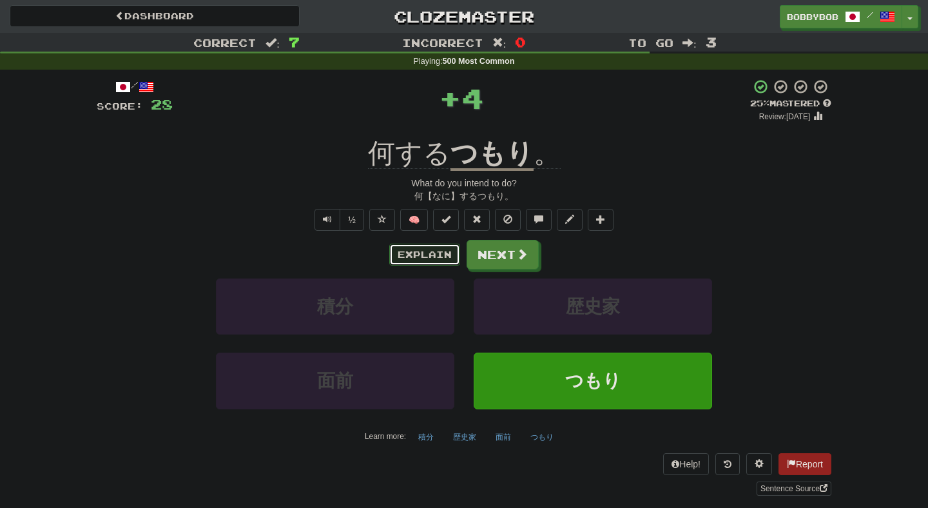
click at [449, 263] on button "Explain" at bounding box center [424, 255] width 71 height 22
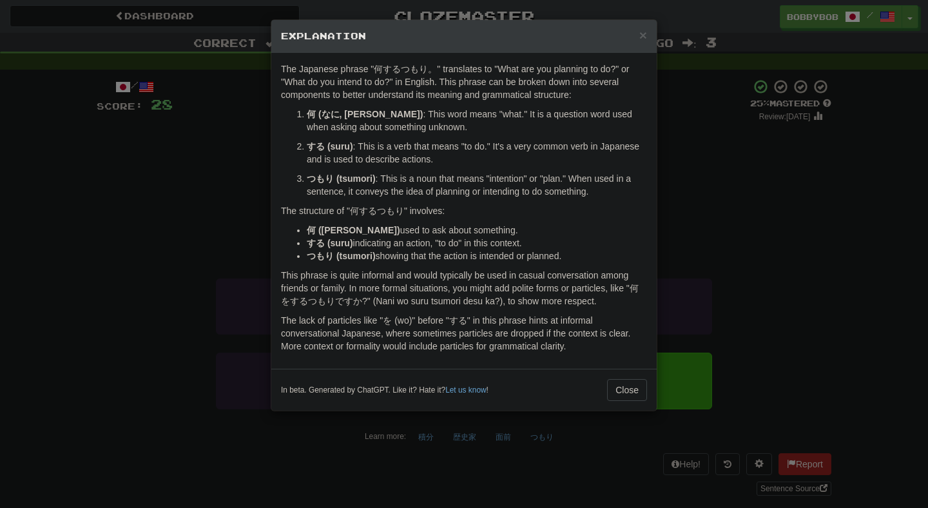
click at [679, 233] on div "× Explanation The Japanese phrase "何するつもり。" translates to "What are you plannin…" at bounding box center [464, 254] width 928 height 508
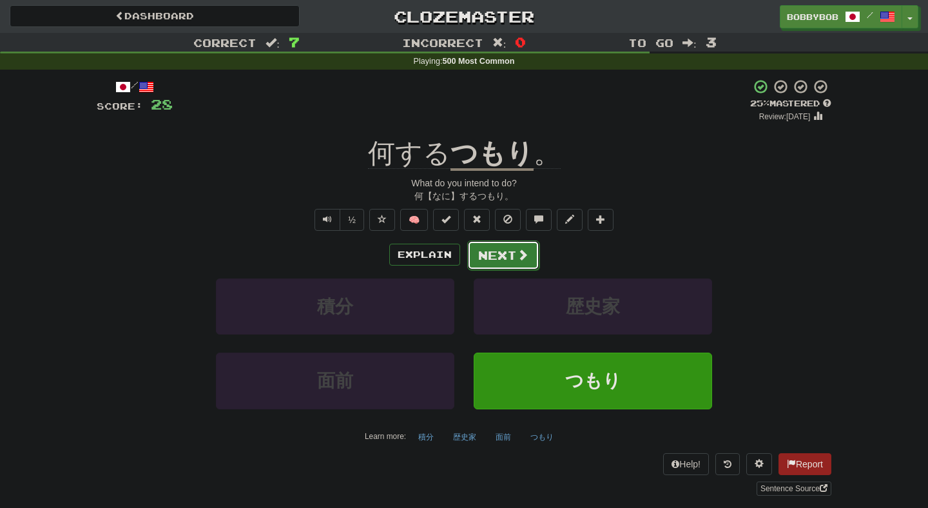
click at [511, 253] on button "Next" at bounding box center [503, 255] width 72 height 30
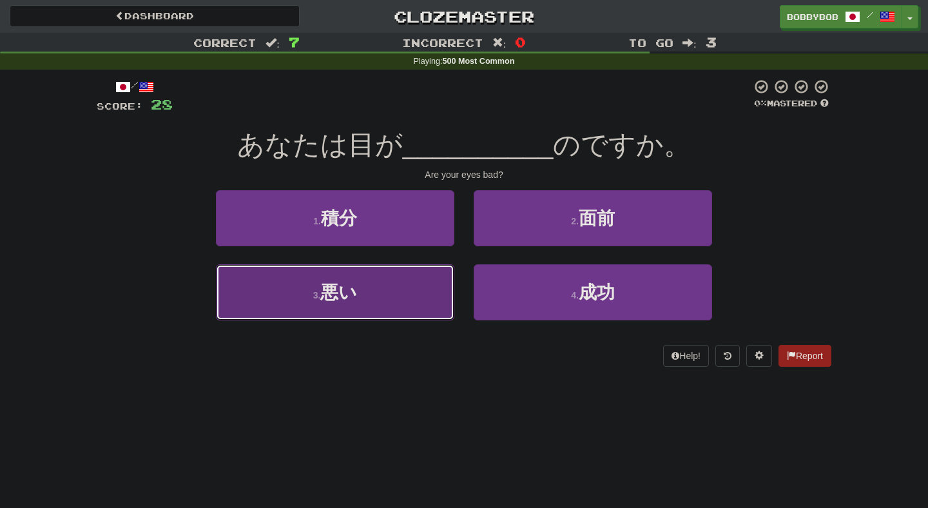
click at [429, 264] on button "3 . 悪い" at bounding box center [335, 292] width 238 height 56
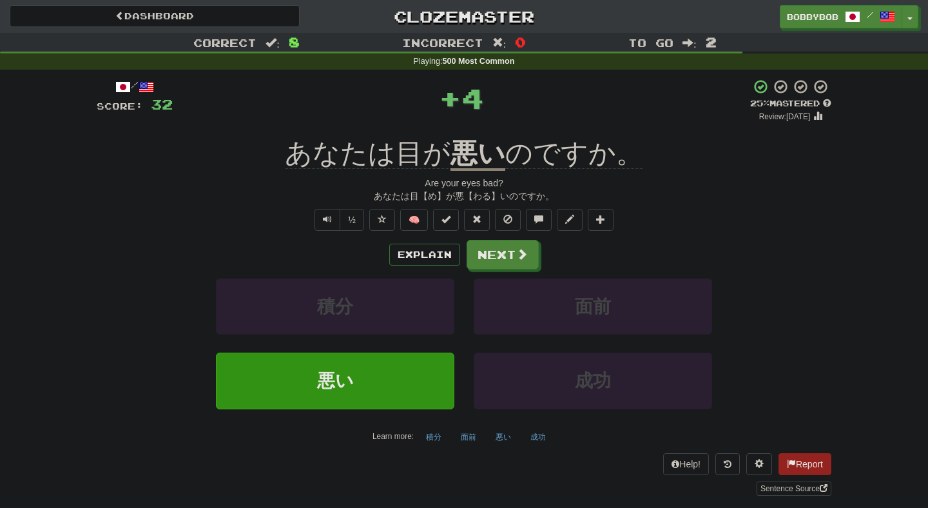
click at [429, 264] on button "Explain" at bounding box center [424, 255] width 71 height 22
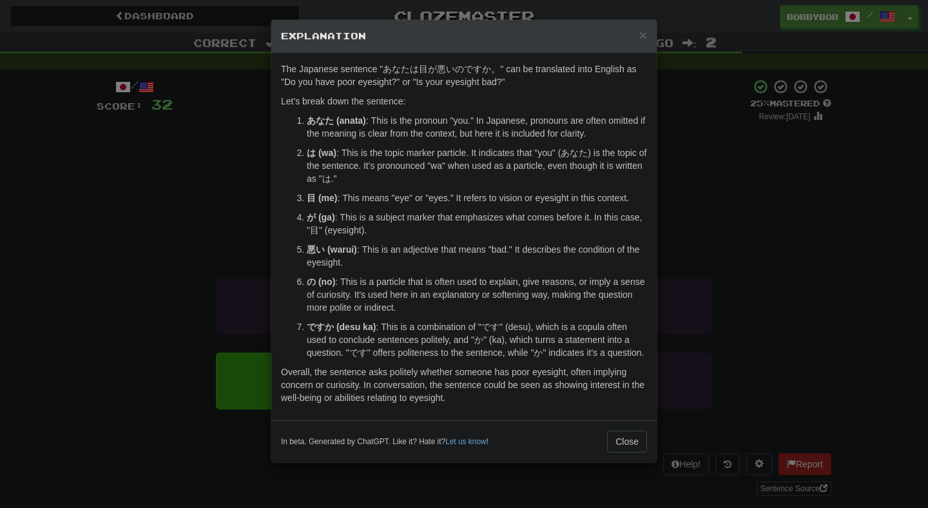
click at [706, 181] on div "× Explanation The Japanese sentence "あなたは目が悪いのですか。" can be translated into Engl…" at bounding box center [464, 254] width 928 height 508
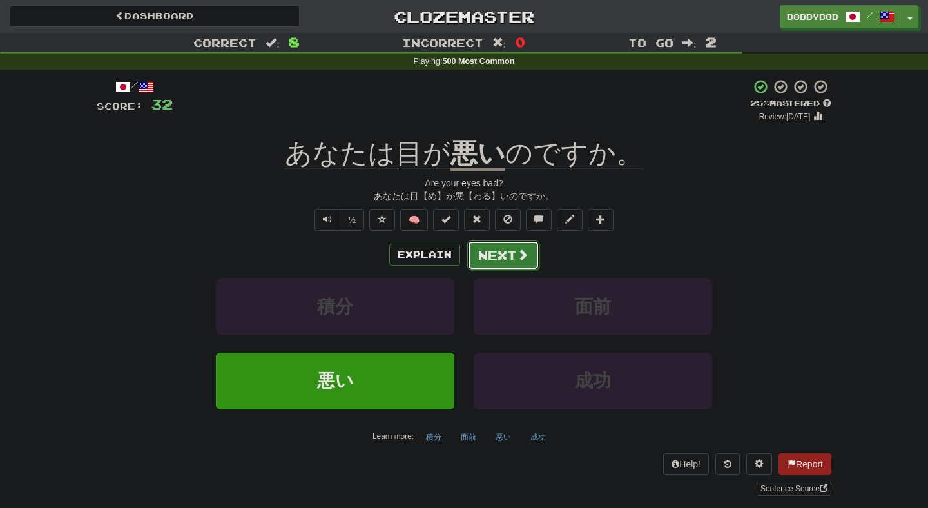
click at [517, 249] on span at bounding box center [523, 255] width 12 height 12
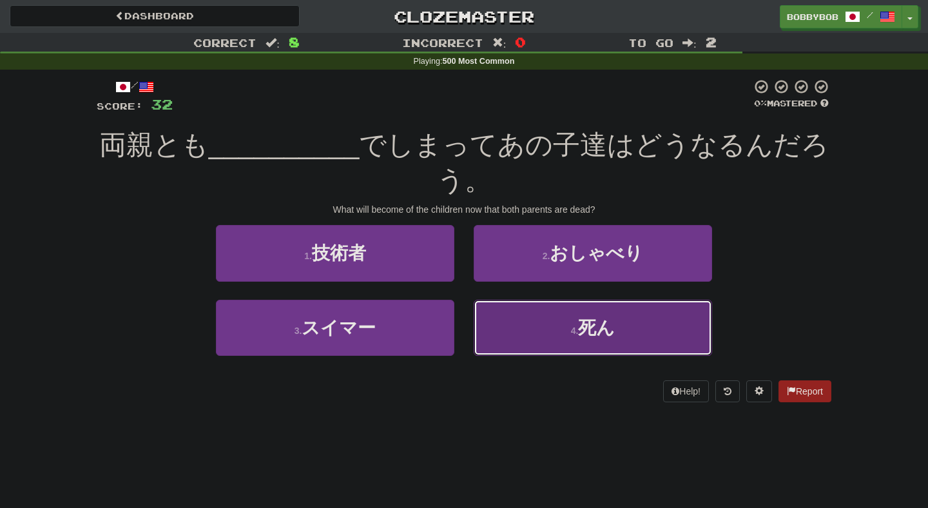
click at [524, 313] on button "4 . 死ん" at bounding box center [593, 328] width 238 height 56
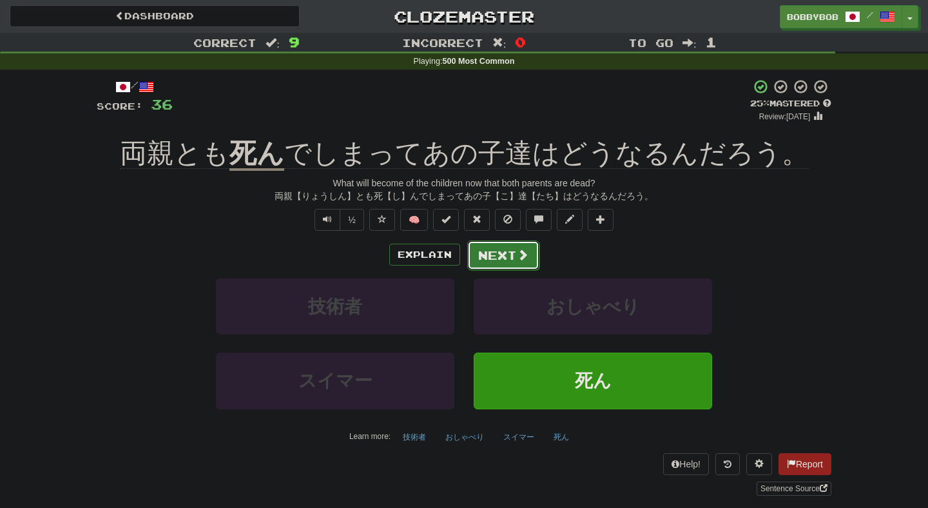
click at [491, 265] on button "Next" at bounding box center [503, 255] width 72 height 30
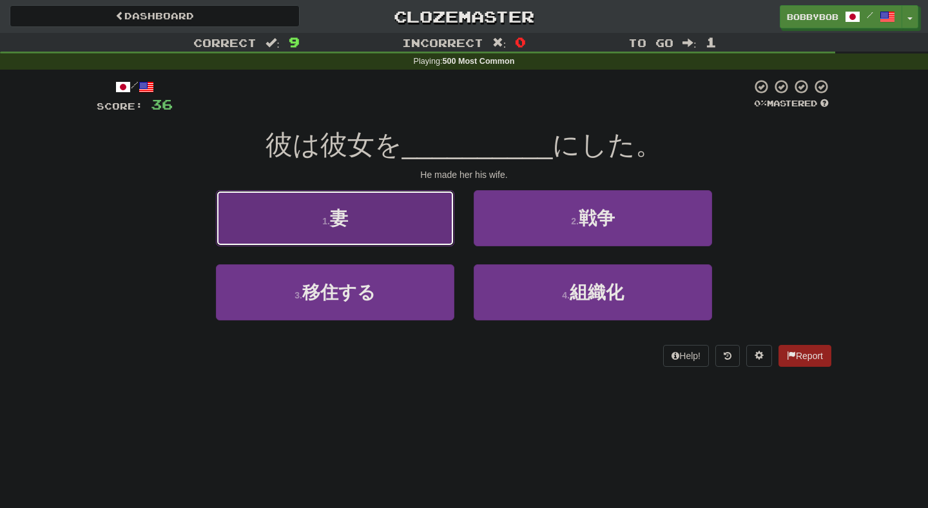
click at [425, 229] on button "1 . 妻" at bounding box center [335, 218] width 238 height 56
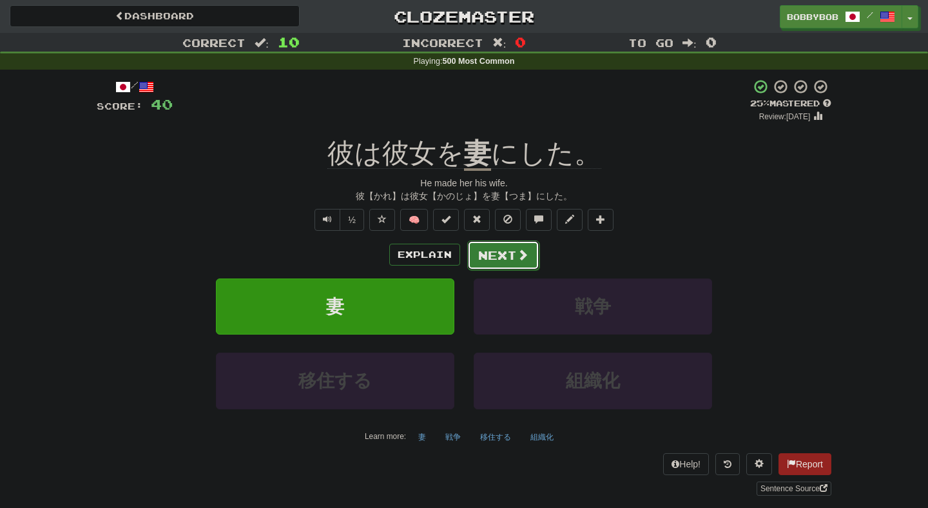
click at [521, 254] on span at bounding box center [523, 255] width 12 height 12
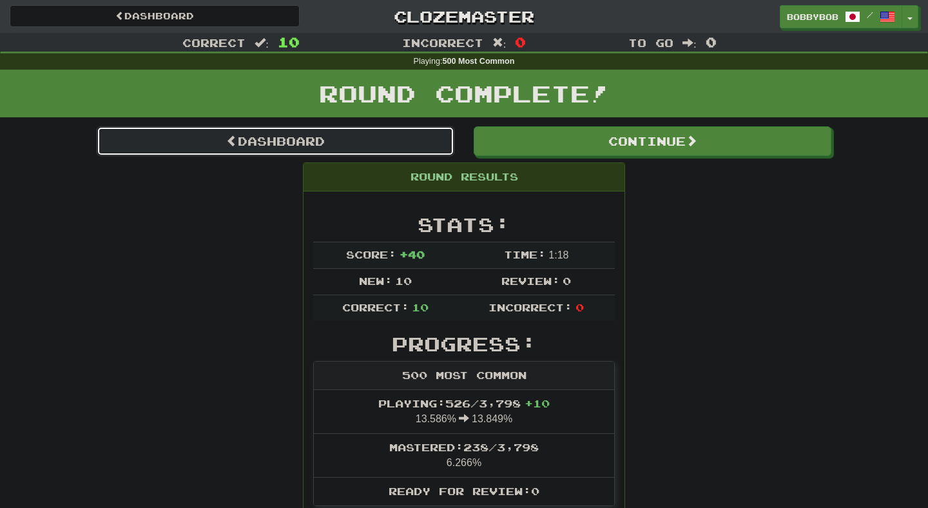
click at [441, 154] on link "Dashboard" at bounding box center [276, 141] width 358 height 30
